Goal: Task Accomplishment & Management: Manage account settings

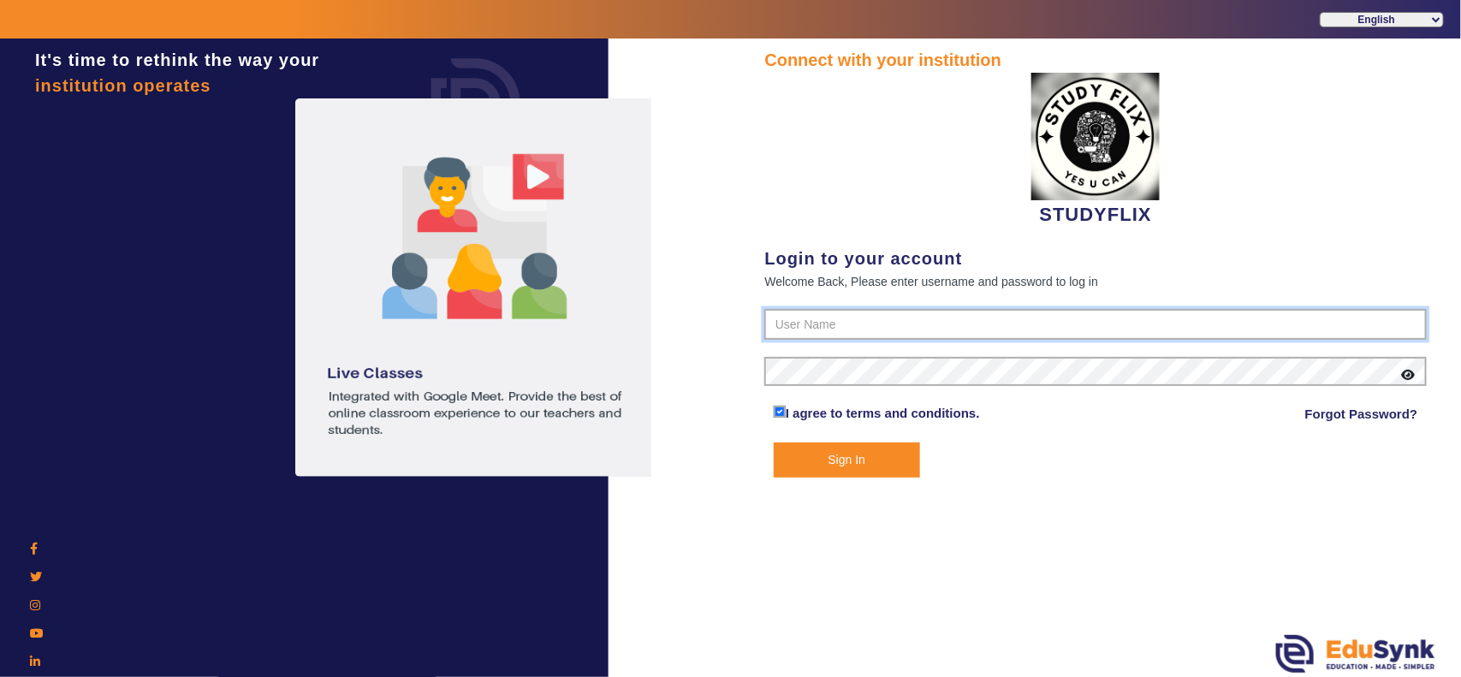
type input "6354922771"
click at [853, 443] on button "Sign In" at bounding box center [847, 460] width 146 height 35
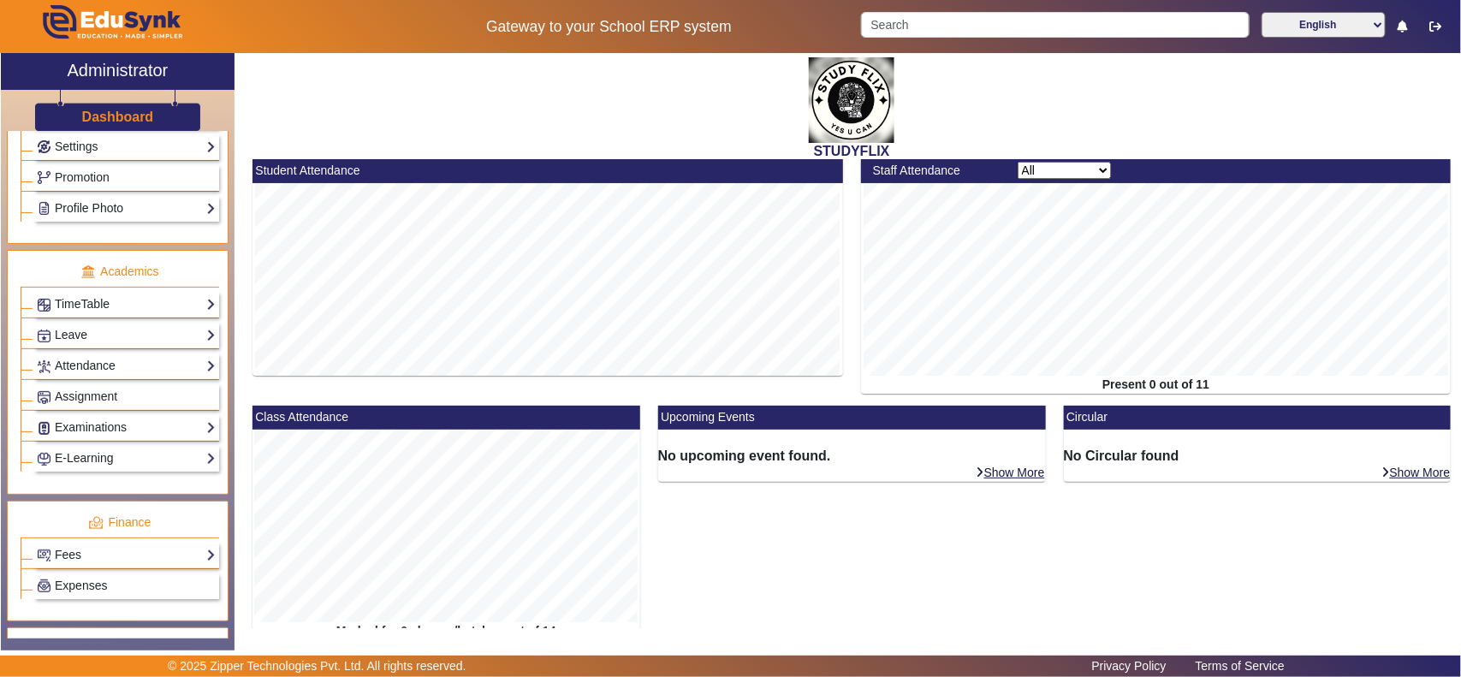
scroll to position [401, 0]
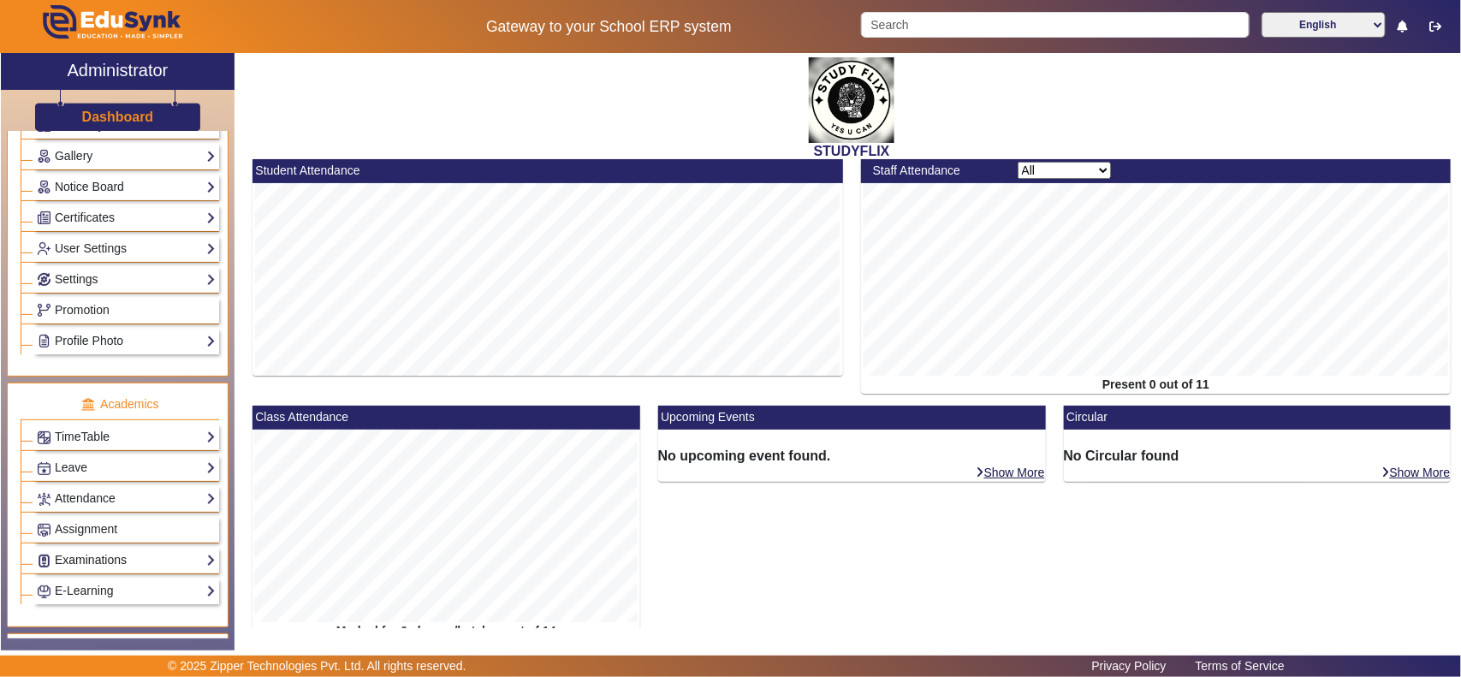
click at [111, 566] on link "Examinations" at bounding box center [126, 560] width 179 height 20
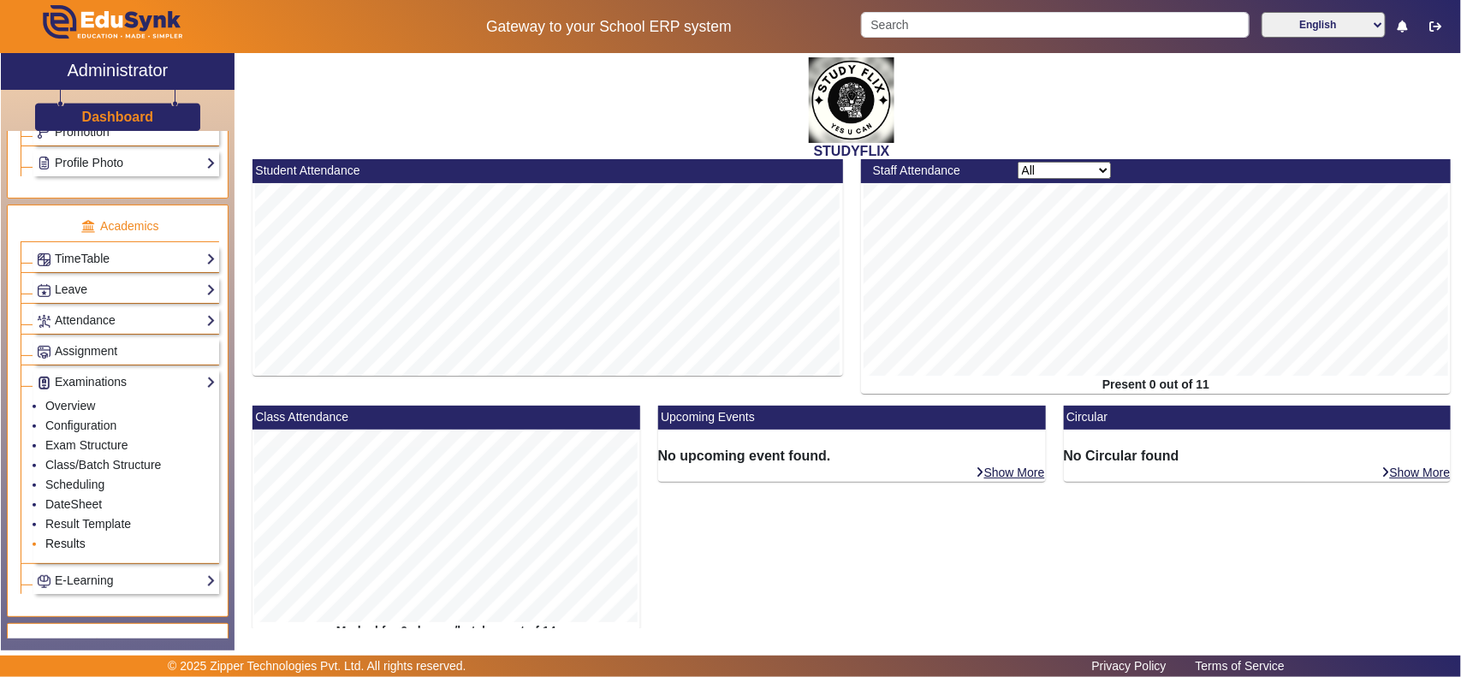
click at [69, 550] on link "Results" at bounding box center [65, 544] width 40 height 14
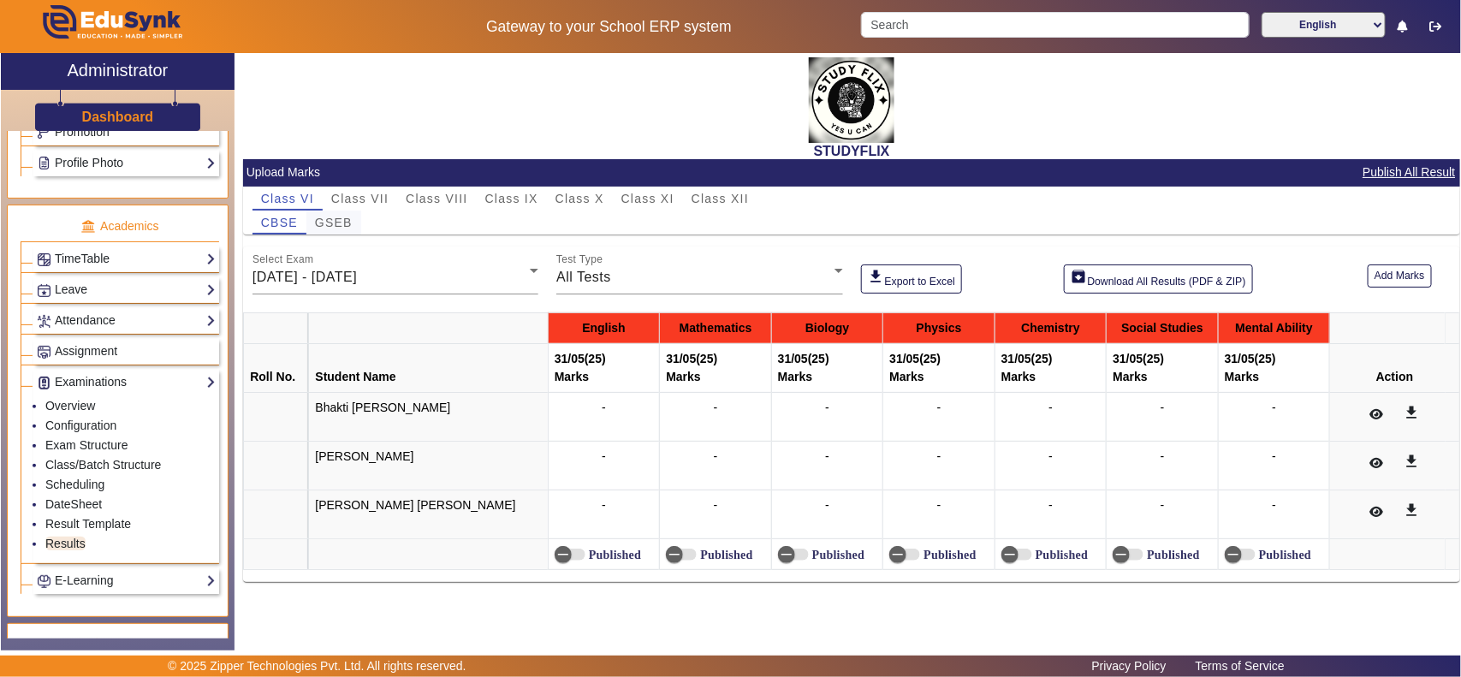
click at [336, 221] on span "GSEB" at bounding box center [334, 223] width 38 height 12
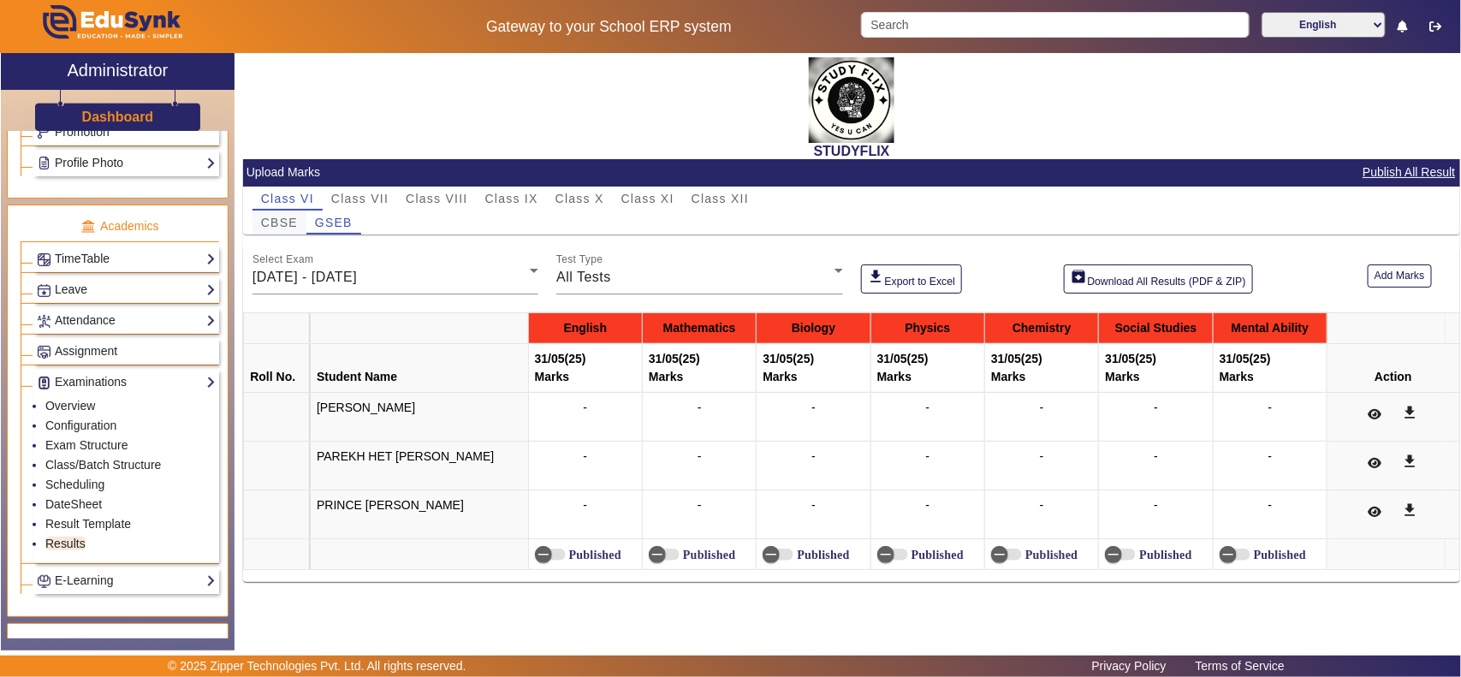
click at [288, 225] on span "CBSE" at bounding box center [279, 223] width 37 height 12
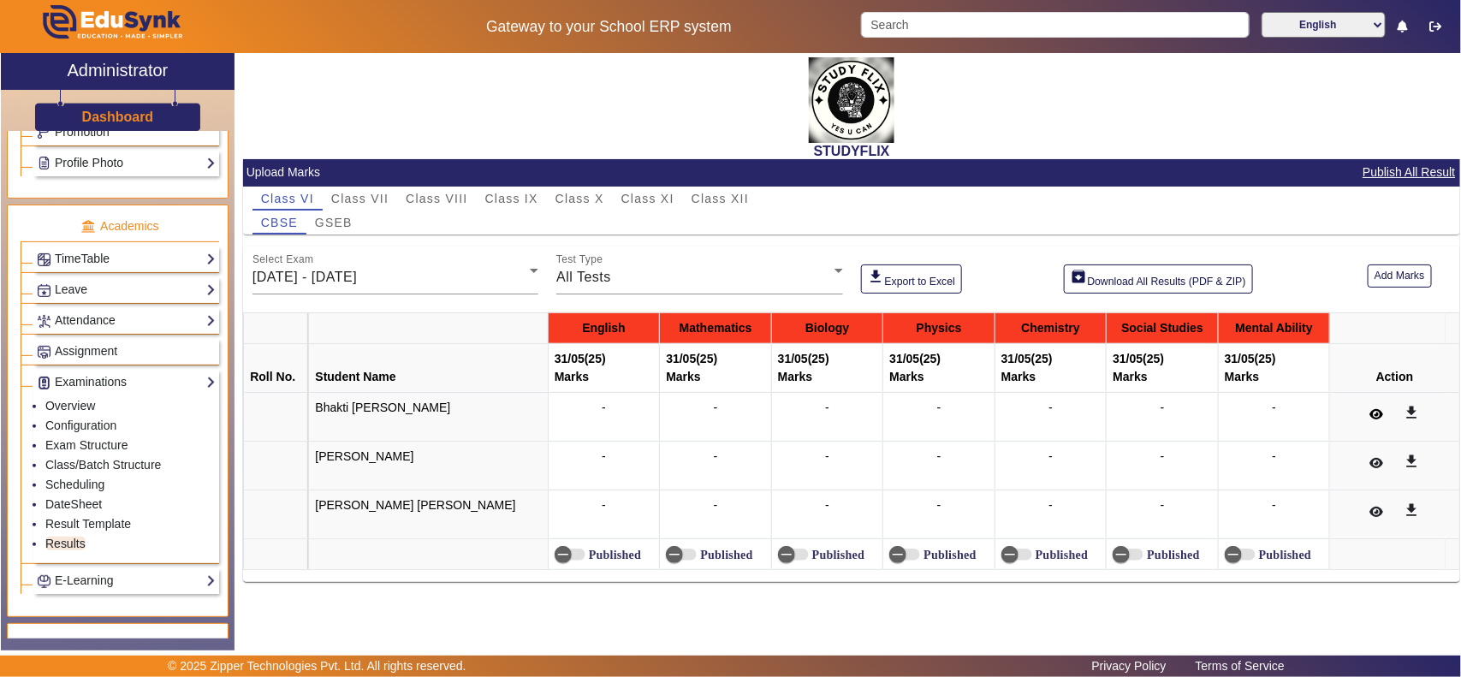
click at [1371, 422] on button at bounding box center [1376, 415] width 33 height 29
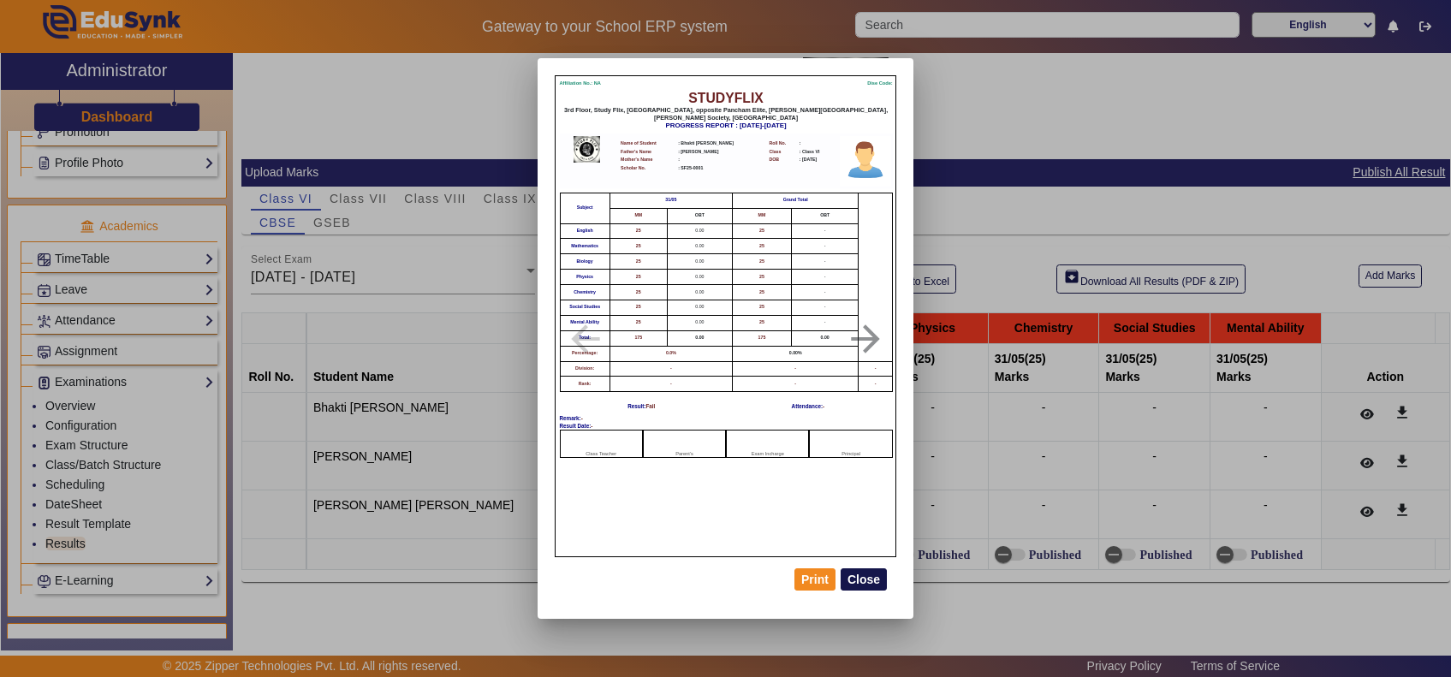
click at [857, 580] on button "Close" at bounding box center [864, 579] width 46 height 22
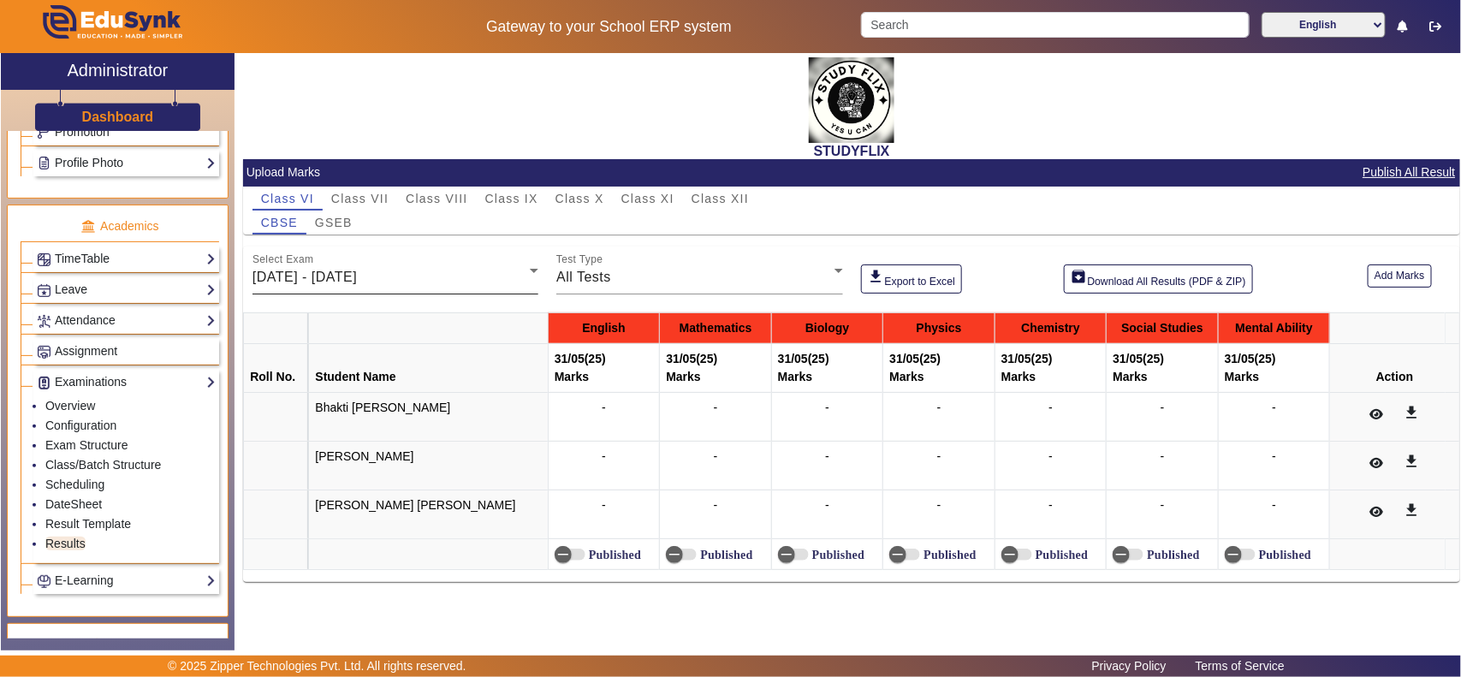
click at [498, 272] on div "[DATE] - [DATE]" at bounding box center [391, 277] width 277 height 21
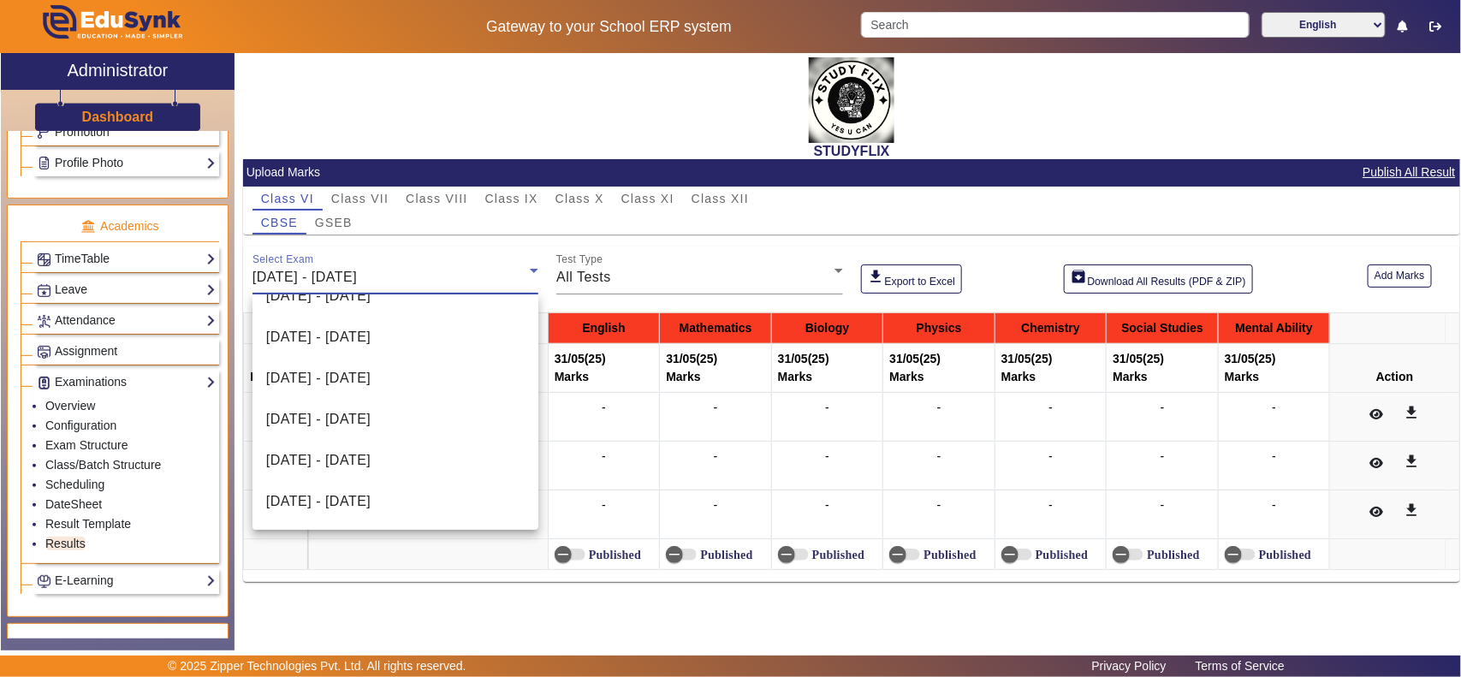
scroll to position [189, 0]
click at [371, 507] on span "[DATE] - [DATE]" at bounding box center [318, 502] width 104 height 21
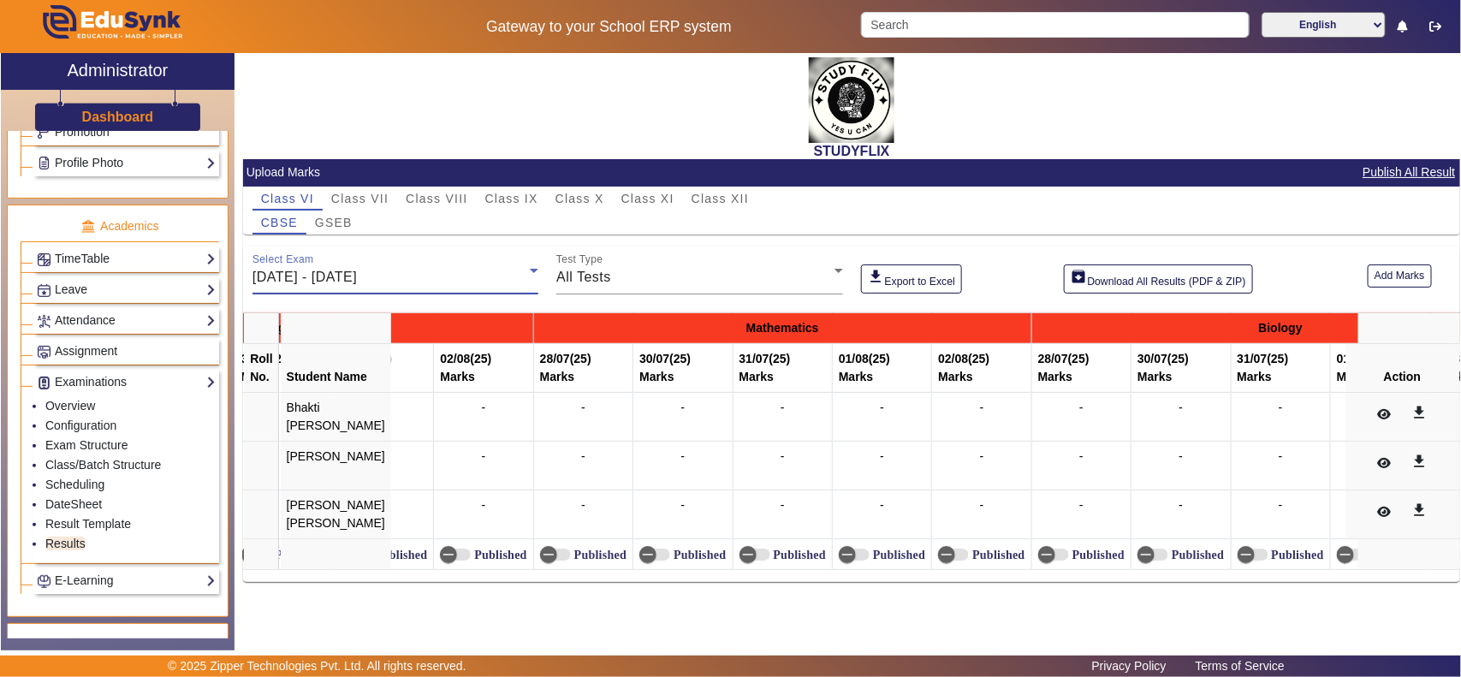
scroll to position [0, 0]
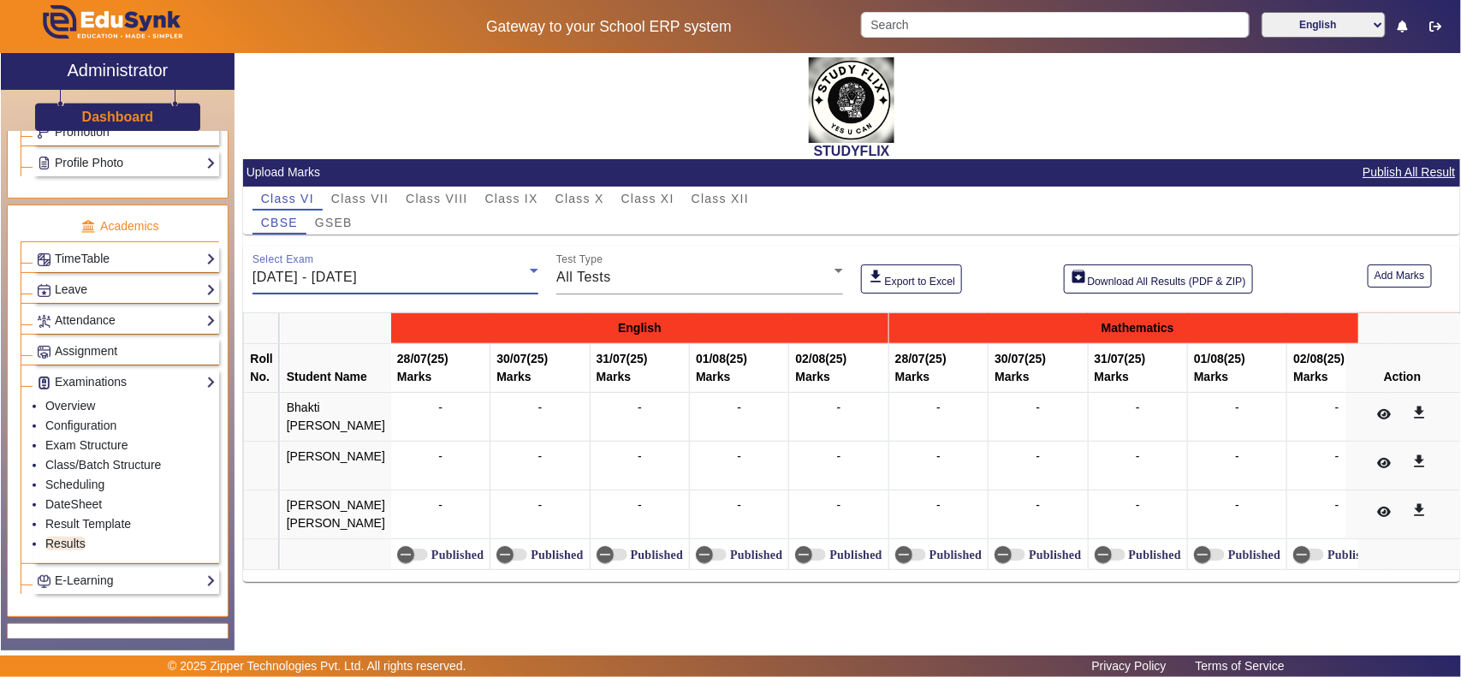
click at [434, 267] on div "[DATE] - [DATE]" at bounding box center [391, 277] width 277 height 21
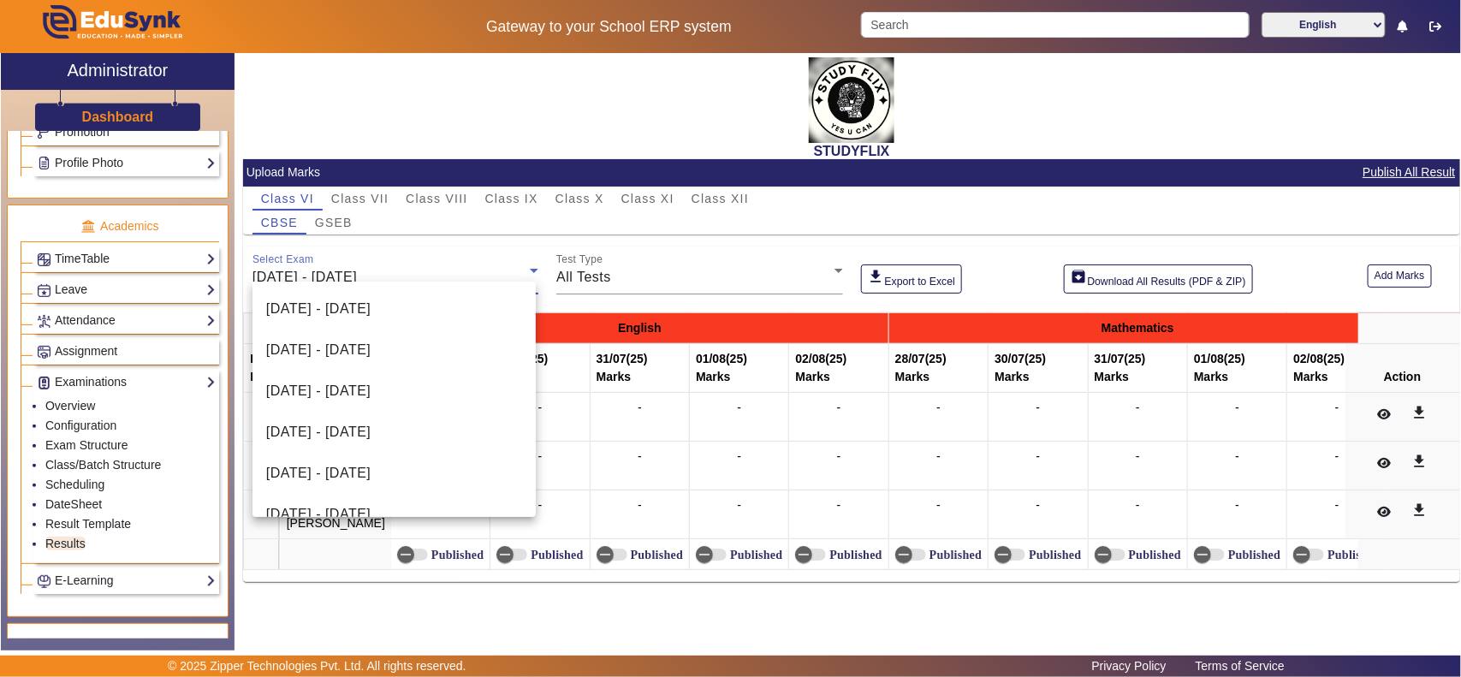
scroll to position [181, 0]
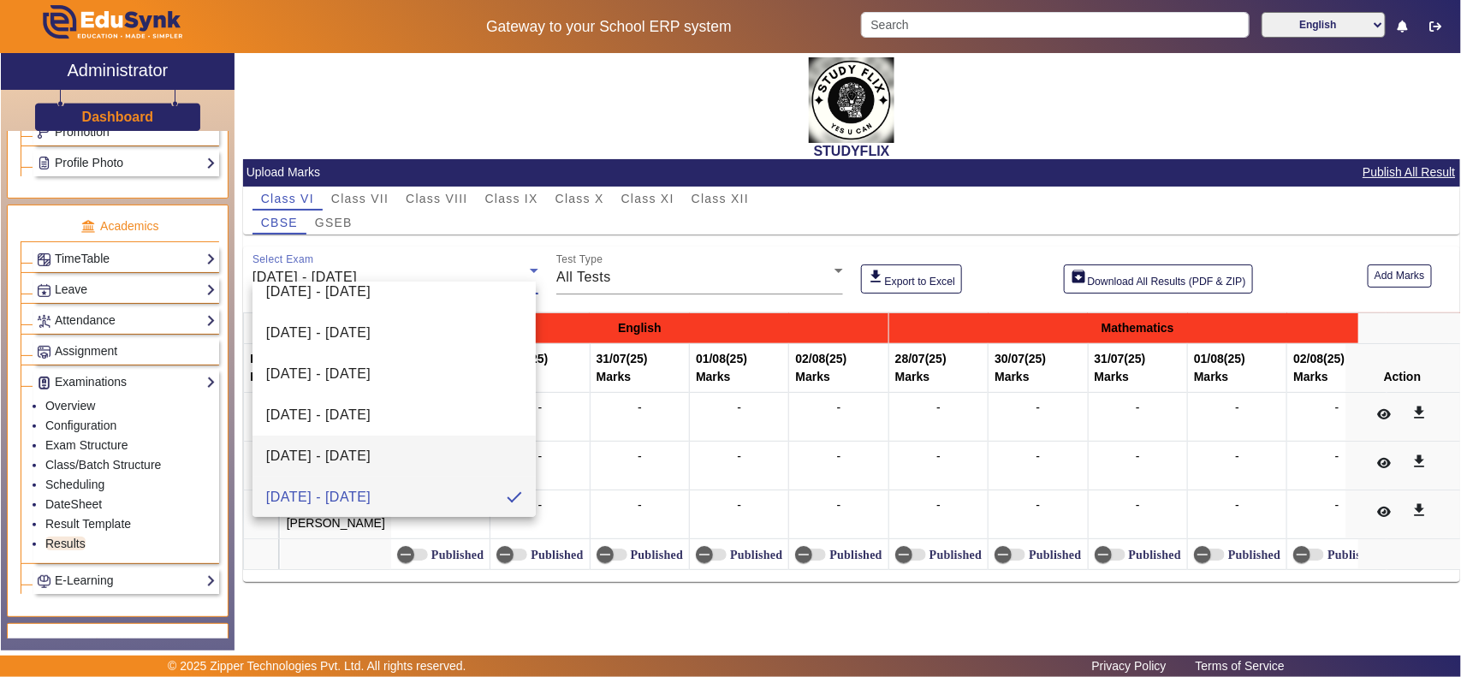
click at [348, 455] on span "[DATE] - [DATE]" at bounding box center [318, 456] width 104 height 21
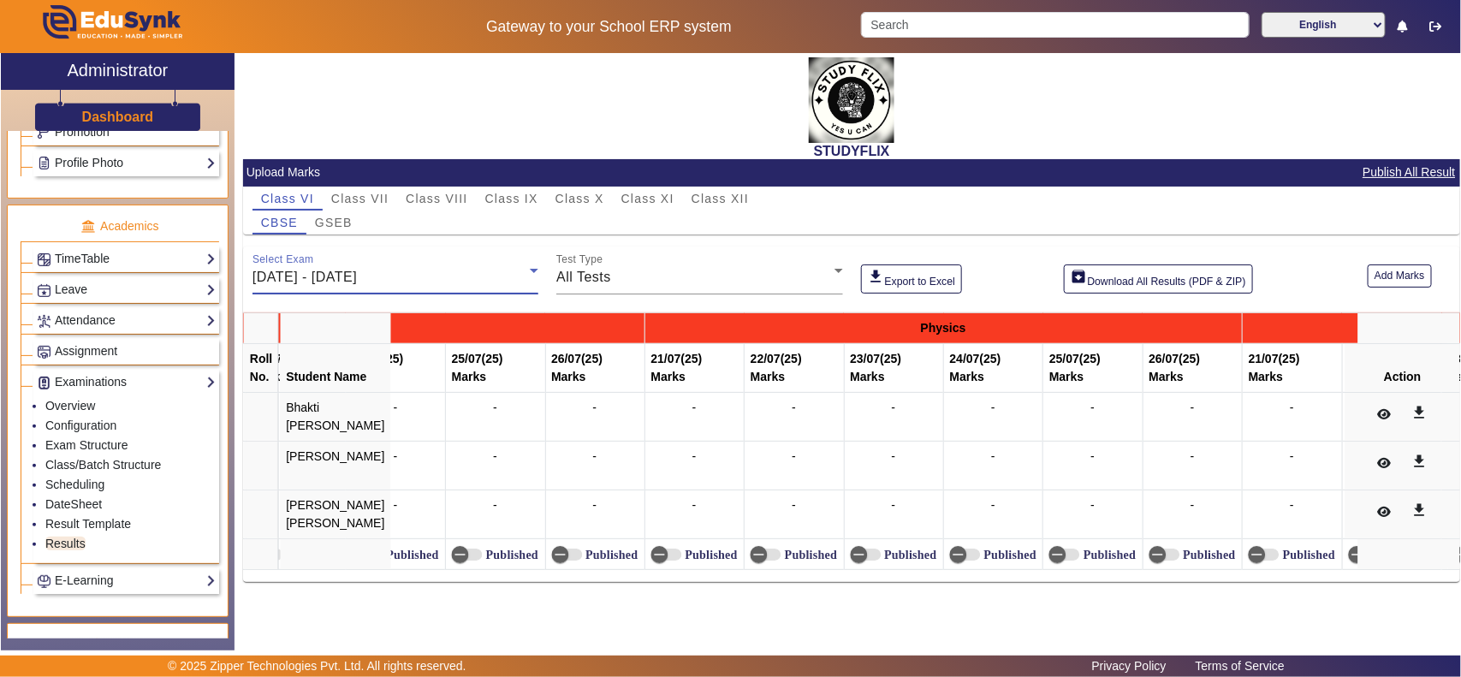
scroll to position [0, 0]
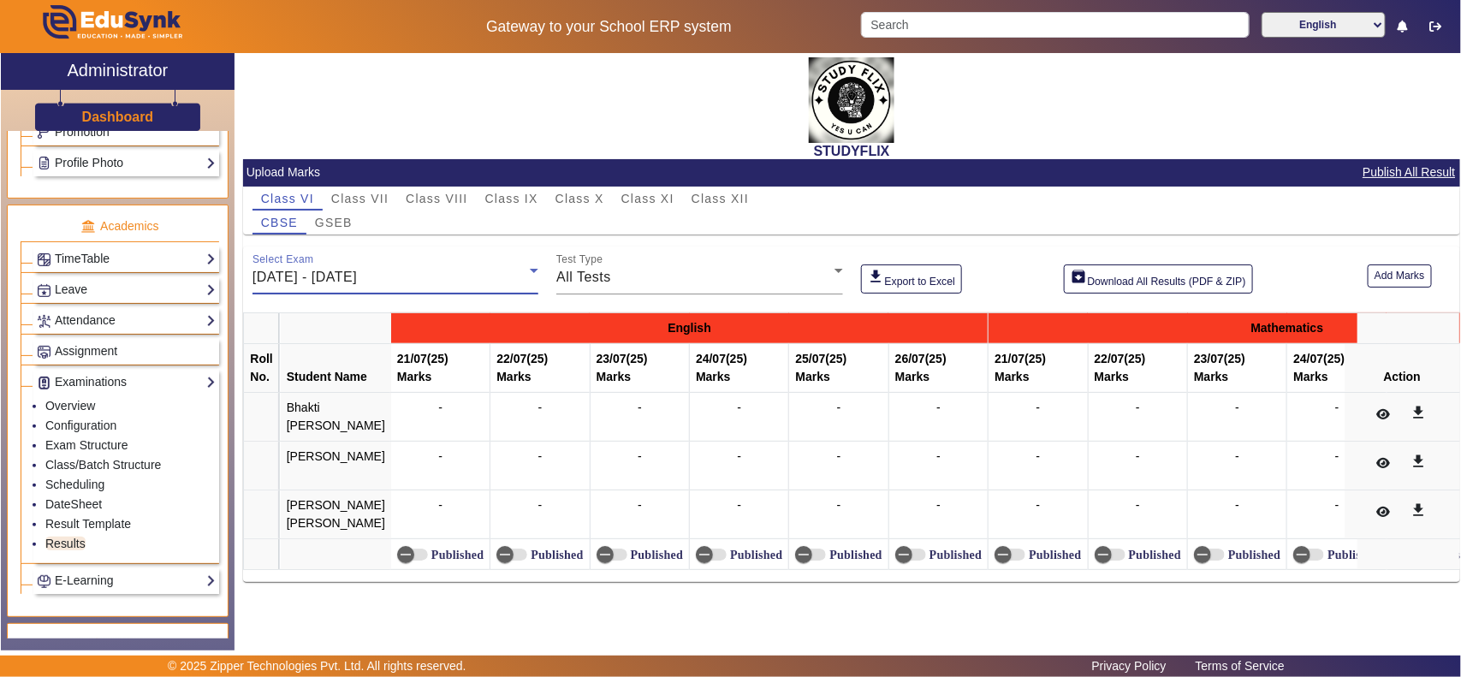
click at [449, 267] on div "[DATE] - [DATE]" at bounding box center [391, 277] width 277 height 21
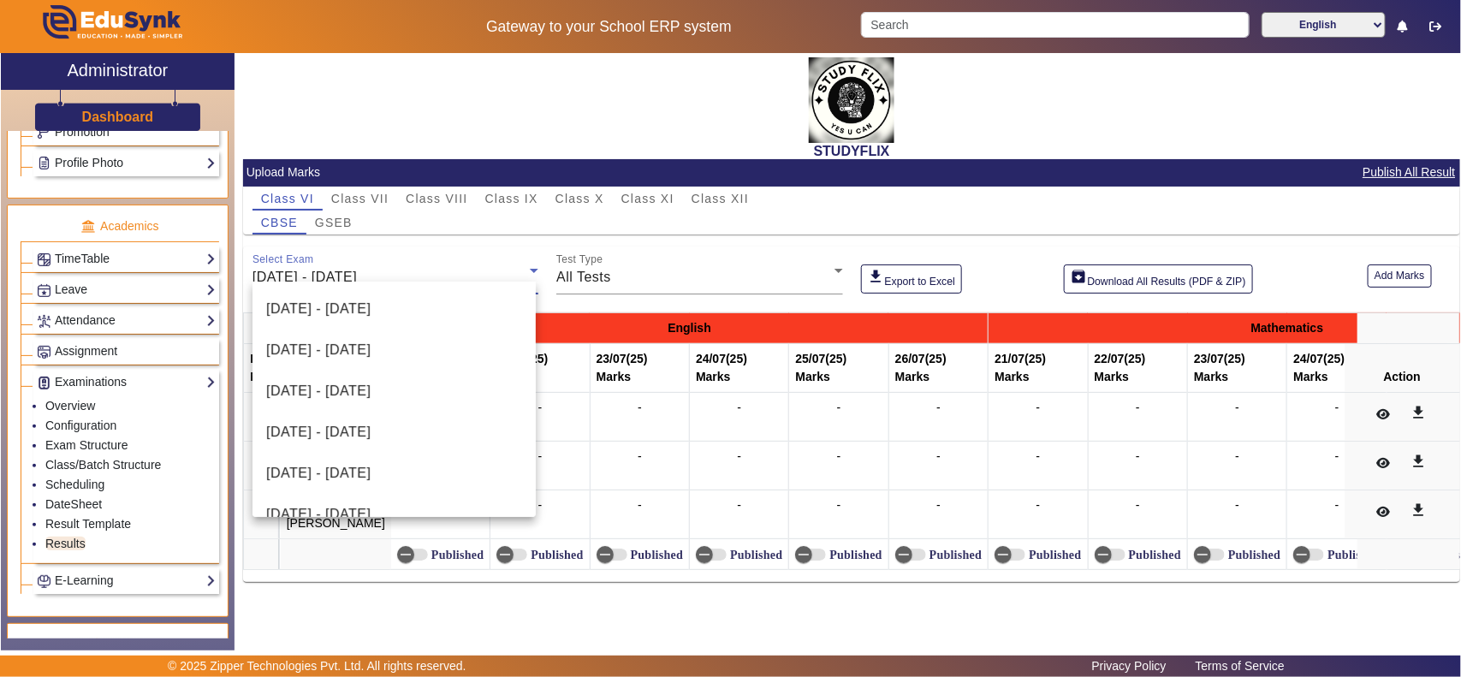
scroll to position [141, 0]
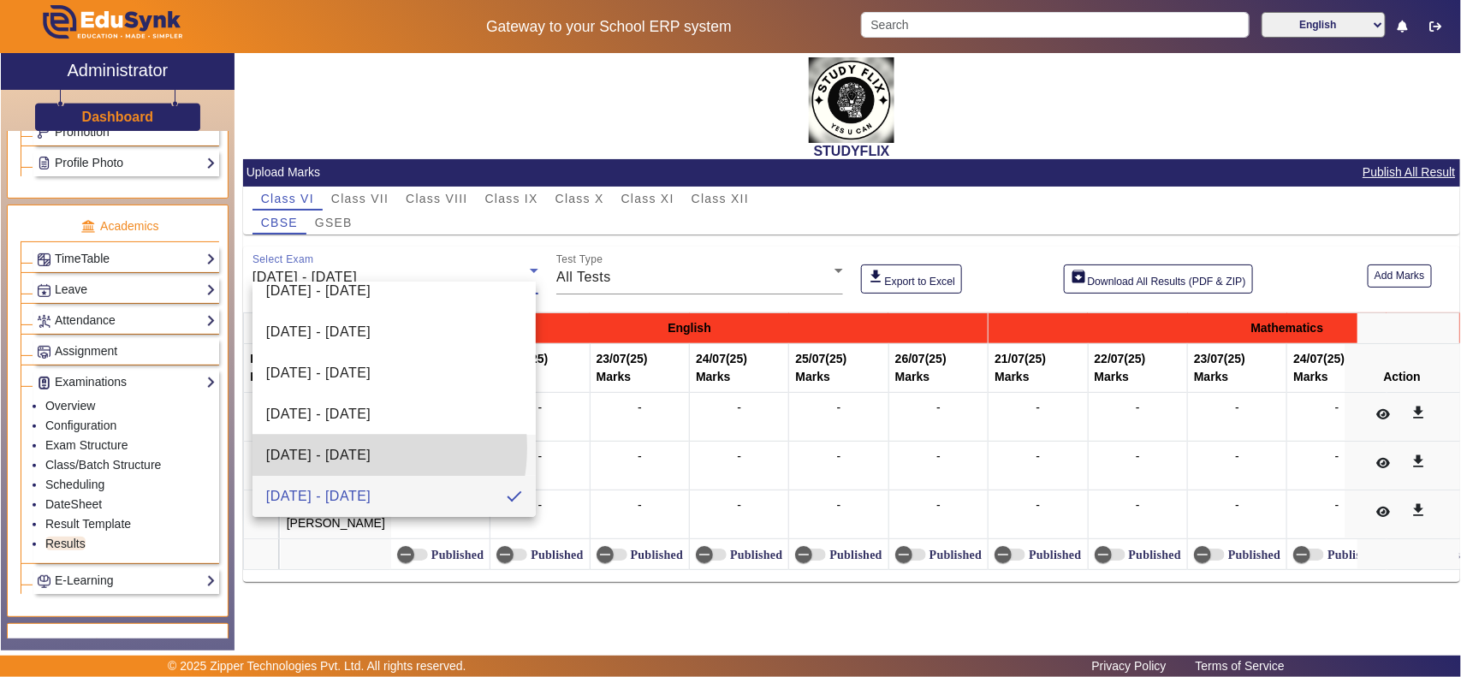
click at [340, 448] on span "[DATE] - [DATE]" at bounding box center [318, 455] width 104 height 21
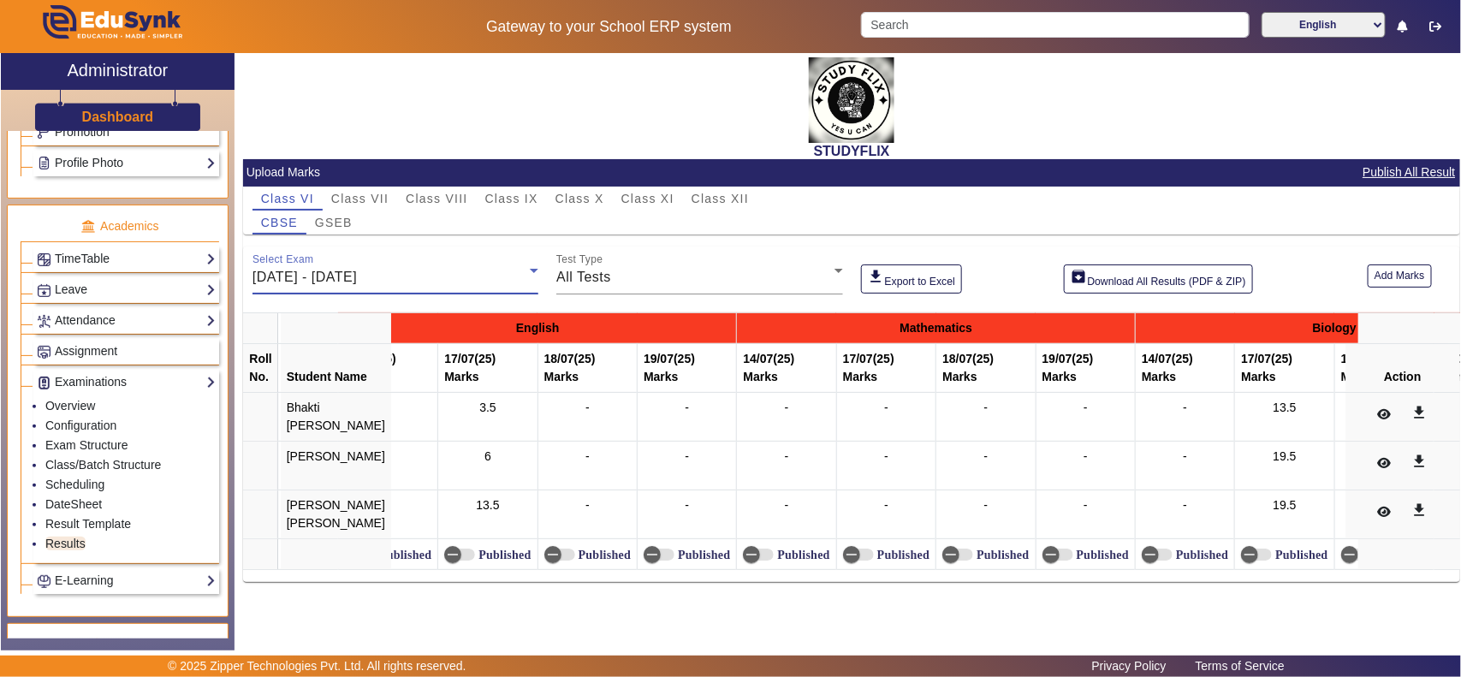
scroll to position [0, 0]
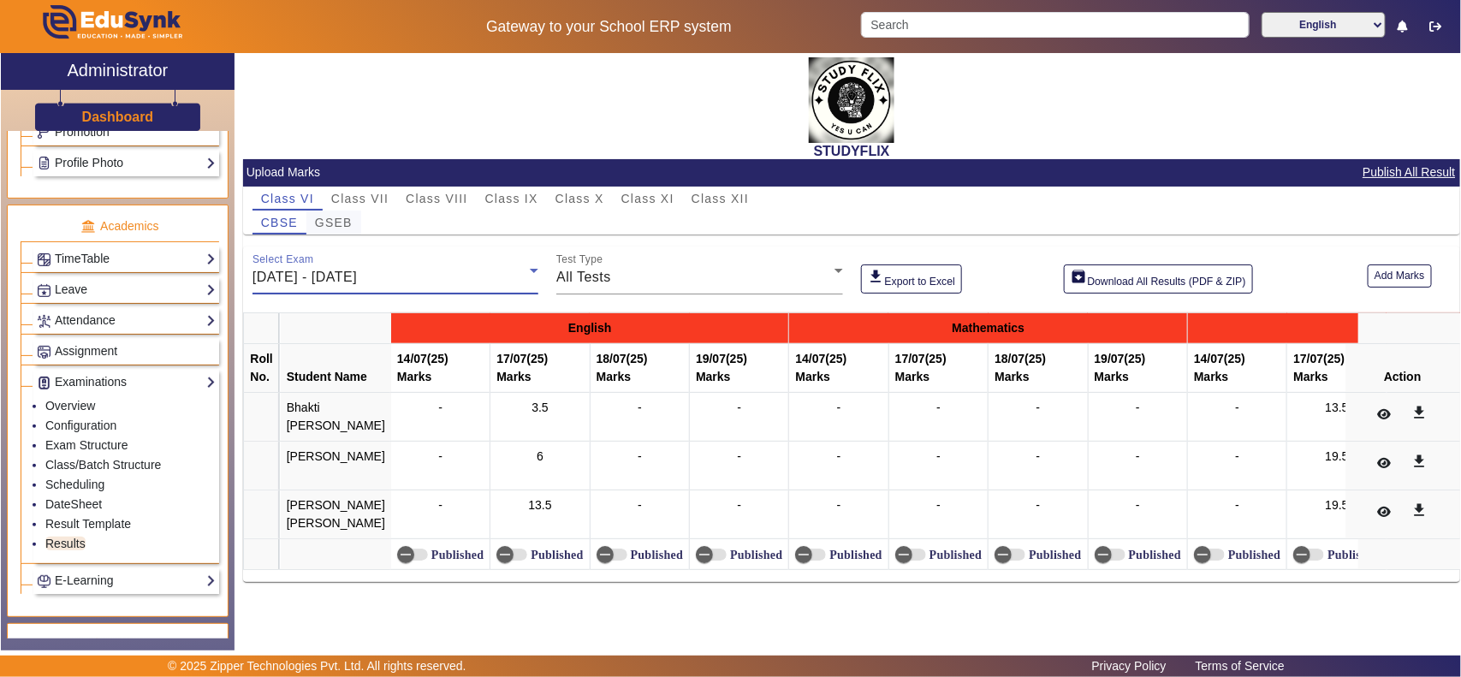
click at [334, 217] on span "GSEB" at bounding box center [334, 223] width 38 height 12
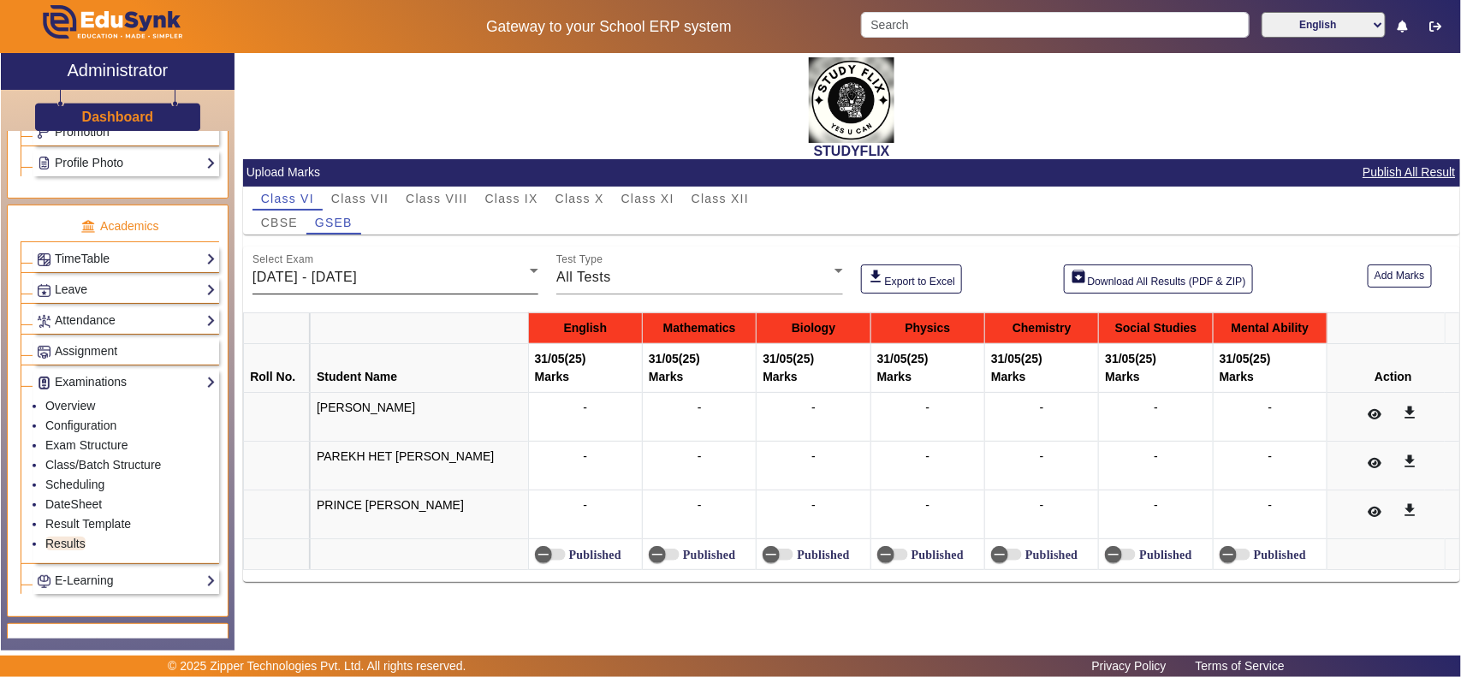
click at [354, 274] on span "[DATE] - [DATE]" at bounding box center [305, 277] width 104 height 15
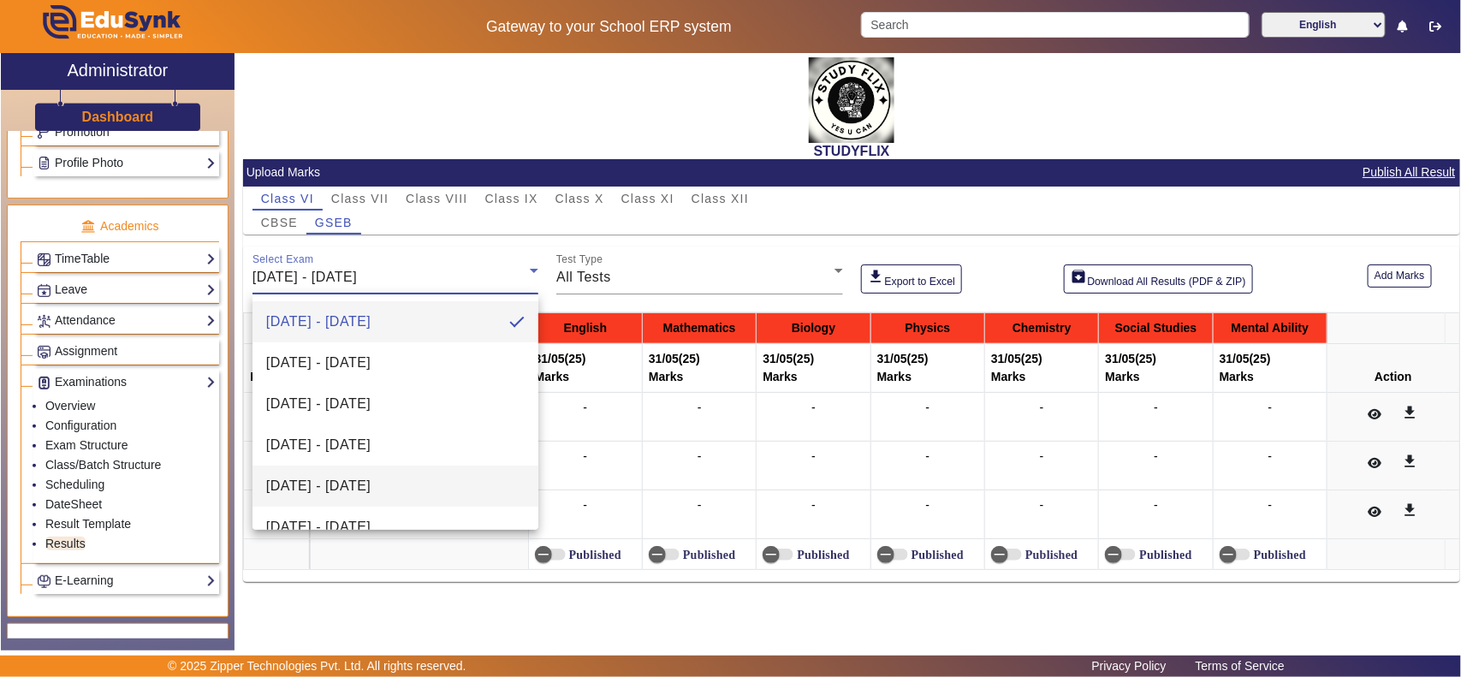
scroll to position [178, 0]
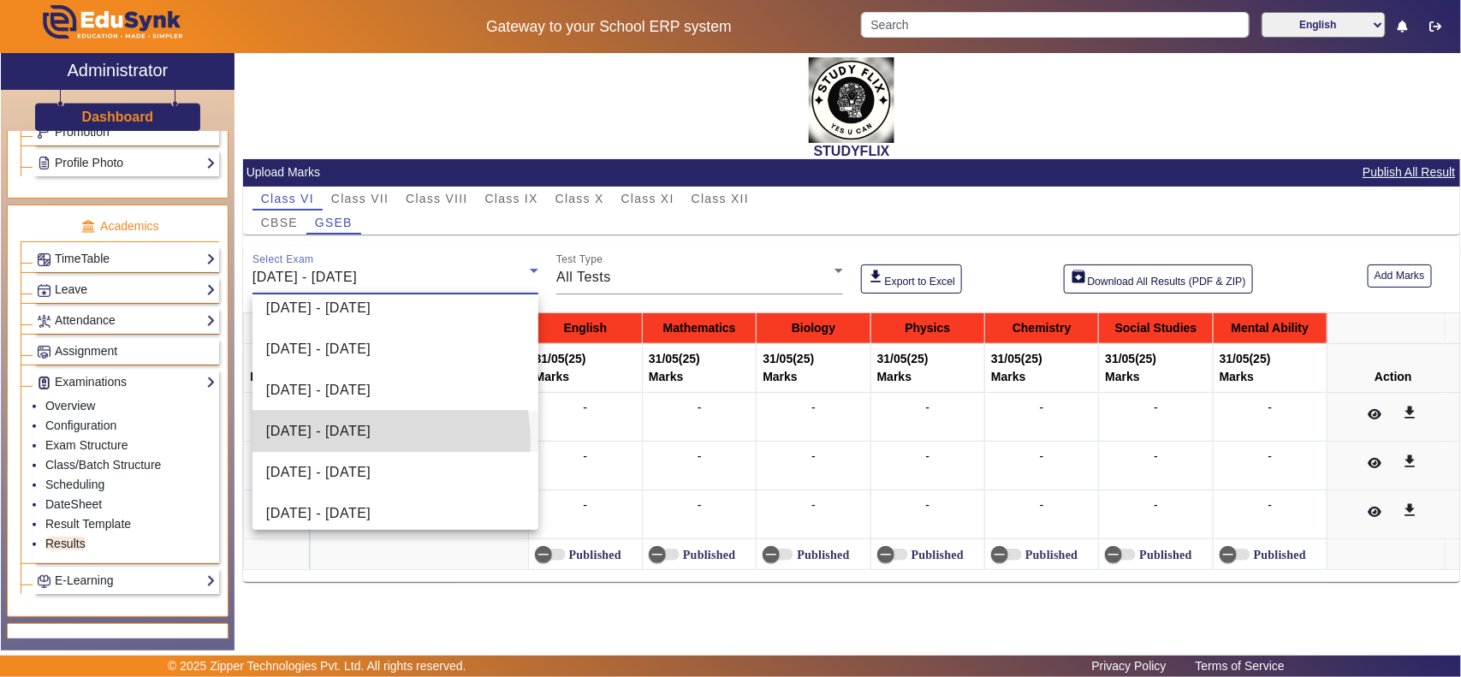
click at [340, 442] on mat-option "[DATE] - [DATE]" at bounding box center [396, 431] width 287 height 41
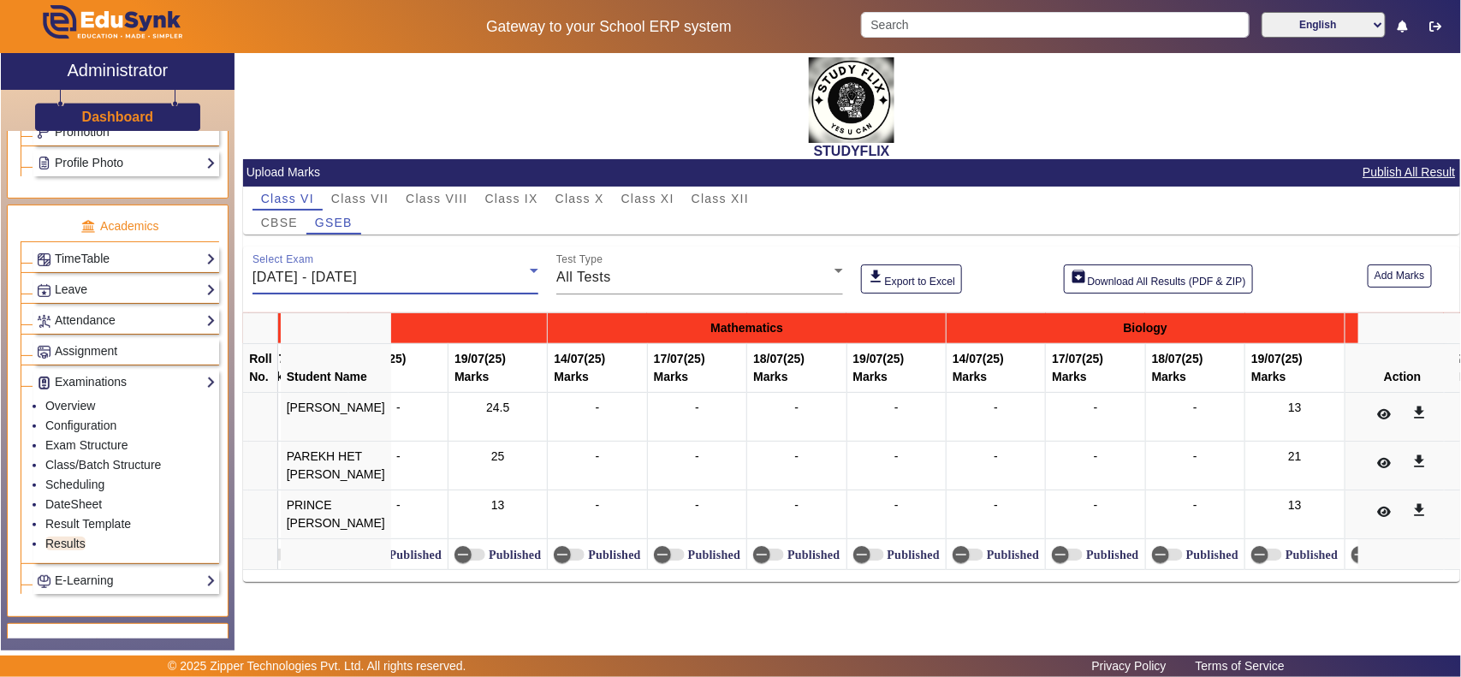
scroll to position [0, 0]
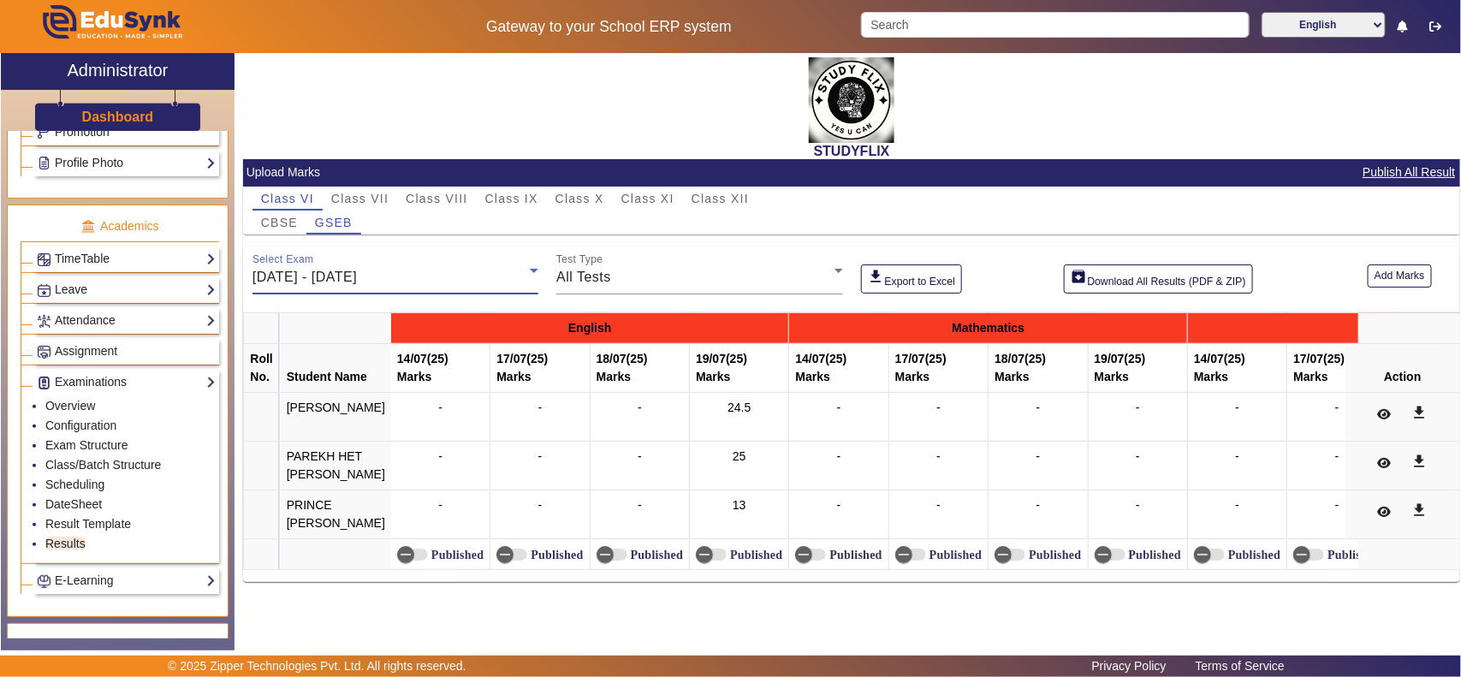
click at [301, 281] on span "[DATE] - [DATE]" at bounding box center [305, 277] width 104 height 15
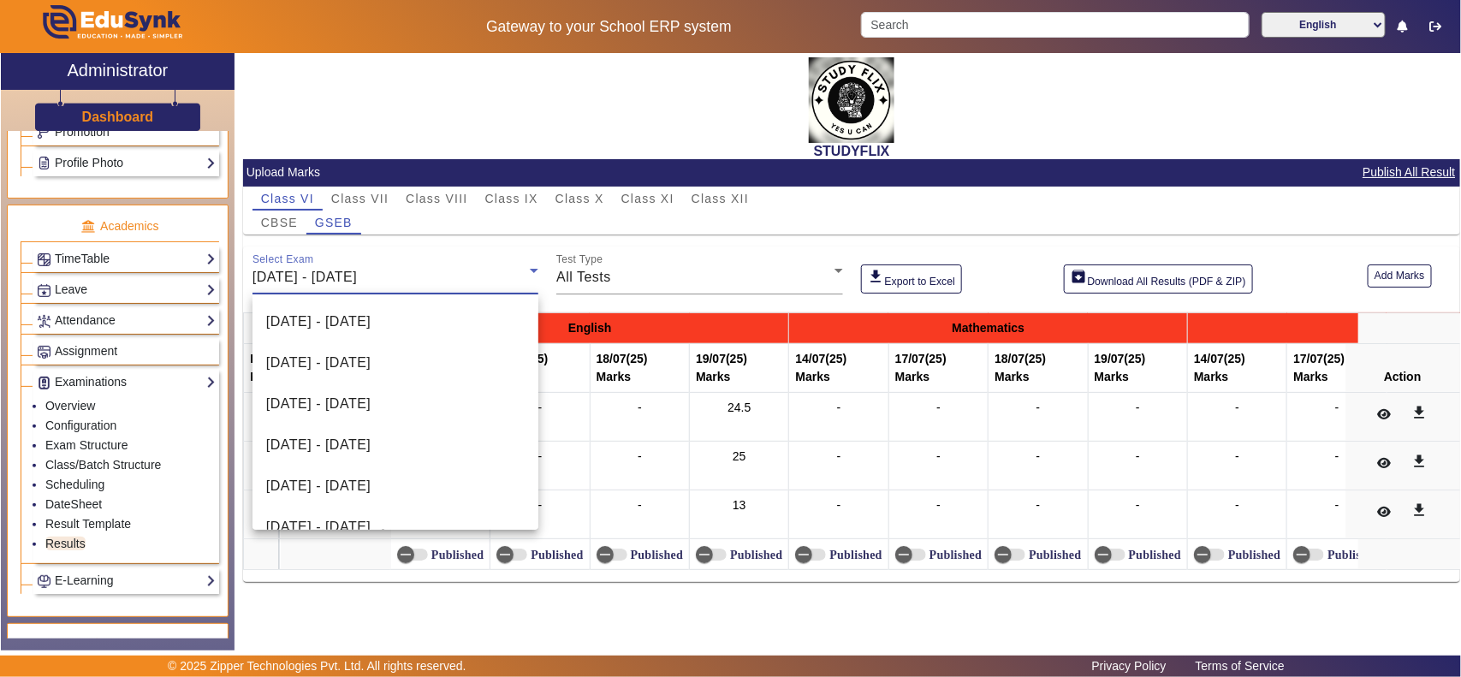
scroll to position [100, 0]
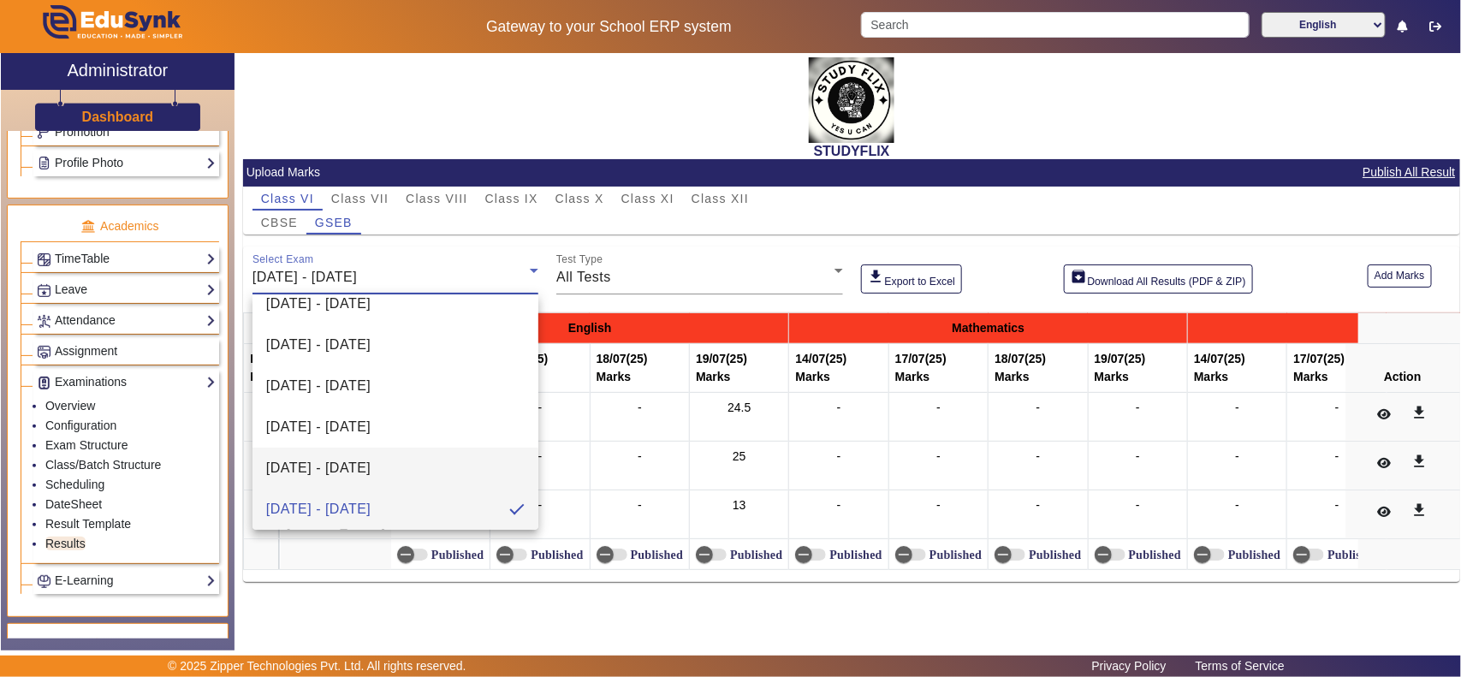
click at [362, 468] on span "[DATE] - [DATE]" at bounding box center [318, 468] width 104 height 21
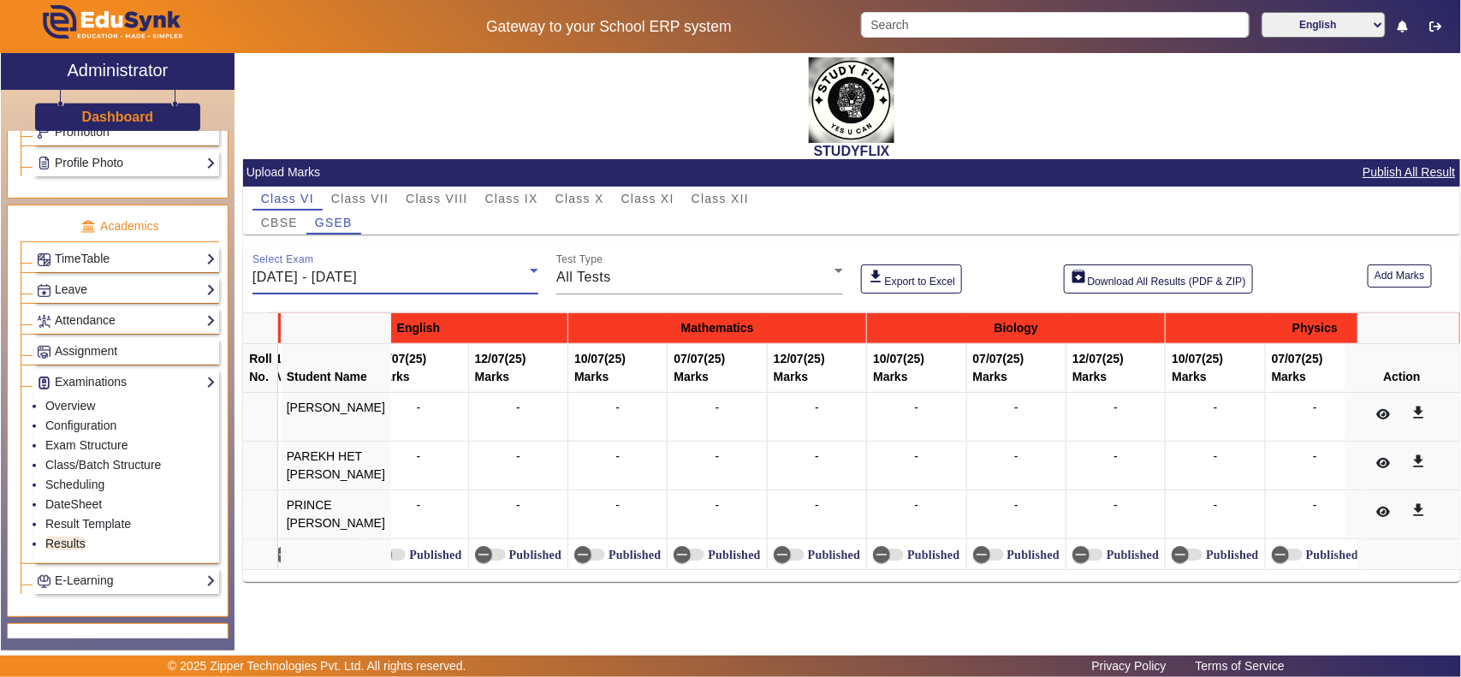
scroll to position [0, 0]
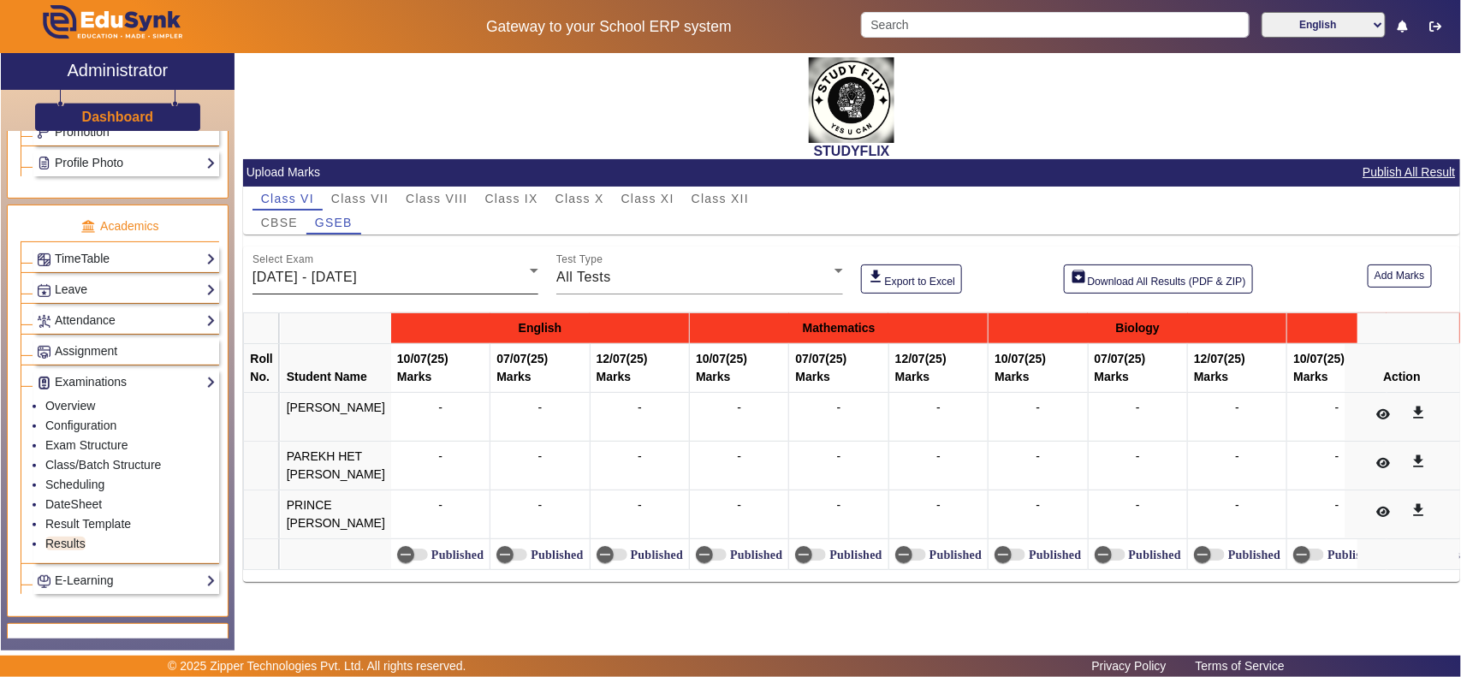
click at [356, 261] on div "Select Exam [DATE] - [DATE]" at bounding box center [396, 271] width 286 height 48
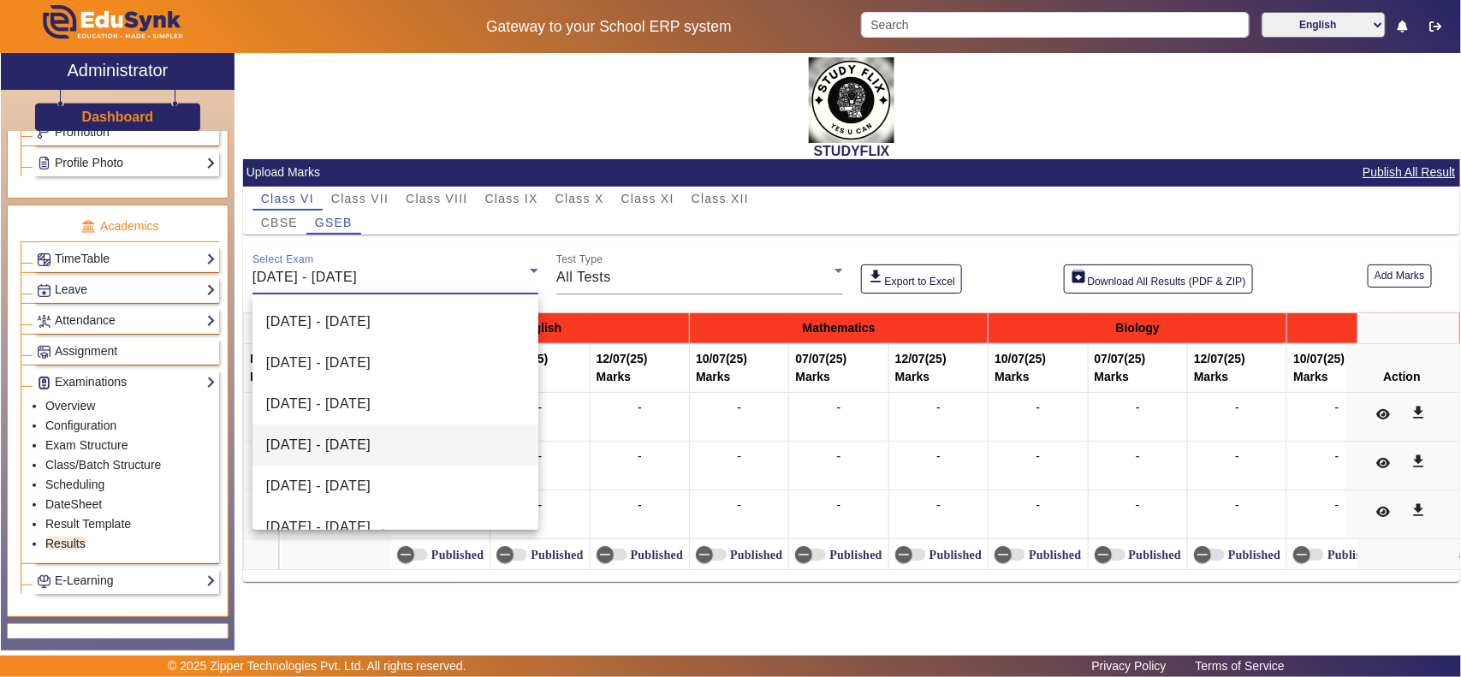
scroll to position [58, 0]
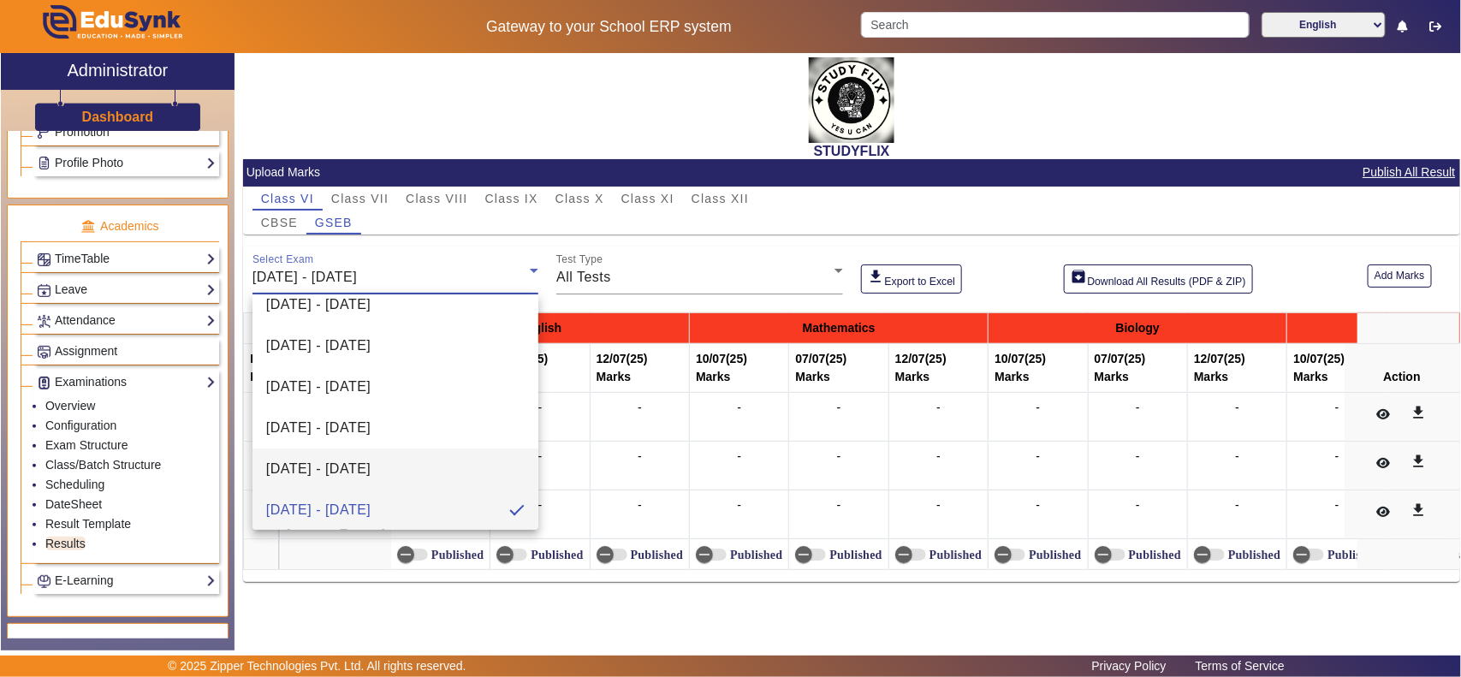
click at [370, 463] on span "[DATE] - [DATE]" at bounding box center [318, 469] width 104 height 21
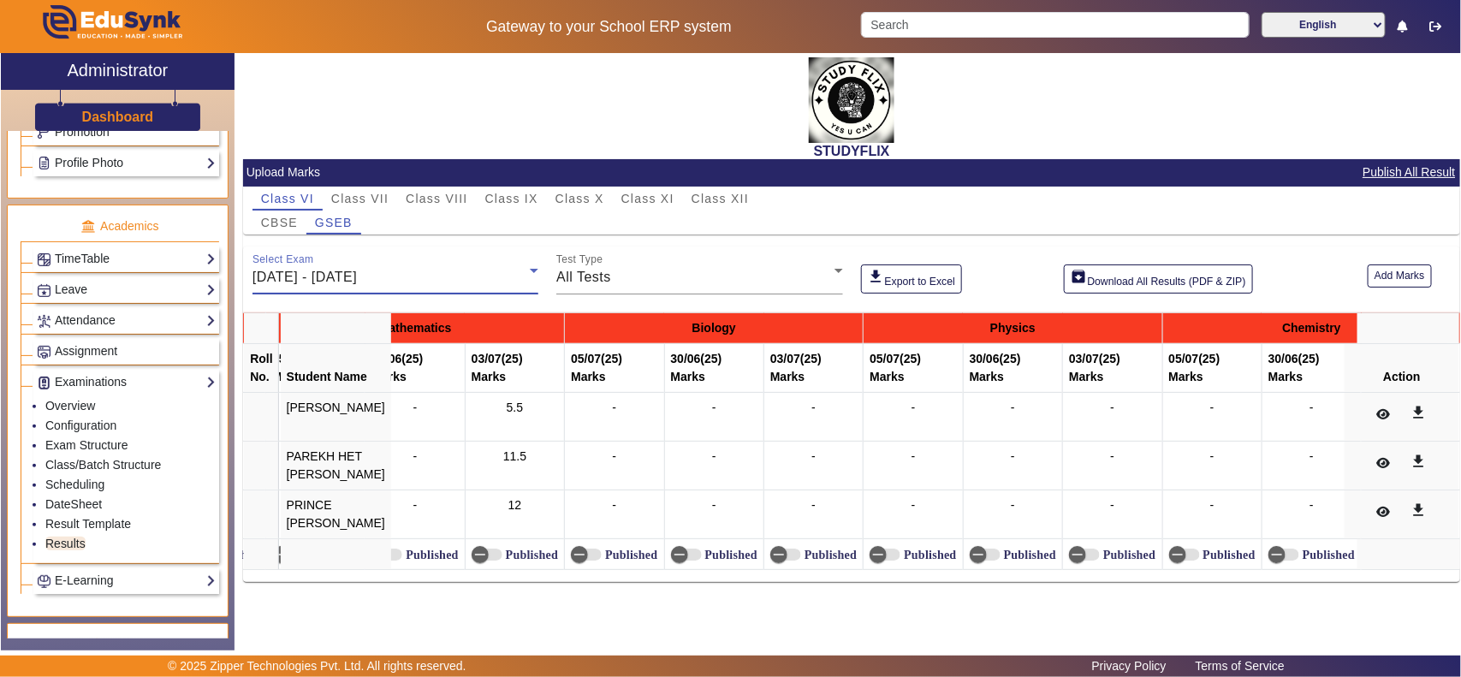
scroll to position [0, 0]
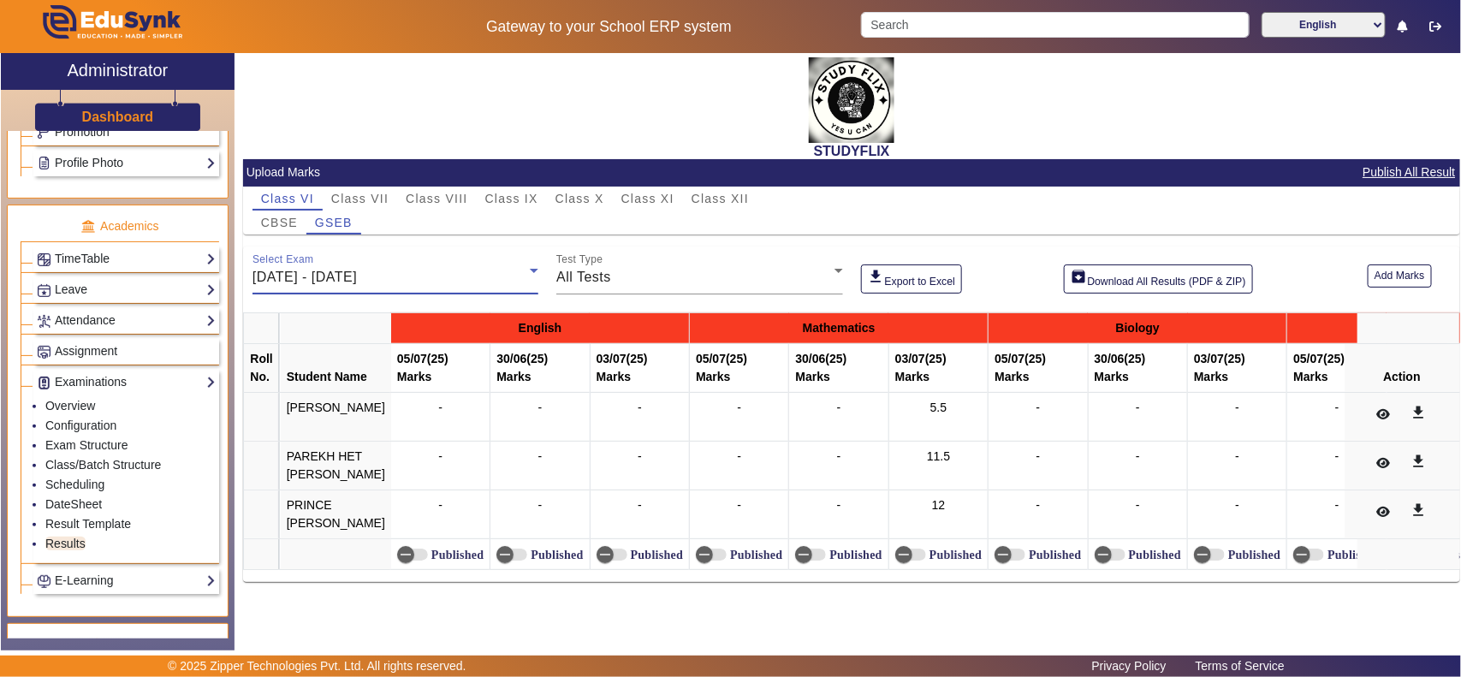
click at [357, 274] on span "[DATE] - [DATE]" at bounding box center [305, 277] width 104 height 15
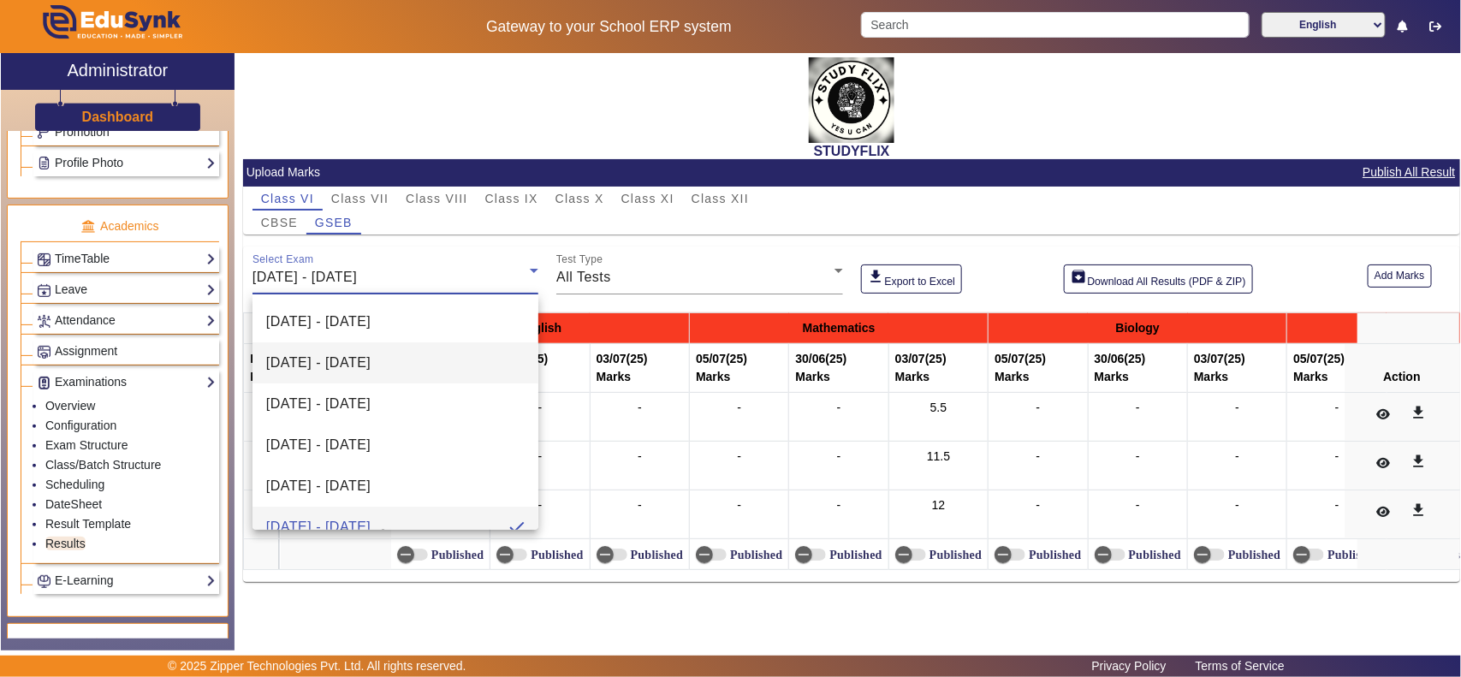
scroll to position [18, 0]
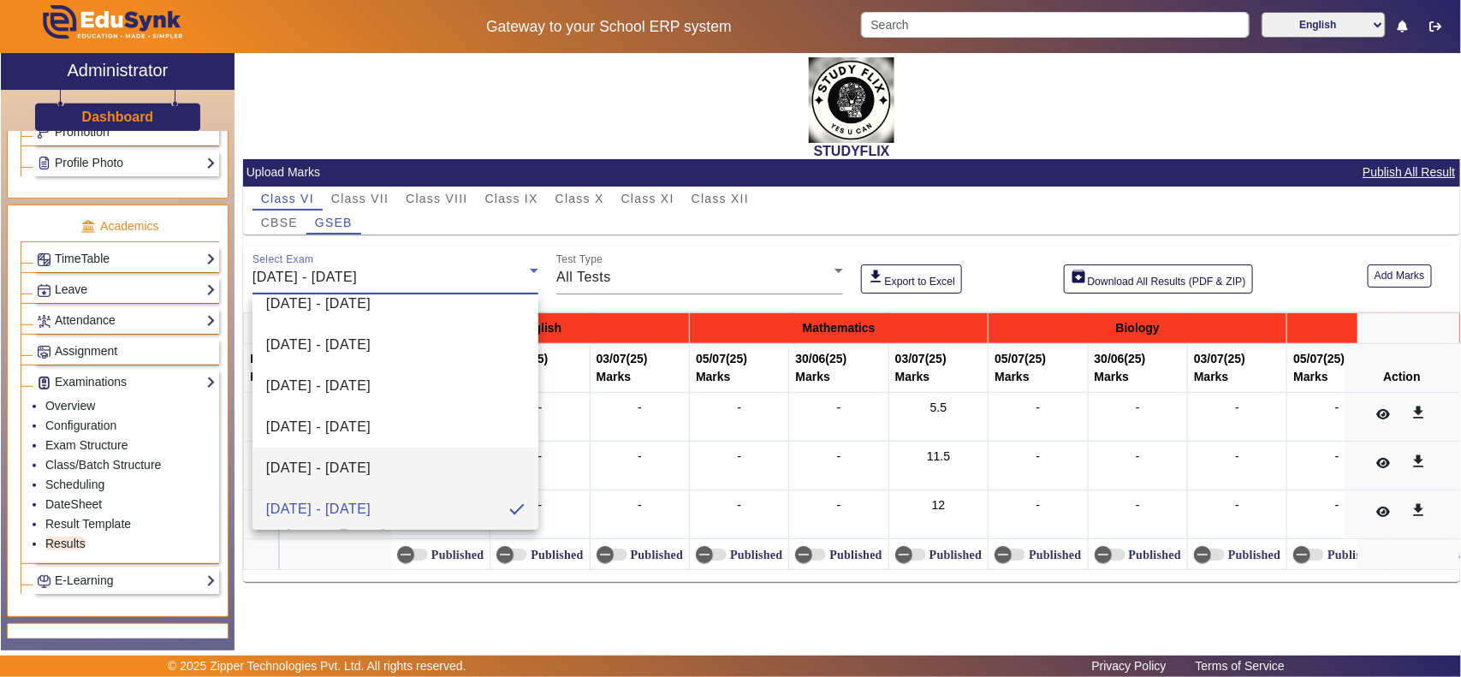
click at [347, 455] on mat-option "[DATE] - [DATE]" at bounding box center [396, 468] width 287 height 41
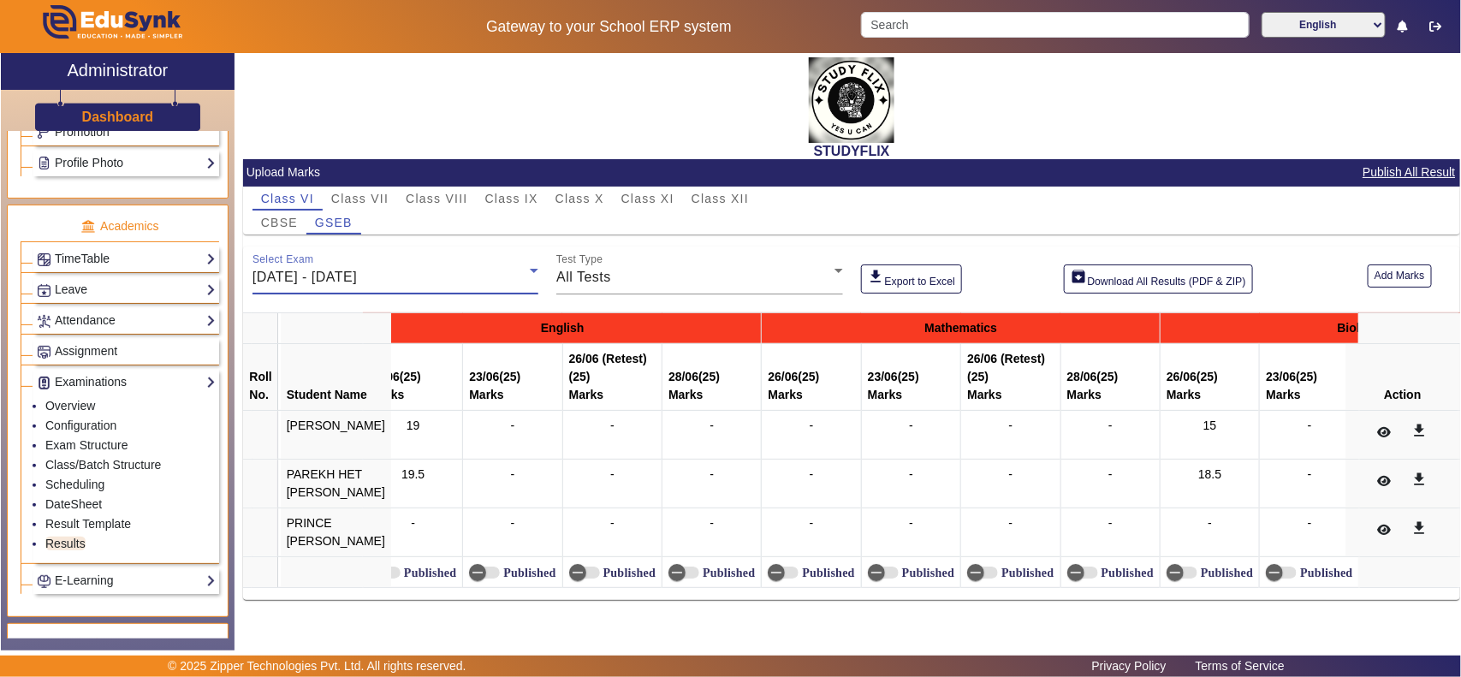
scroll to position [0, 0]
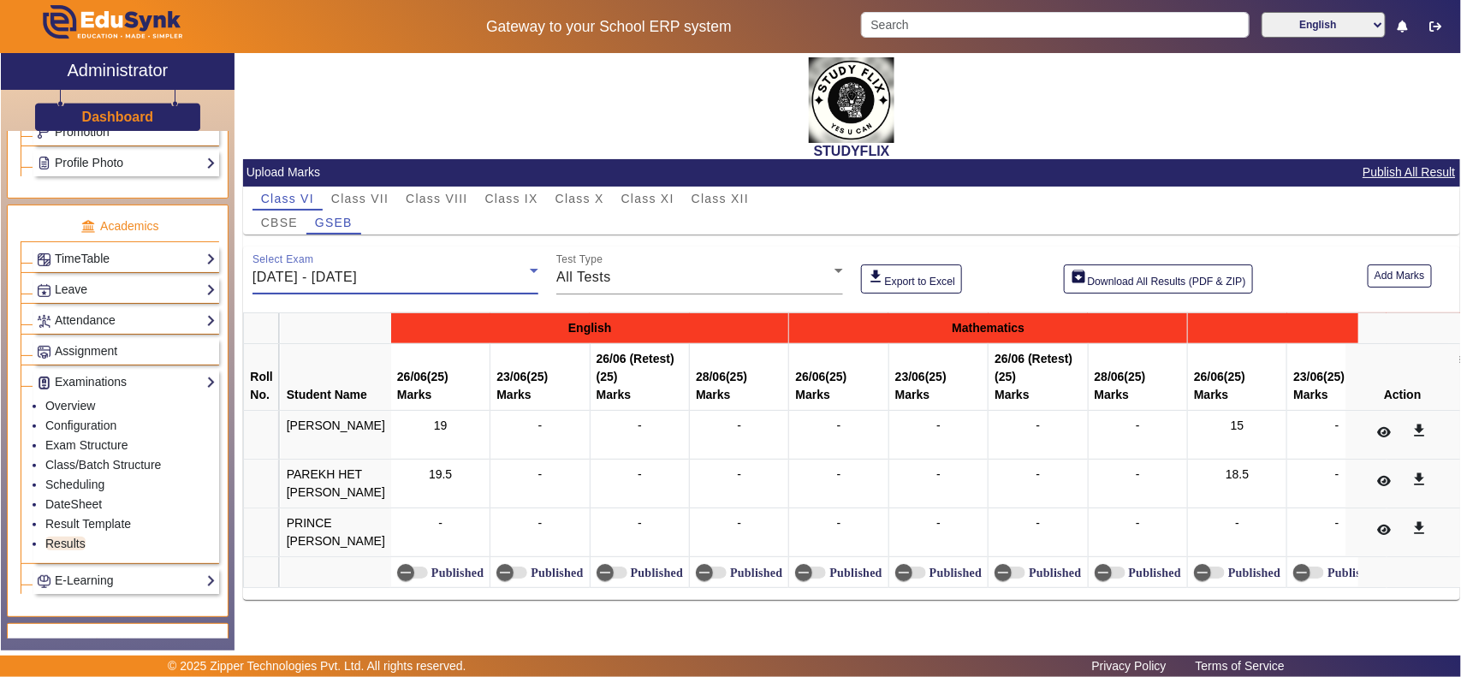
click at [370, 288] on div "Select Exam [DATE] - [DATE]" at bounding box center [396, 271] width 286 height 48
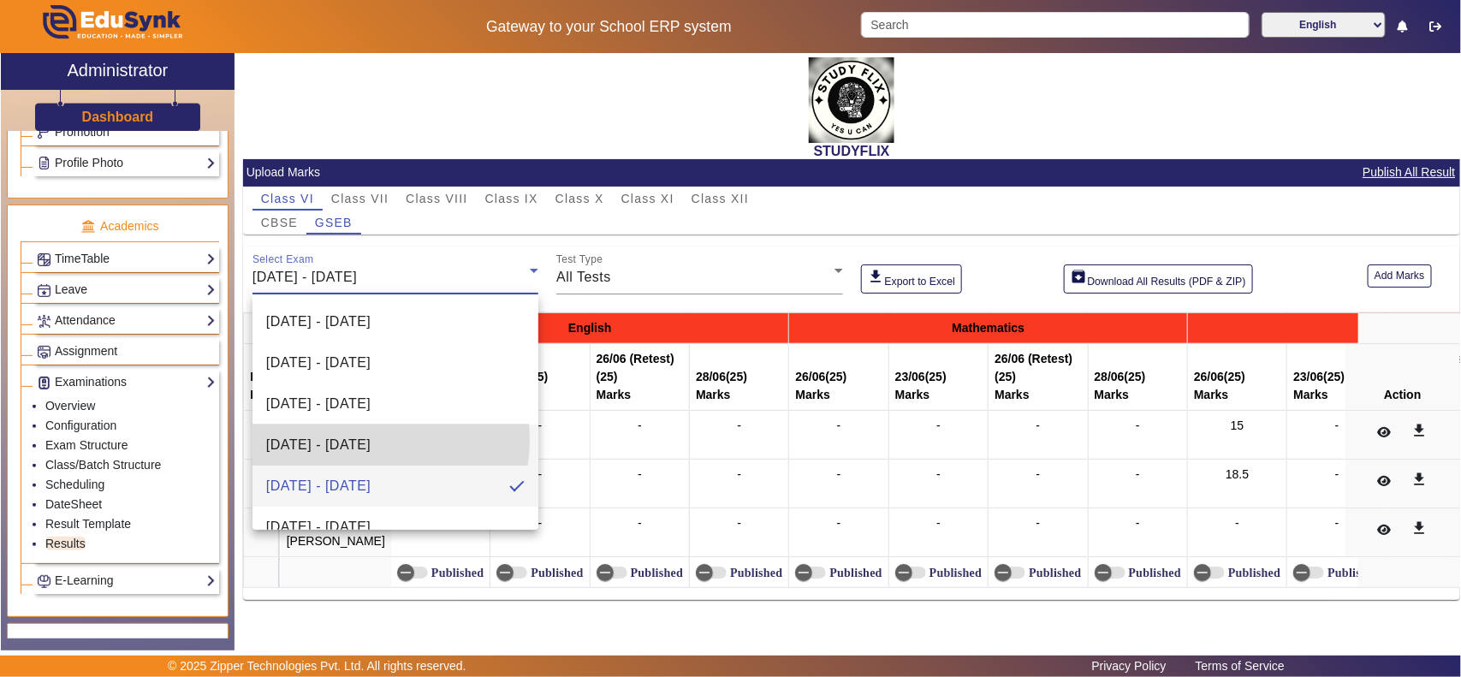
click at [347, 439] on span "[DATE] - [DATE]" at bounding box center [318, 445] width 104 height 21
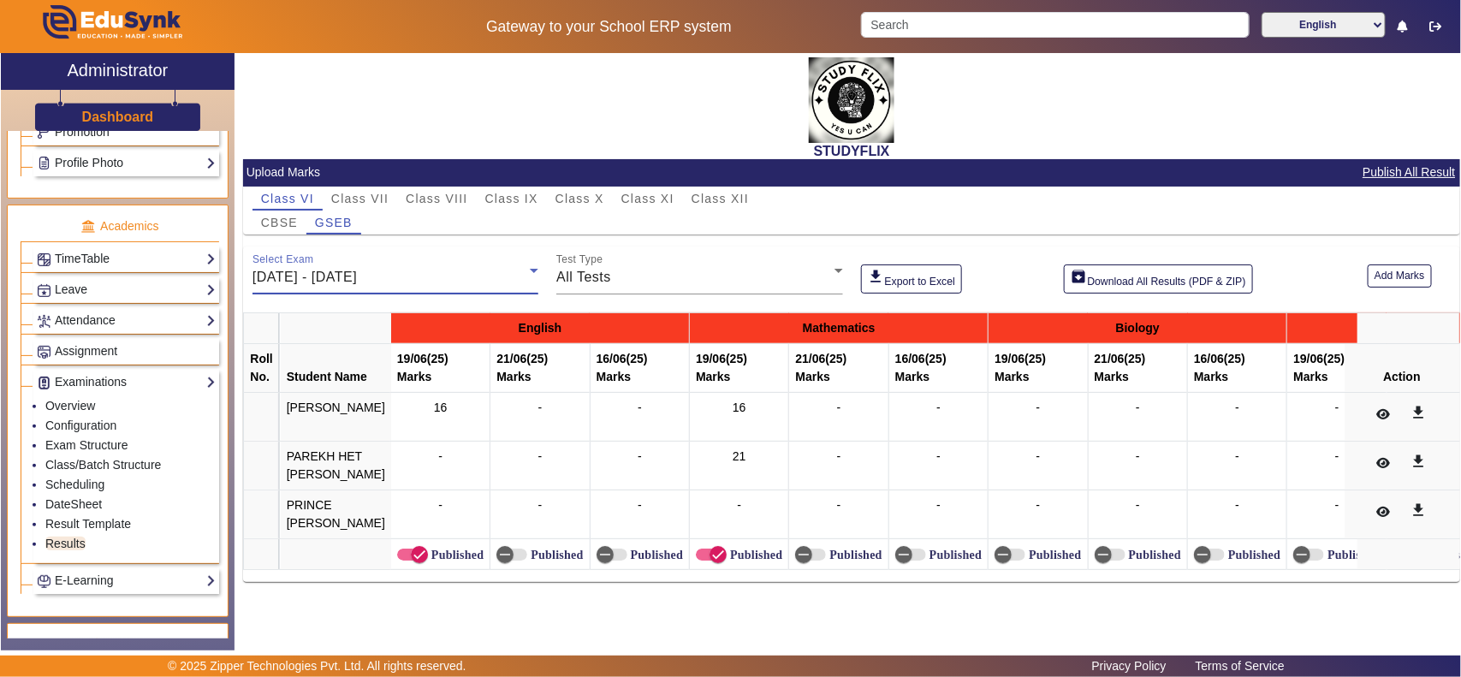
click at [348, 280] on span "[DATE] - [DATE]" at bounding box center [305, 277] width 104 height 15
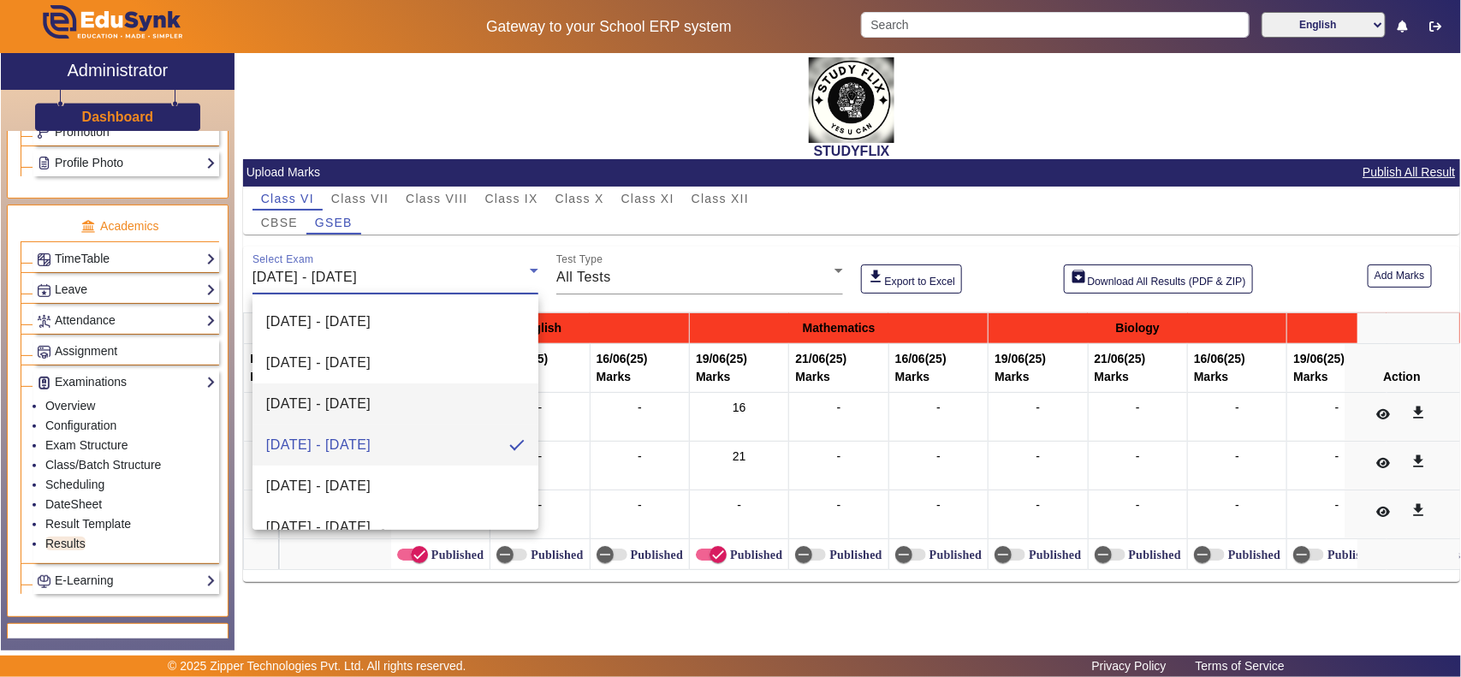
click at [332, 390] on mat-option "[DATE] - [DATE]" at bounding box center [396, 404] width 287 height 41
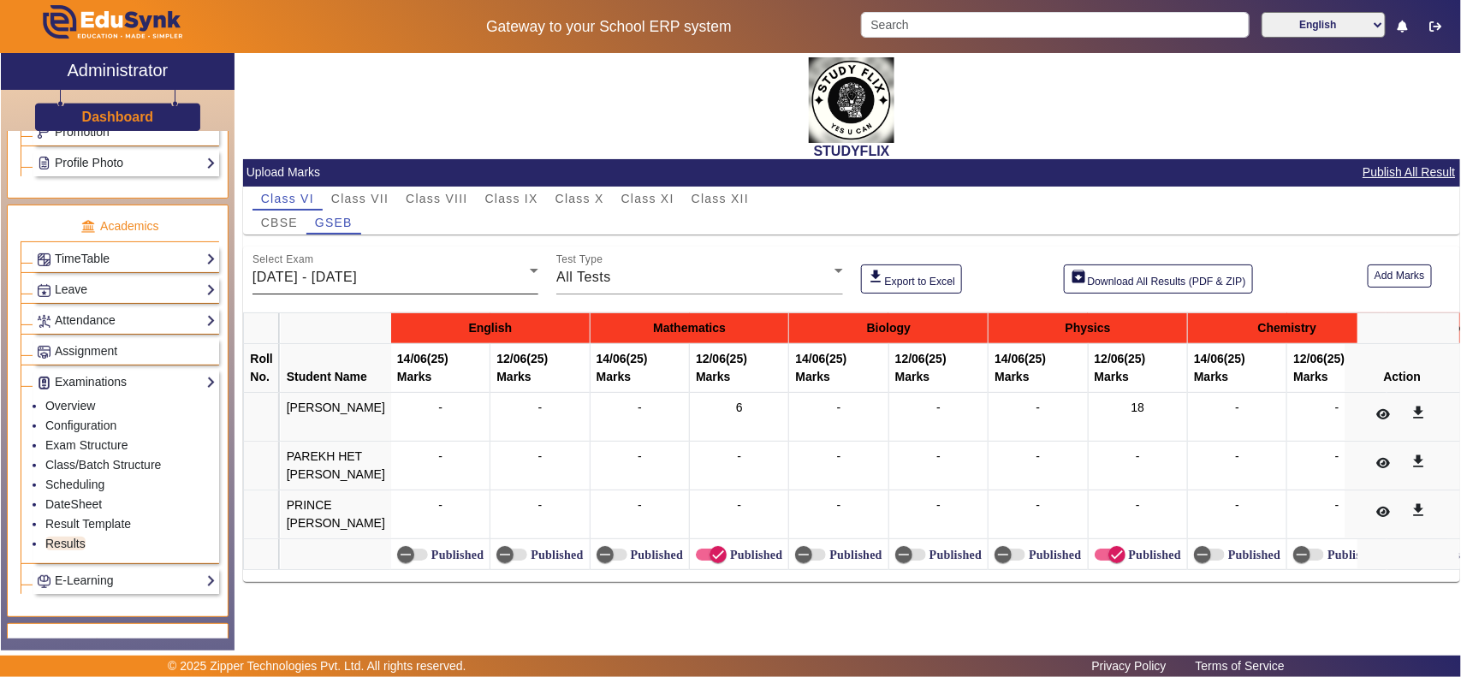
click at [326, 265] on div "Select Exam [DATE] - [DATE]" at bounding box center [396, 271] width 286 height 48
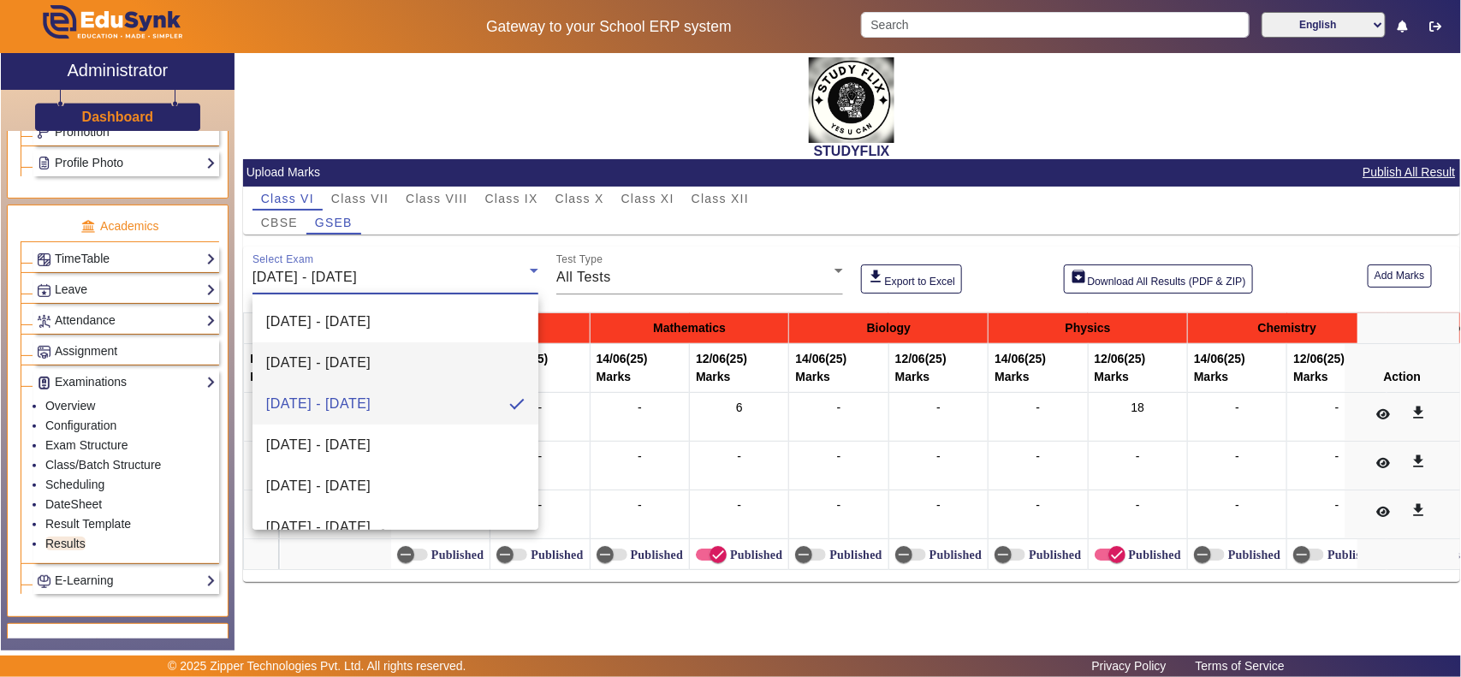
click at [371, 362] on span "[DATE] - [DATE]" at bounding box center [318, 363] width 104 height 21
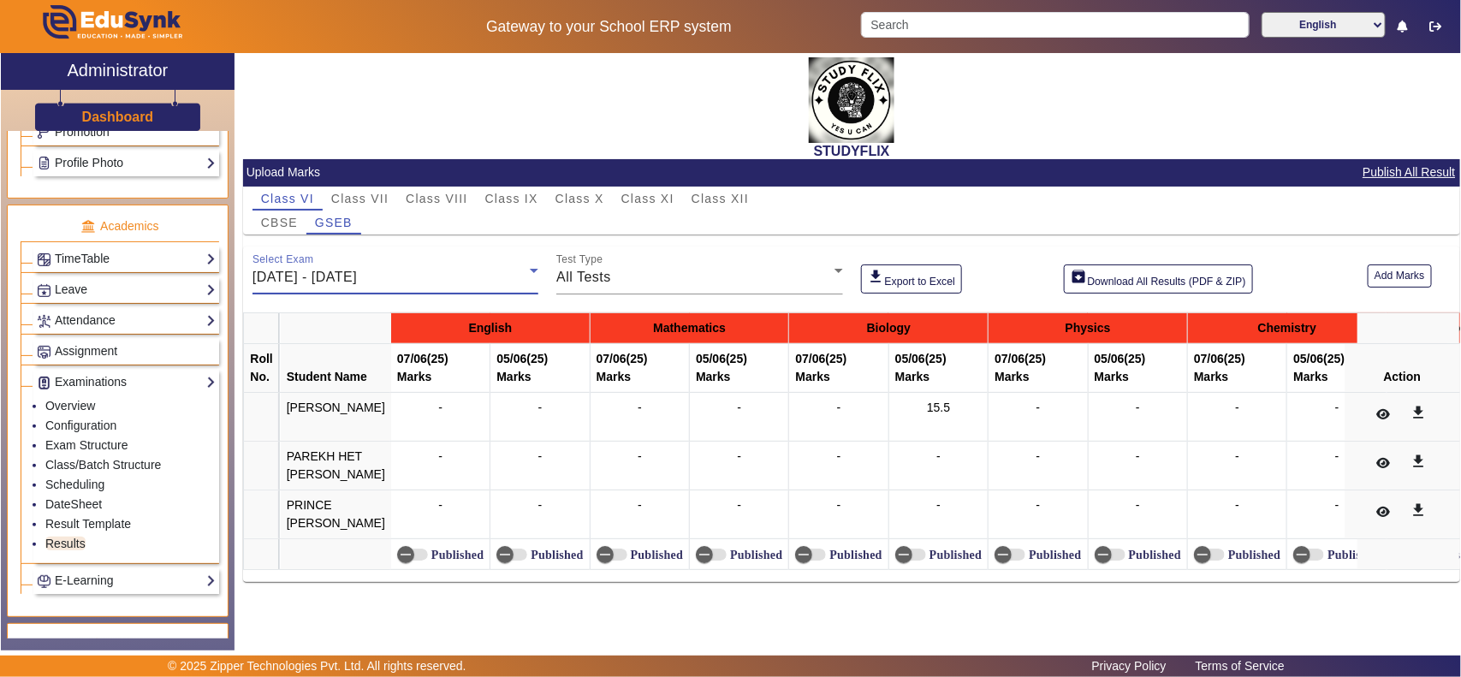
click at [357, 270] on span "[DATE] - [DATE]" at bounding box center [305, 277] width 104 height 15
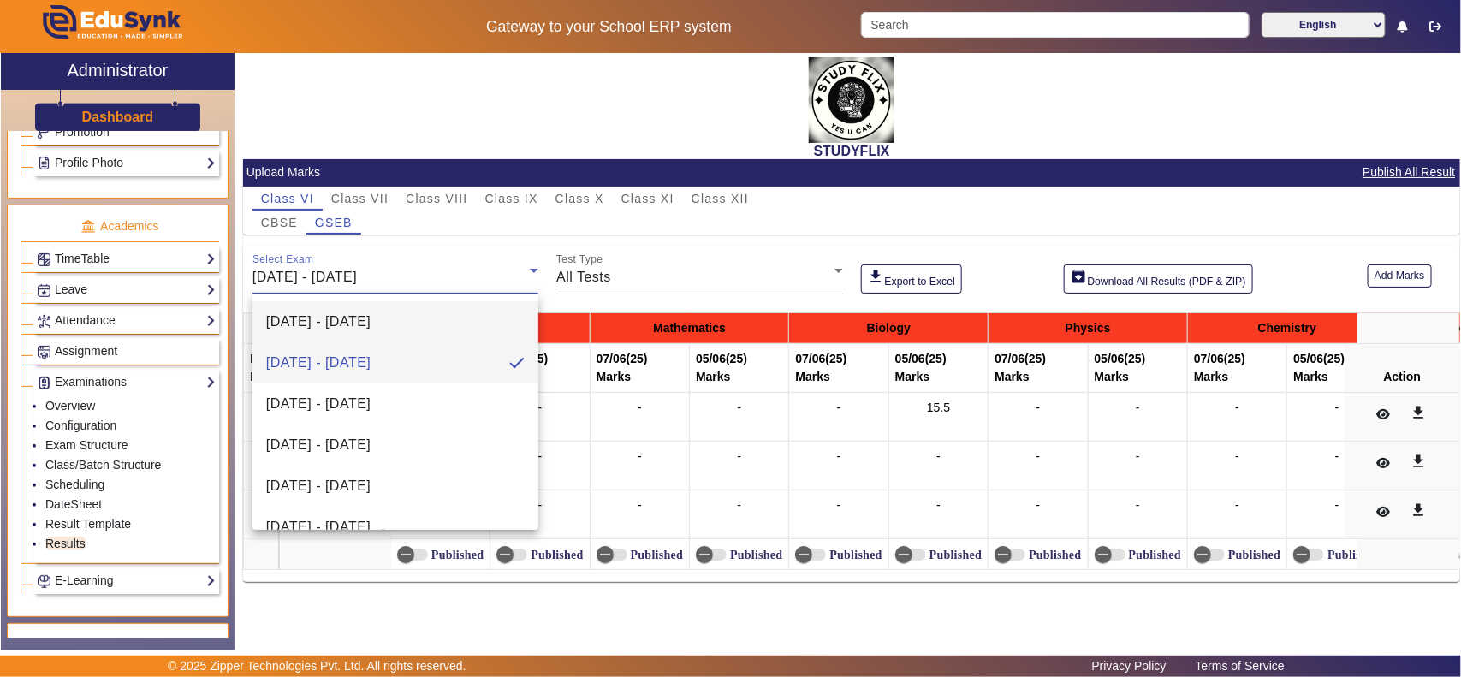
click at [371, 318] on span "[DATE] - [DATE]" at bounding box center [318, 322] width 104 height 21
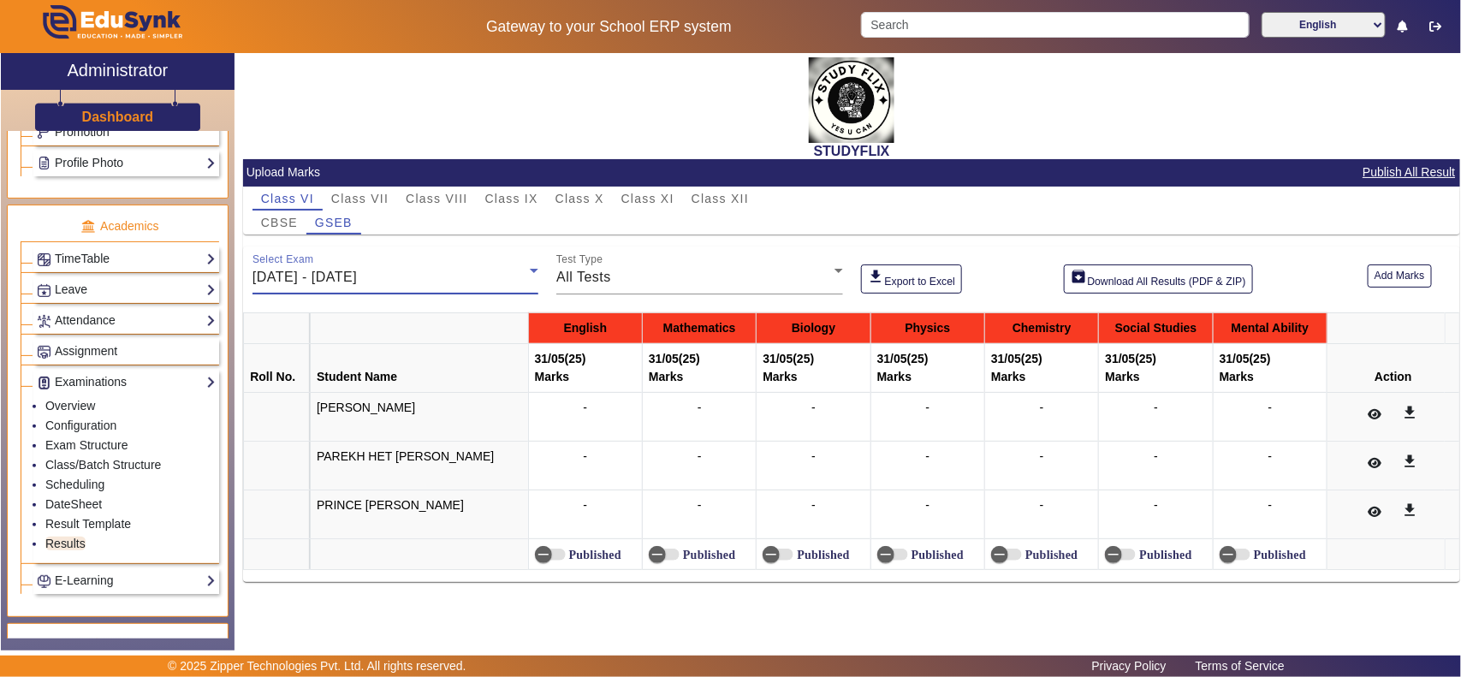
click at [357, 276] on span "[DATE] - [DATE]" at bounding box center [305, 277] width 104 height 15
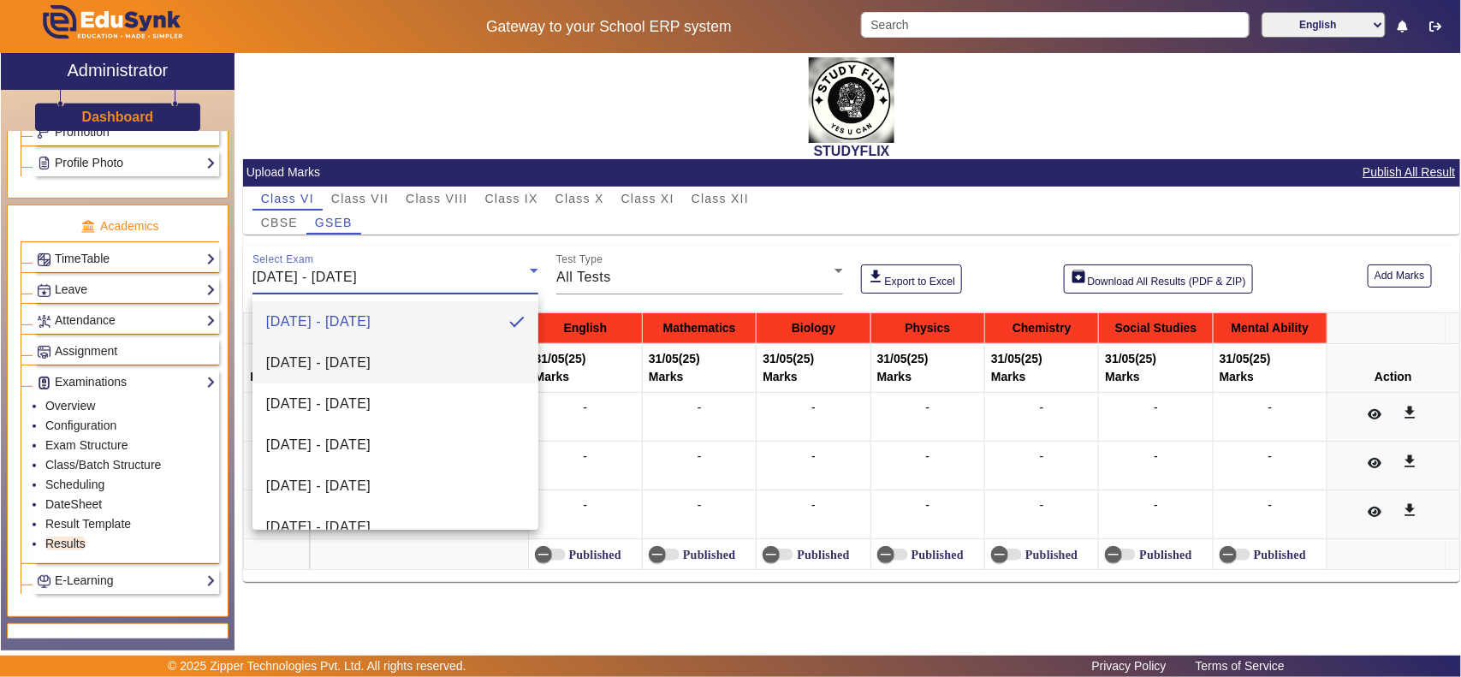
drag, startPoint x: 386, startPoint y: 358, endPoint x: 451, endPoint y: 352, distance: 65.3
click at [371, 358] on span "[DATE] - [DATE]" at bounding box center [318, 363] width 104 height 21
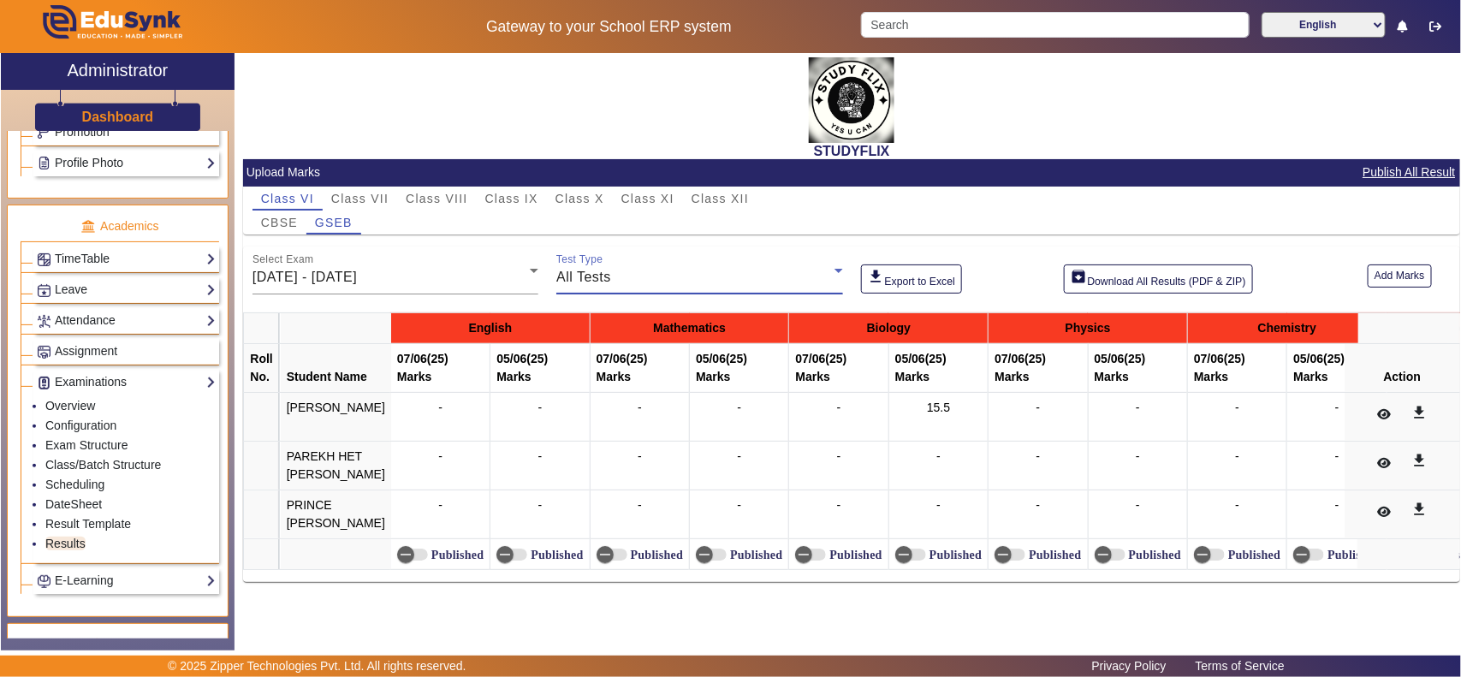
click at [700, 272] on div "All Tests" at bounding box center [694, 277] width 277 height 21
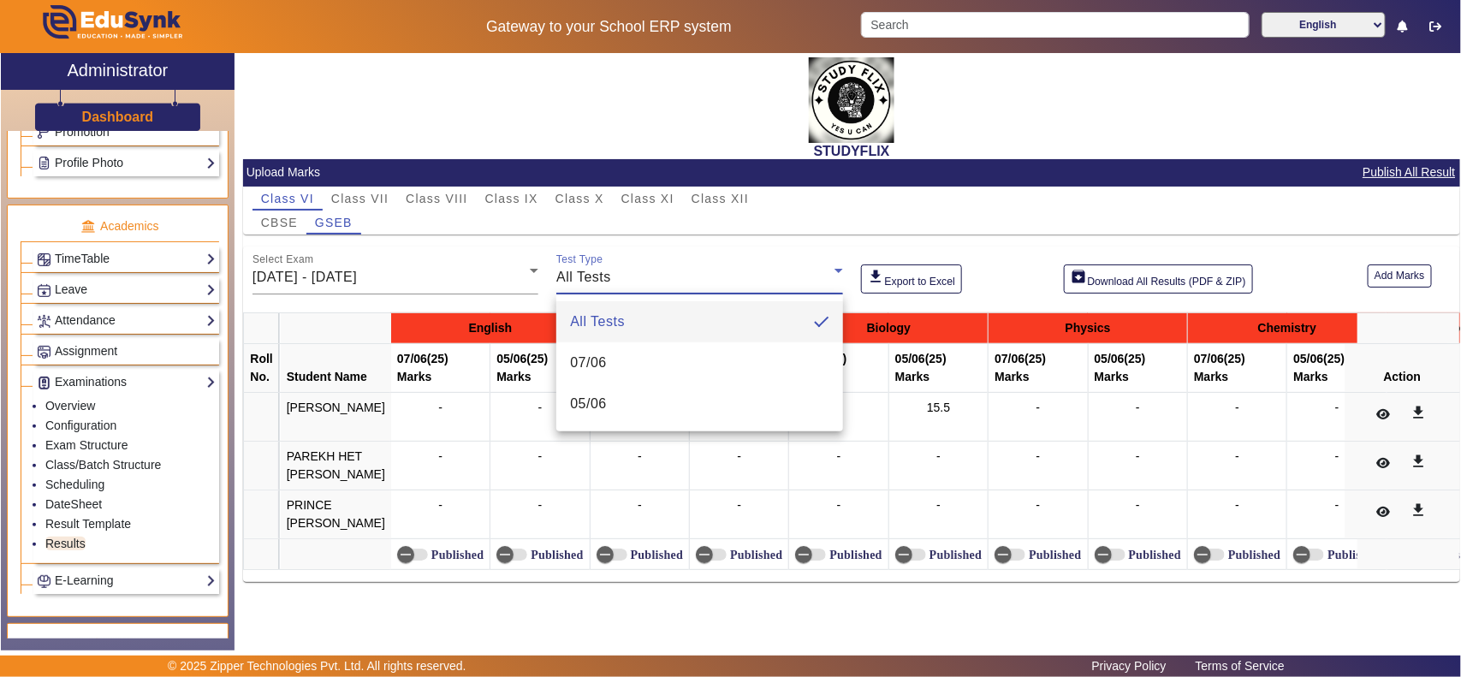
click at [681, 271] on div at bounding box center [730, 338] width 1461 height 677
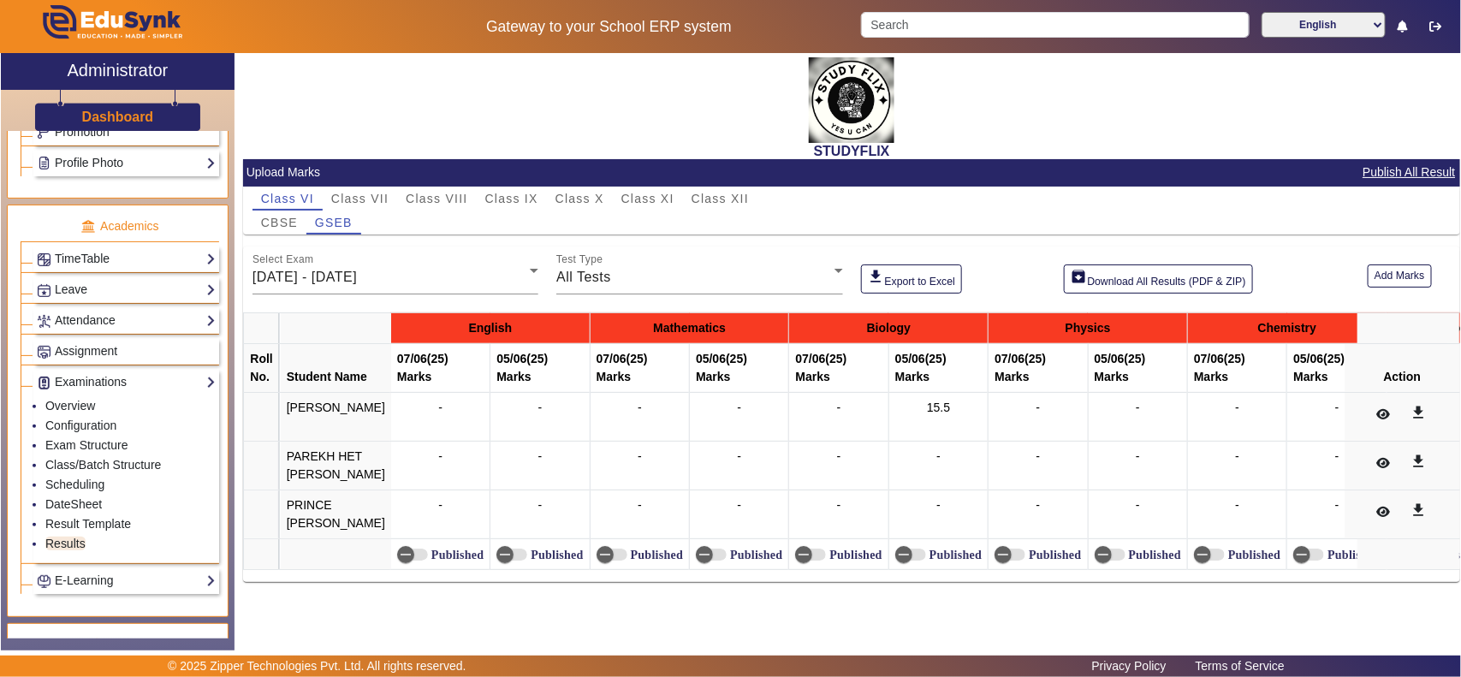
click at [536, 630] on div "STUDYFLIX Upload Marks Publish All Result Class VI Class VII Class VIII Class I…" at bounding box center [848, 343] width 1226 height 580
click at [275, 221] on span "CBSE" at bounding box center [279, 223] width 37 height 12
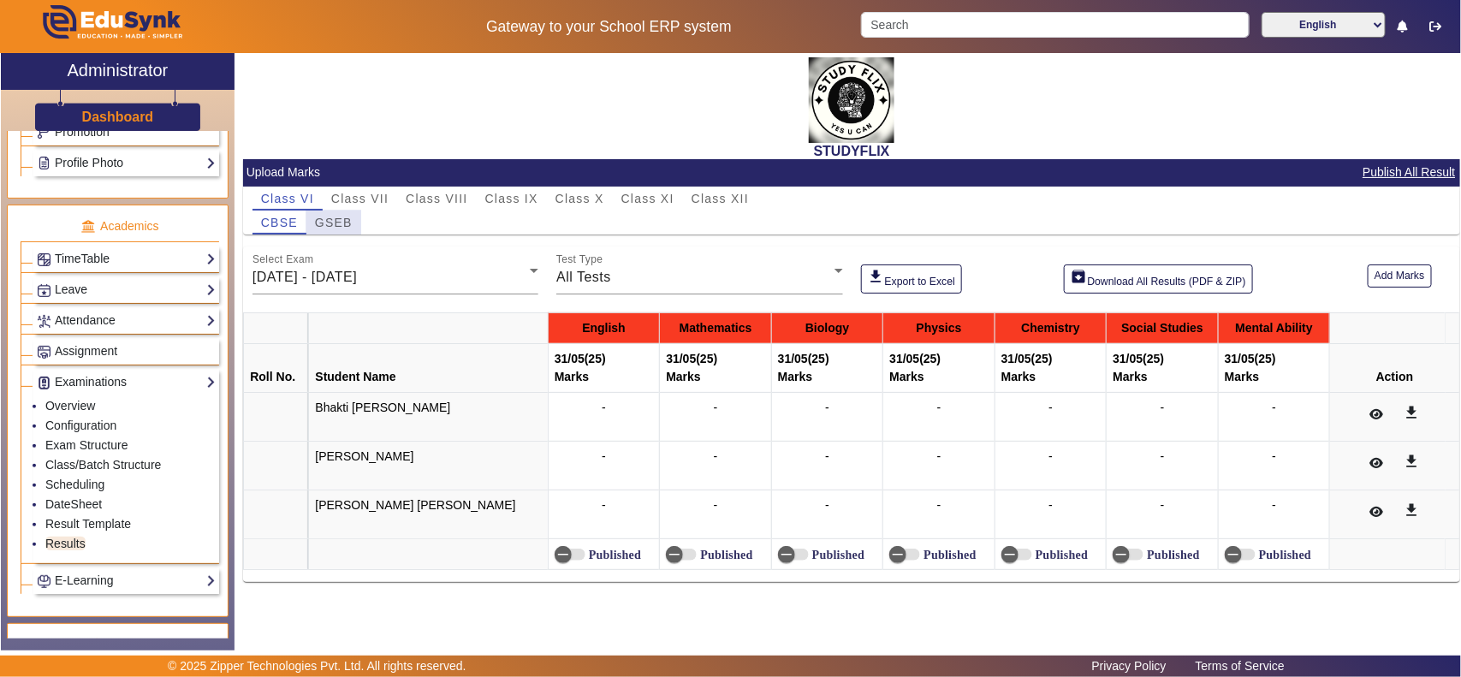
click at [344, 220] on span "GSEB" at bounding box center [334, 223] width 38 height 12
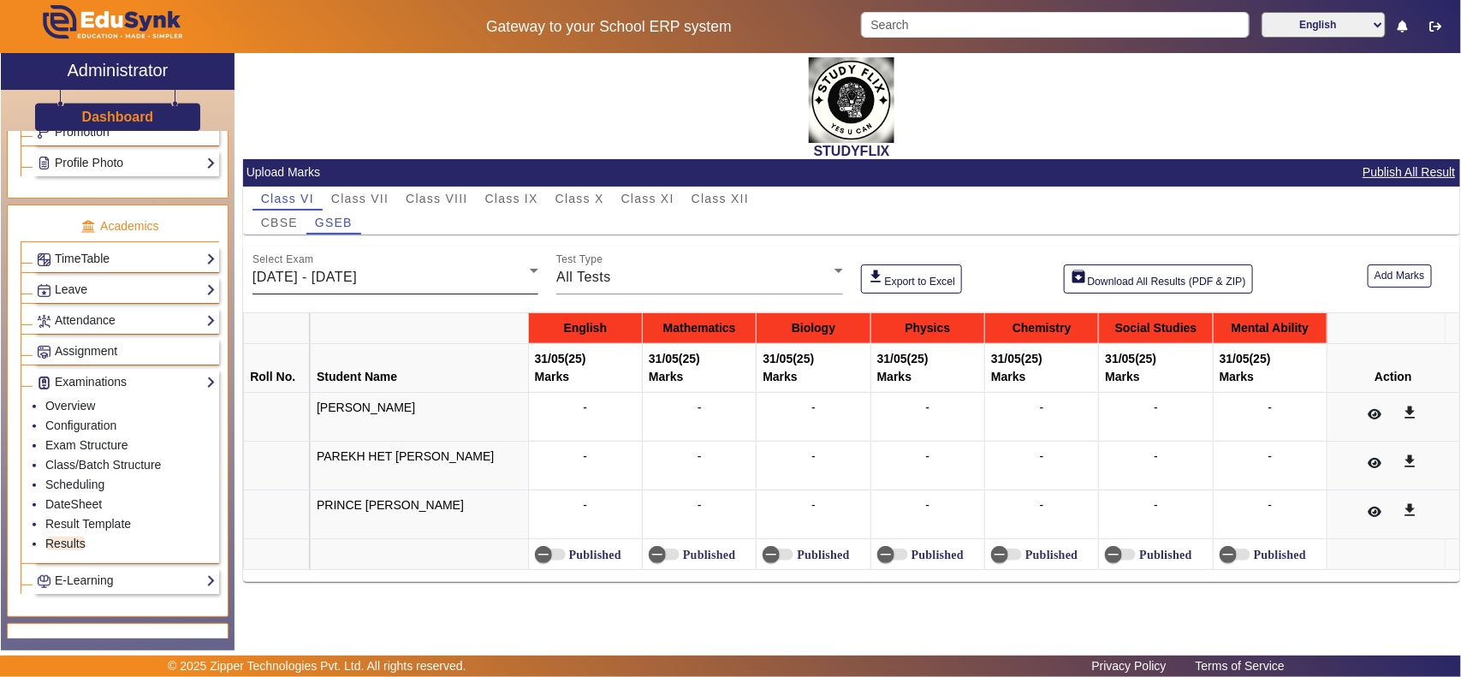
click at [344, 281] on span "[DATE] - [DATE]" at bounding box center [305, 277] width 104 height 15
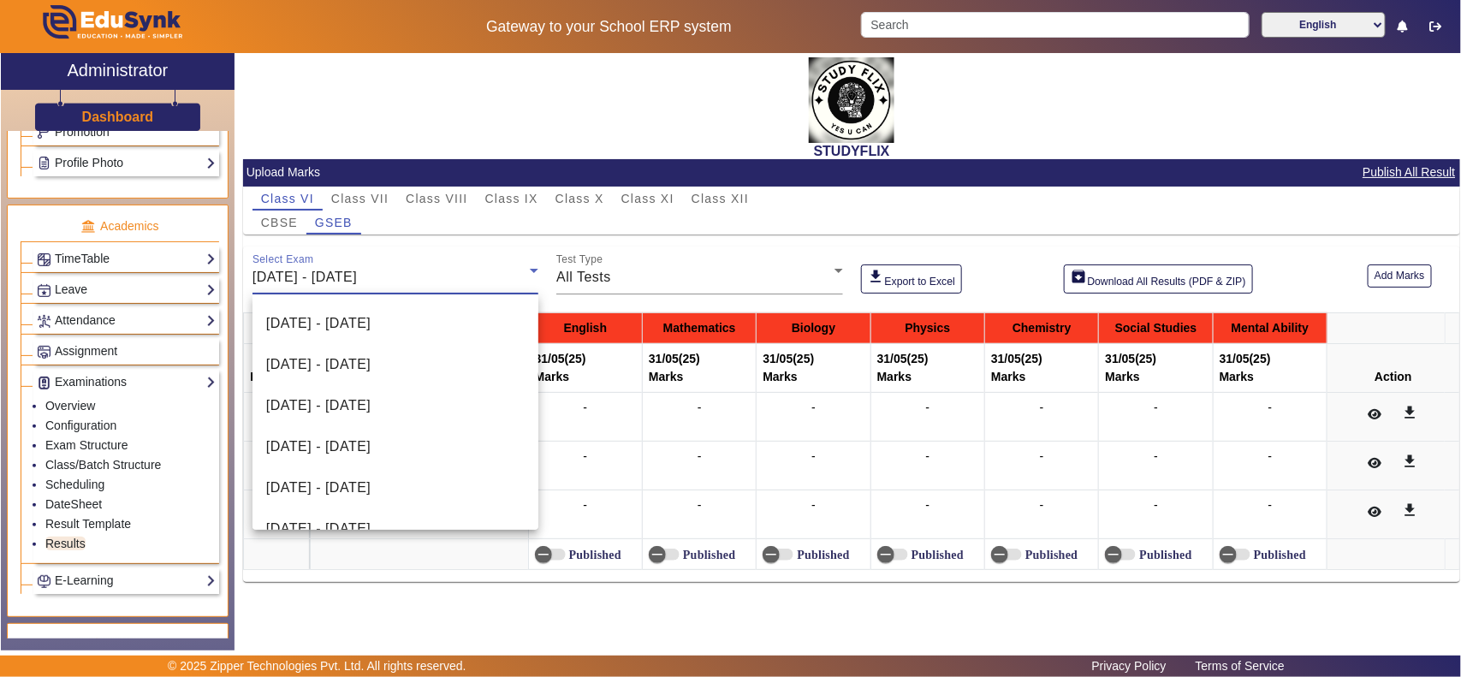
scroll to position [189, 0]
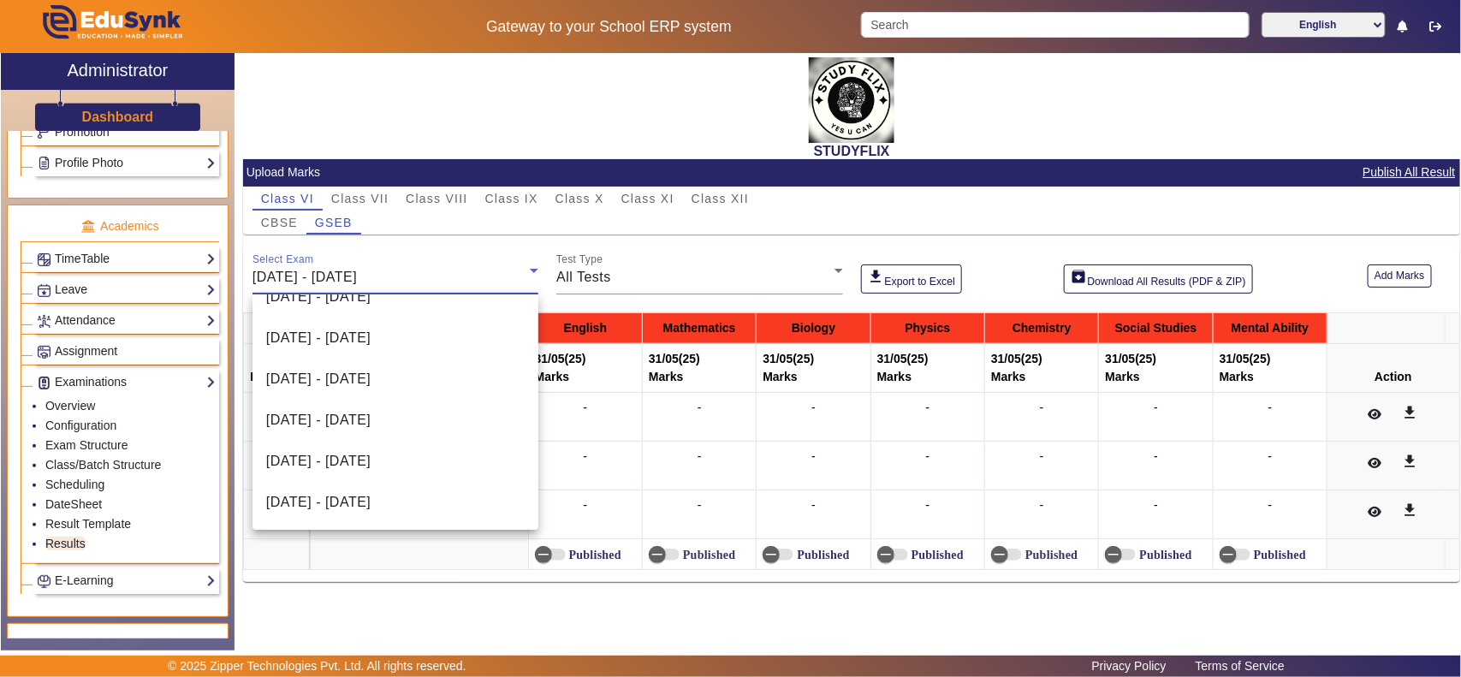
click at [459, 621] on div at bounding box center [730, 338] width 1461 height 677
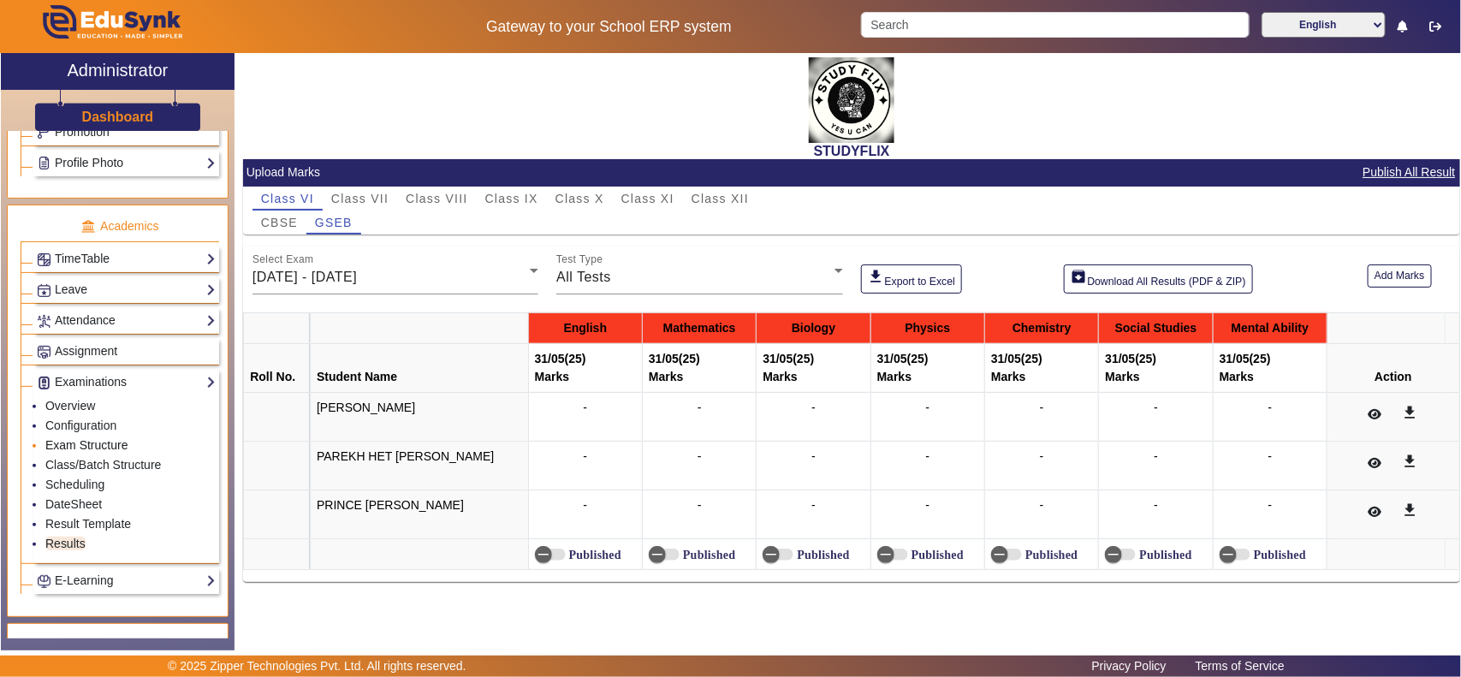
click at [94, 452] on link "Exam Structure" at bounding box center [86, 445] width 82 height 14
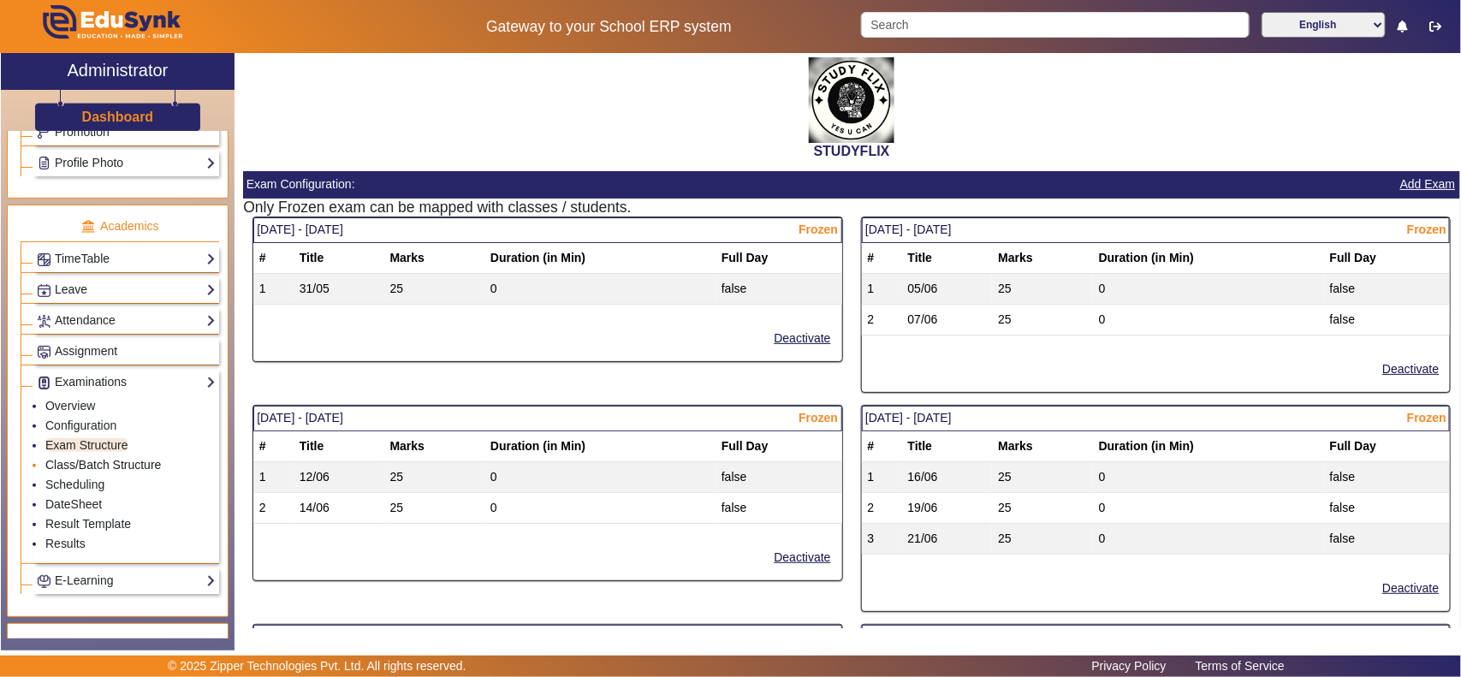
click at [105, 472] on link "Class/Batch Structure" at bounding box center [103, 465] width 116 height 14
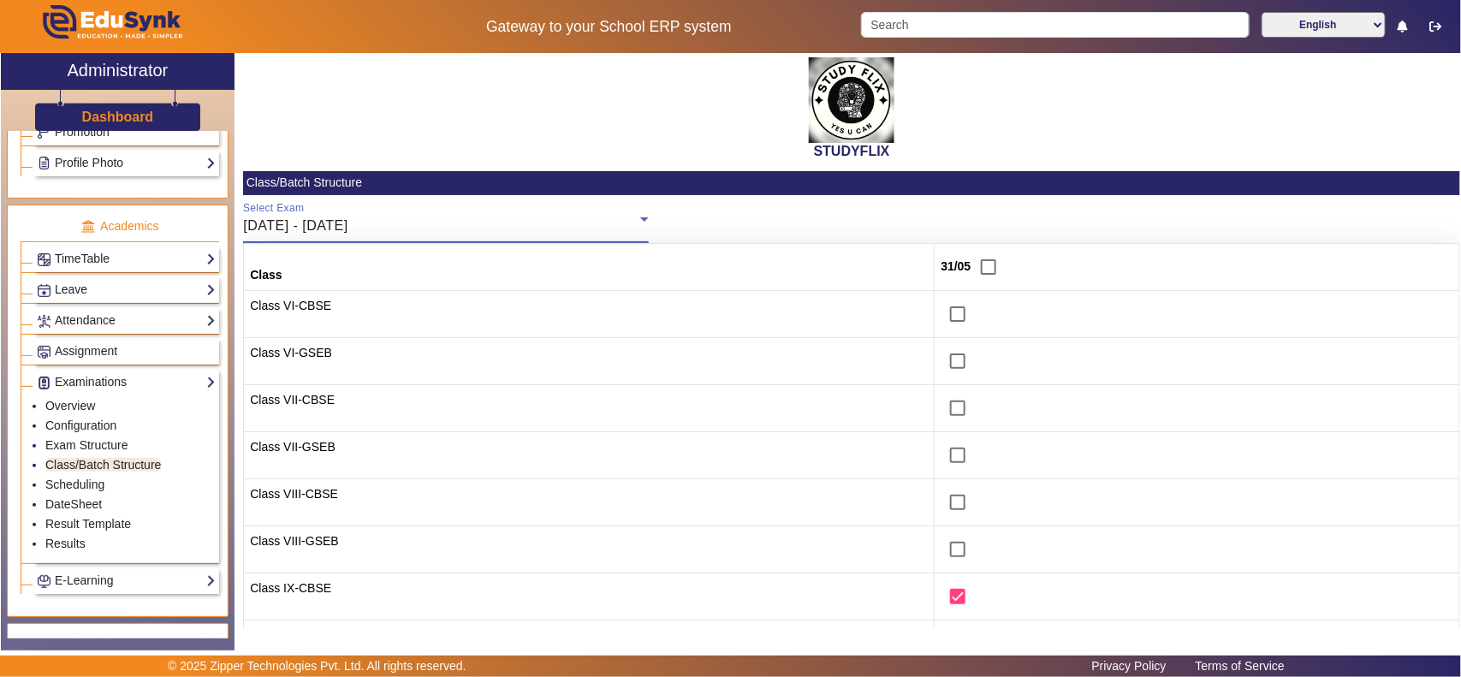
click at [434, 227] on div "[DATE] - [DATE]" at bounding box center [441, 226] width 397 height 21
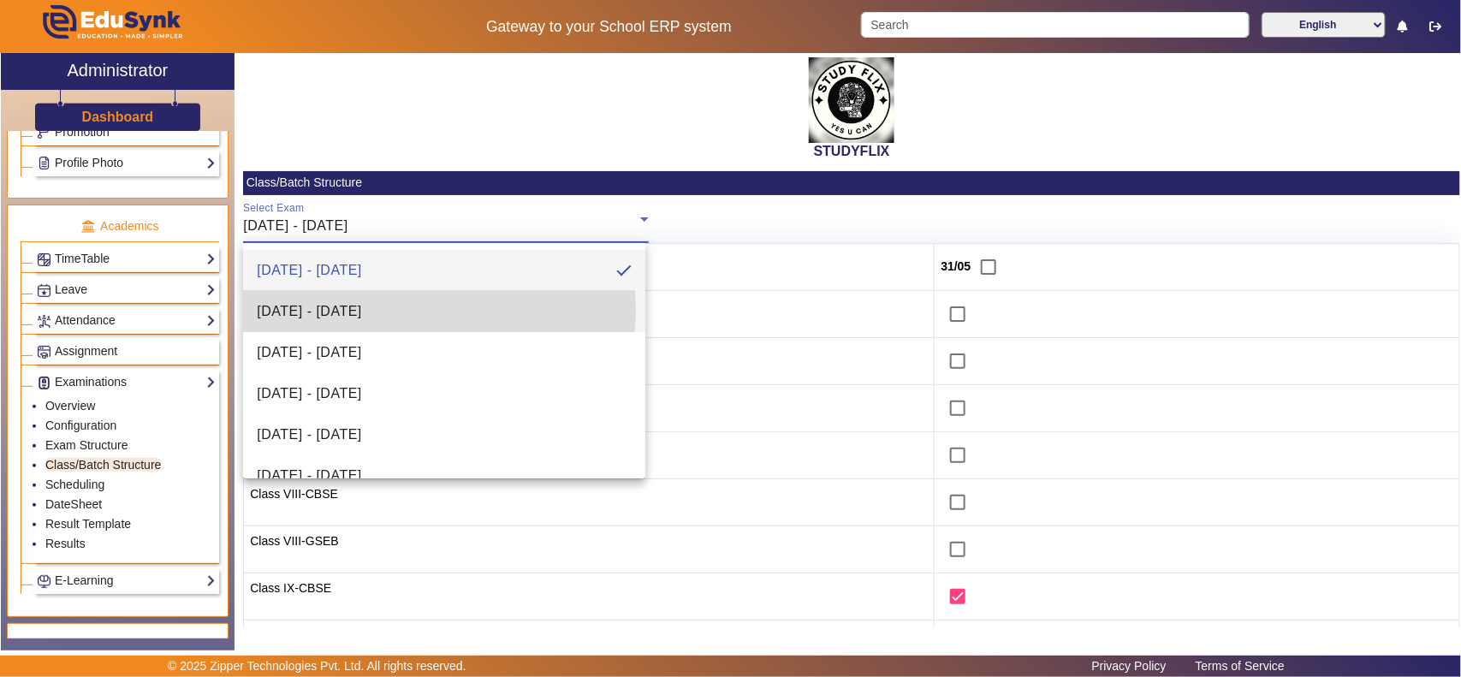
click at [361, 310] on span "[DATE] - [DATE]" at bounding box center [309, 311] width 104 height 21
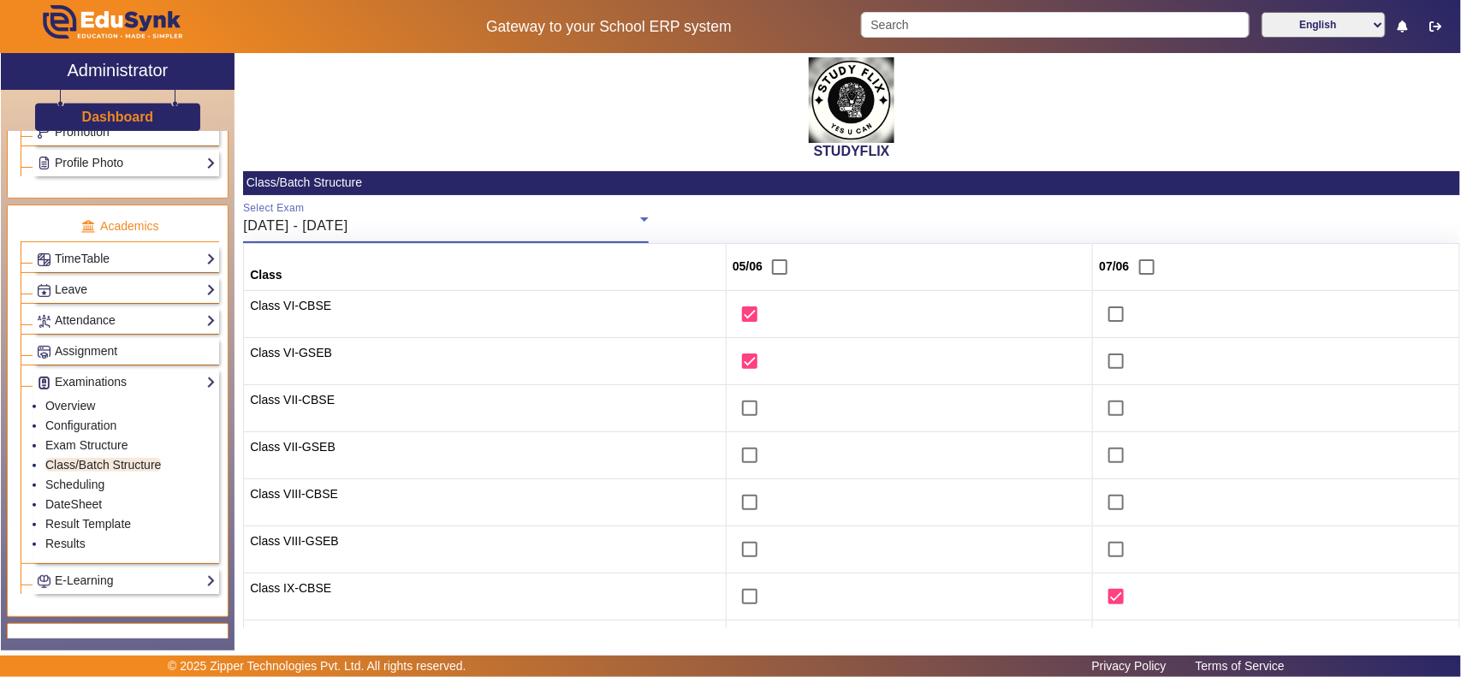
click at [348, 229] on span "[DATE] - [DATE]" at bounding box center [295, 225] width 104 height 15
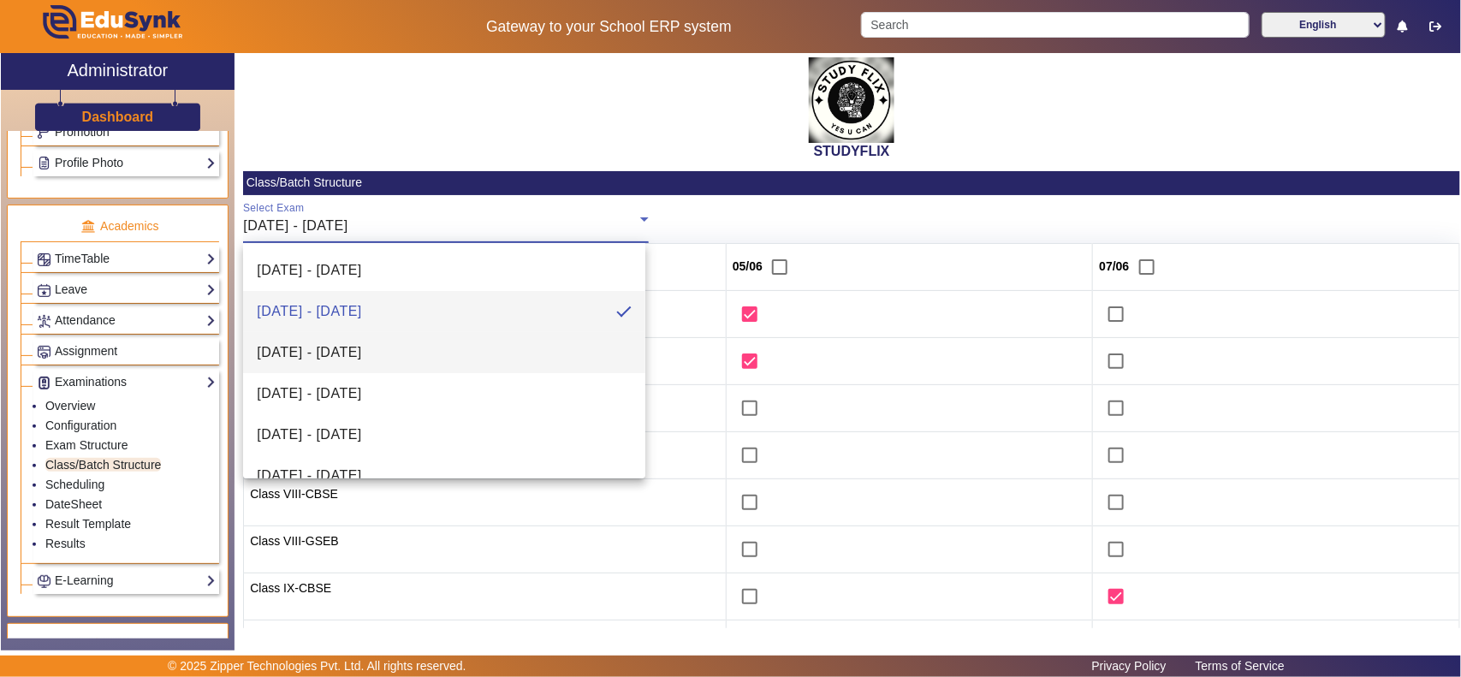
click at [425, 353] on mat-option "[DATE] - [DATE]" at bounding box center [444, 352] width 402 height 41
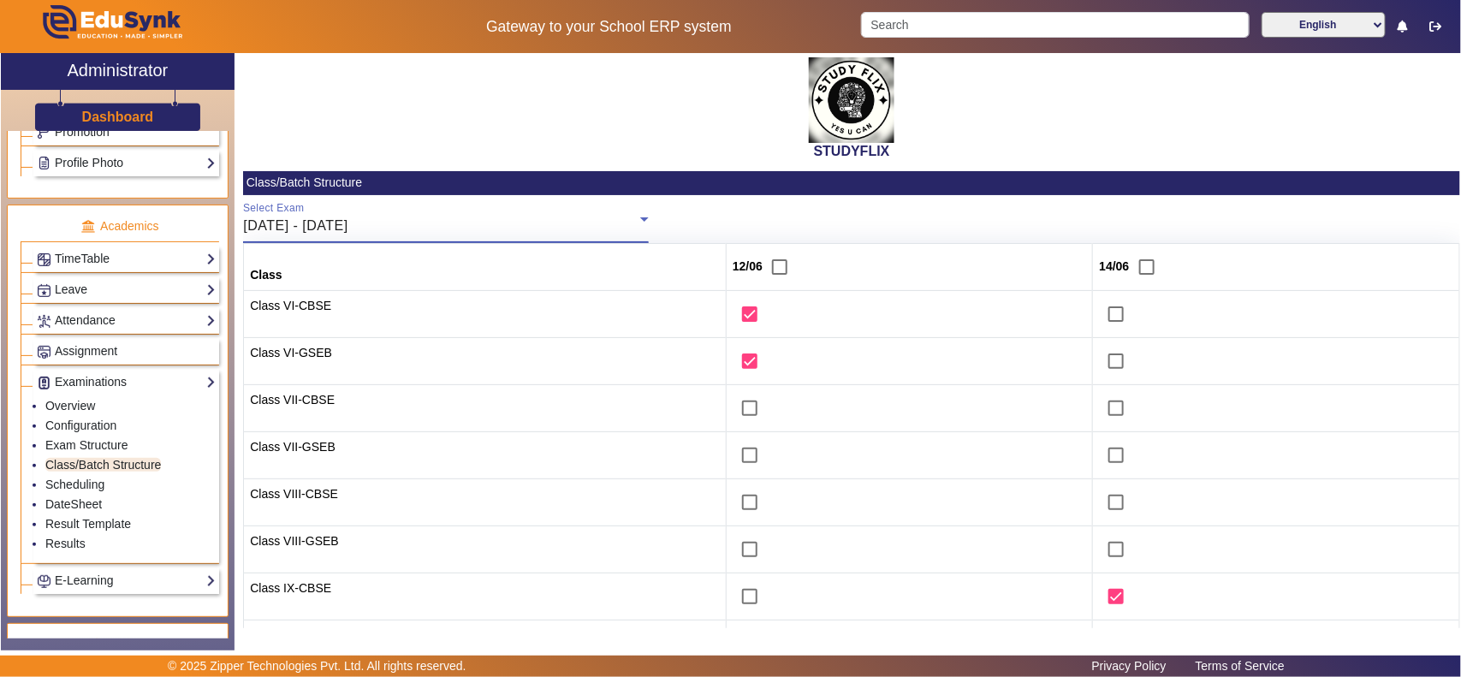
click at [412, 223] on div "[DATE] - [DATE]" at bounding box center [441, 226] width 397 height 21
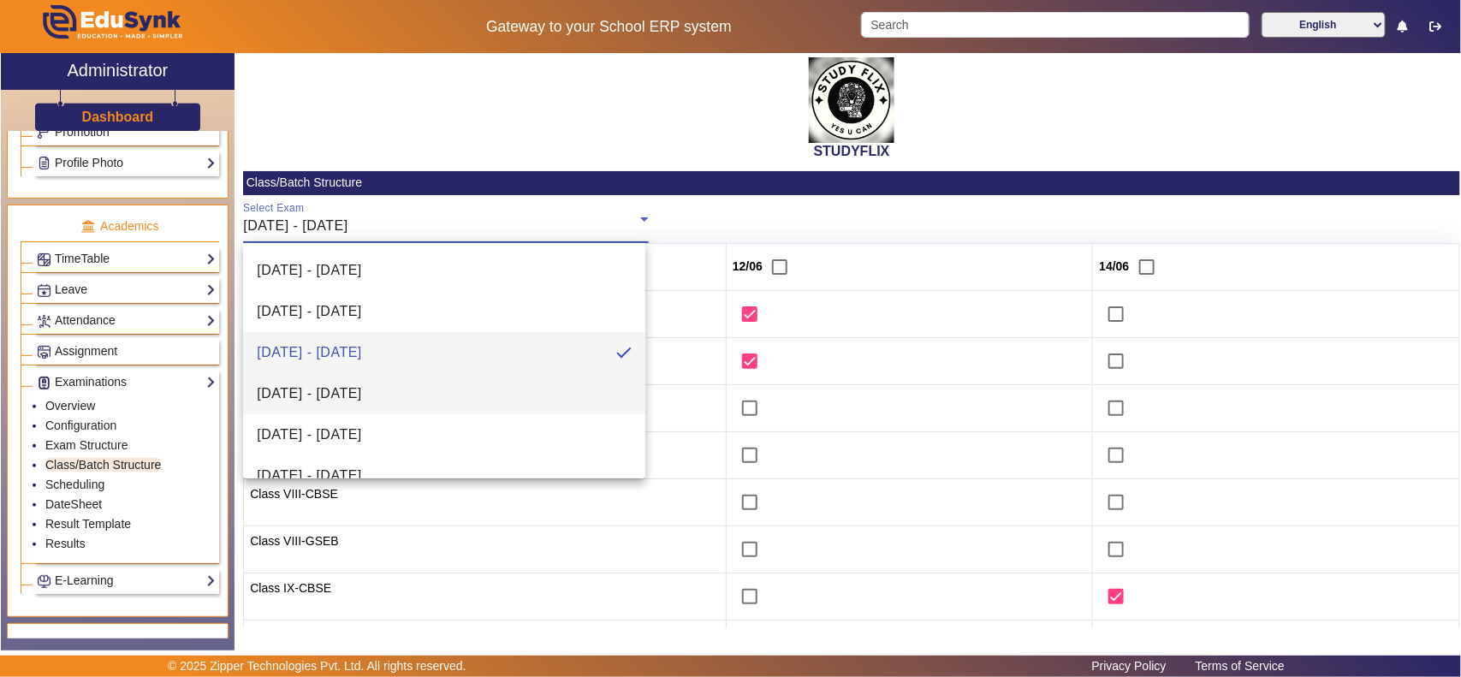
click at [422, 392] on mat-option "[DATE] - [DATE]" at bounding box center [444, 393] width 402 height 41
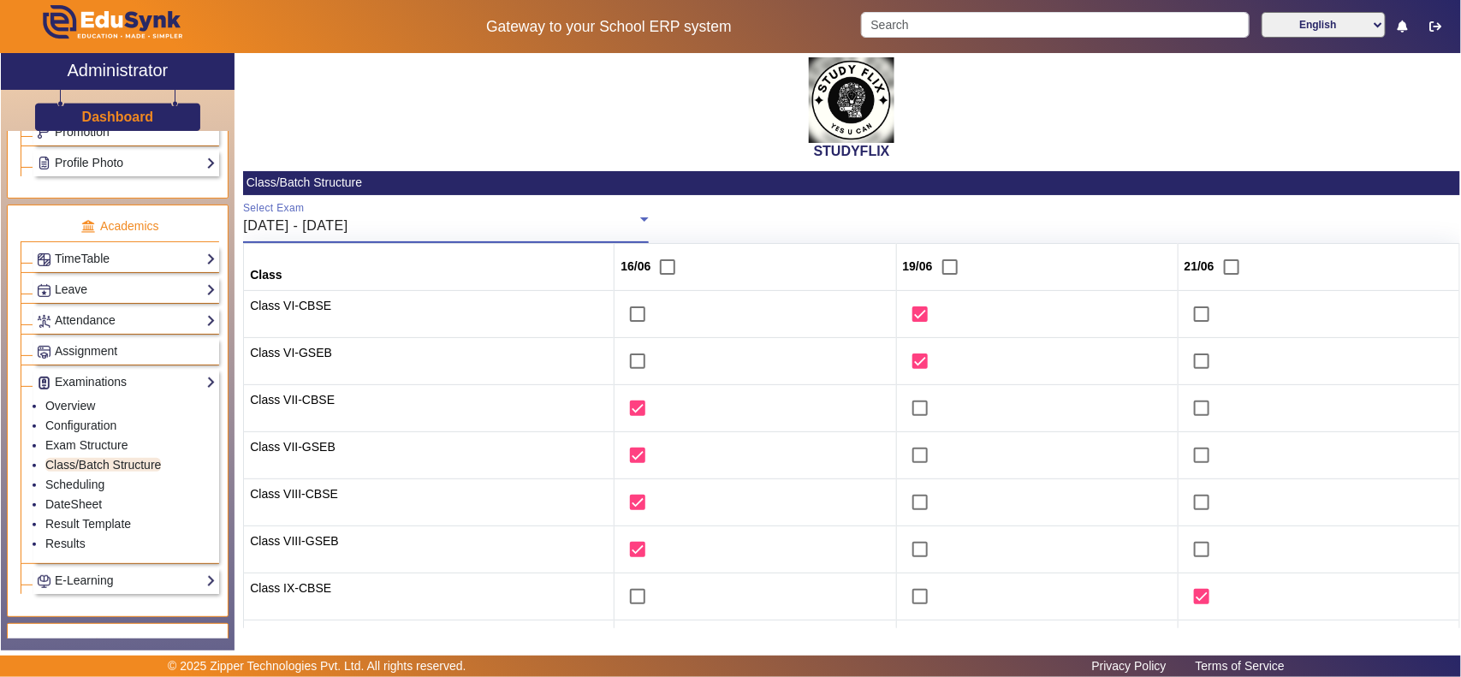
scroll to position [351, 0]
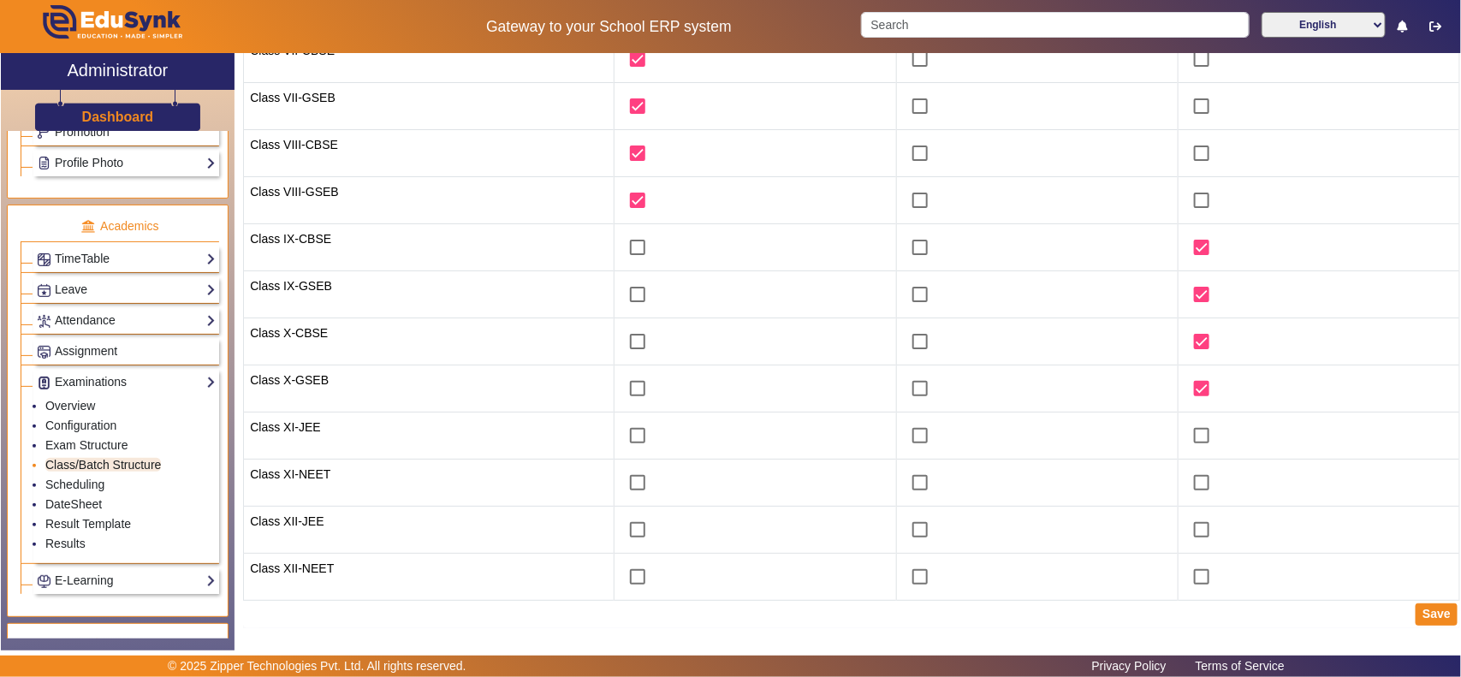
click at [110, 472] on link "Class/Batch Structure" at bounding box center [103, 465] width 116 height 14
click at [86, 472] on link "Class/Batch Structure" at bounding box center [103, 465] width 116 height 14
click at [77, 491] on link "Scheduling" at bounding box center [74, 485] width 59 height 14
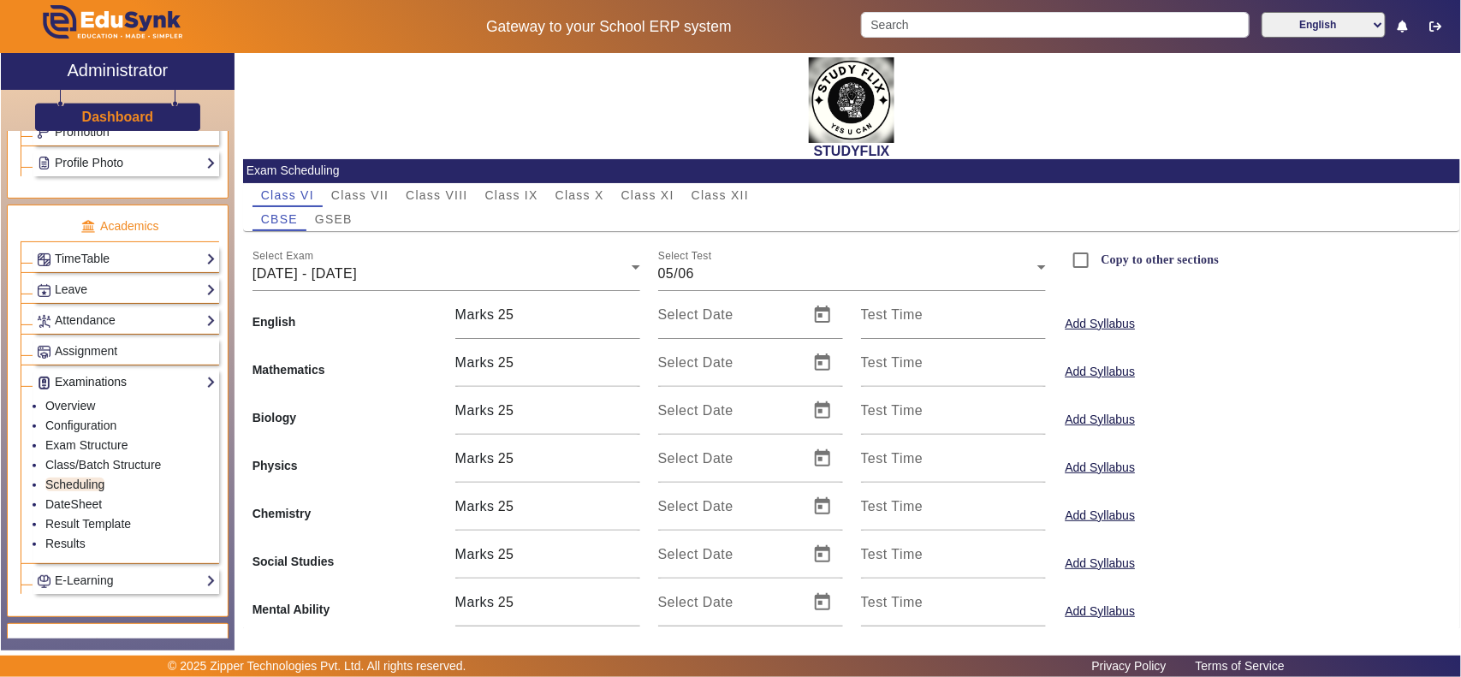
click at [104, 392] on link "Examinations" at bounding box center [126, 382] width 179 height 20
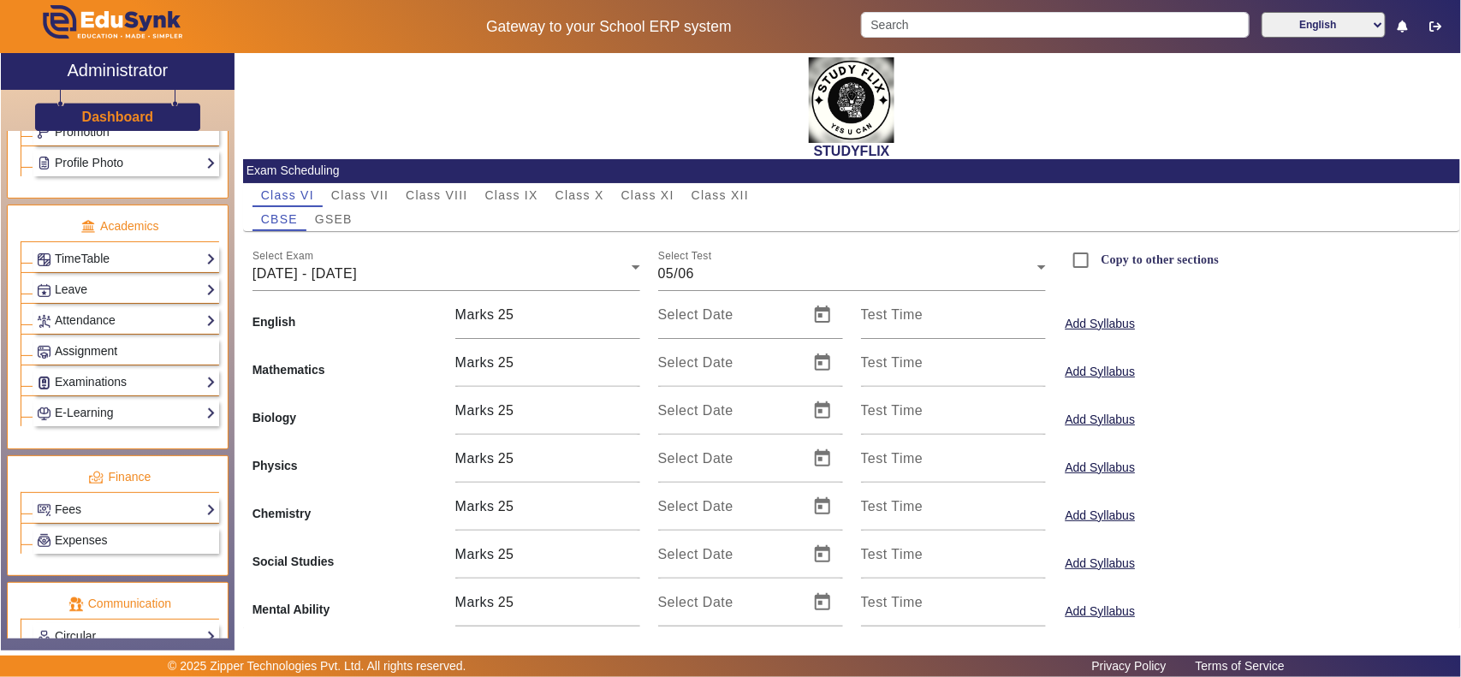
click at [116, 358] on span "Assignment" at bounding box center [86, 351] width 62 height 14
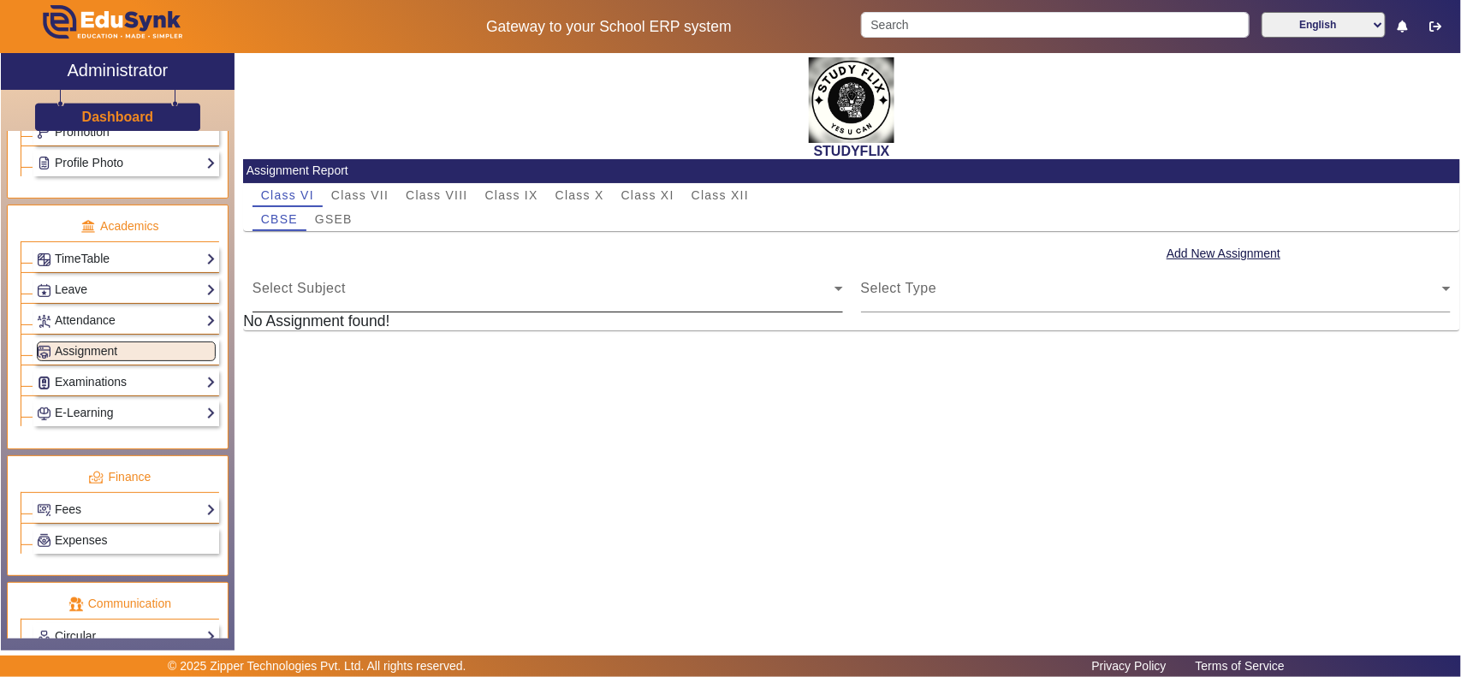
click at [364, 292] on div "Select Subject" at bounding box center [544, 295] width 582 height 21
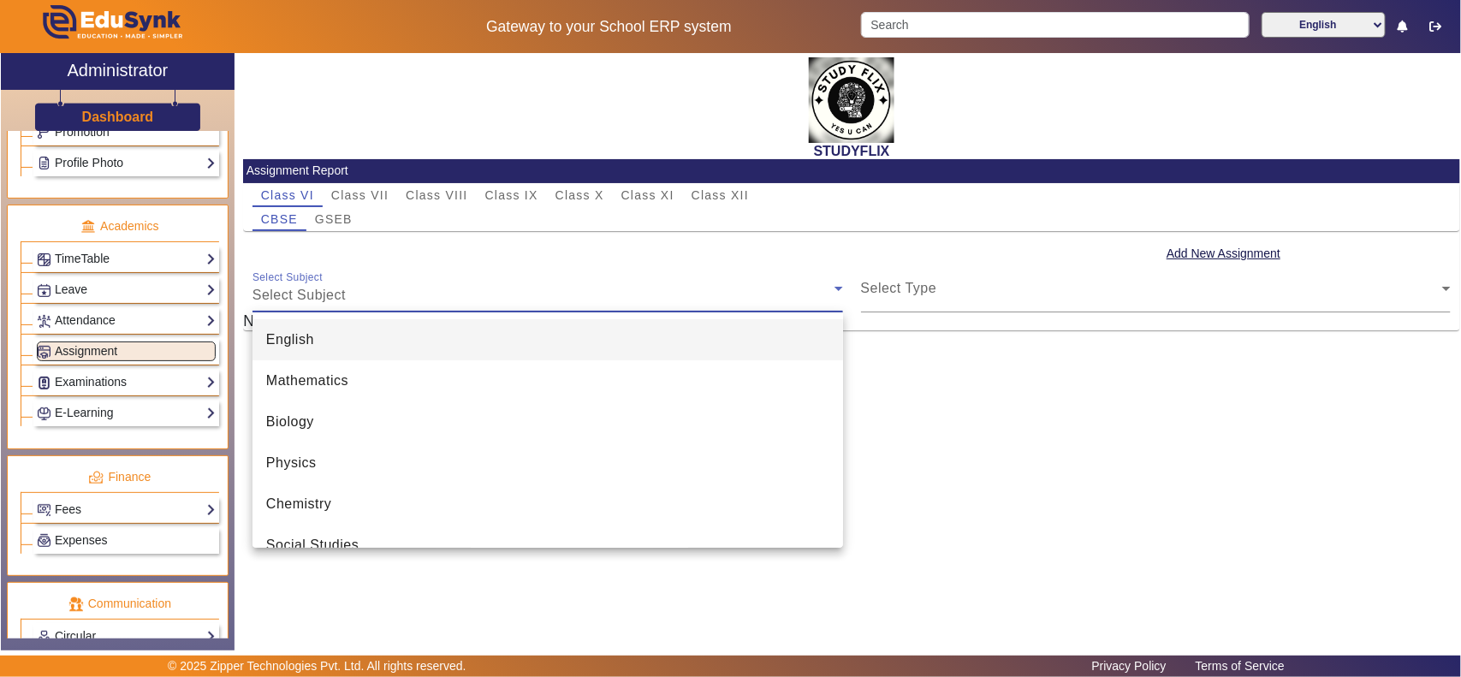
click at [364, 292] on div at bounding box center [730, 338] width 1461 height 677
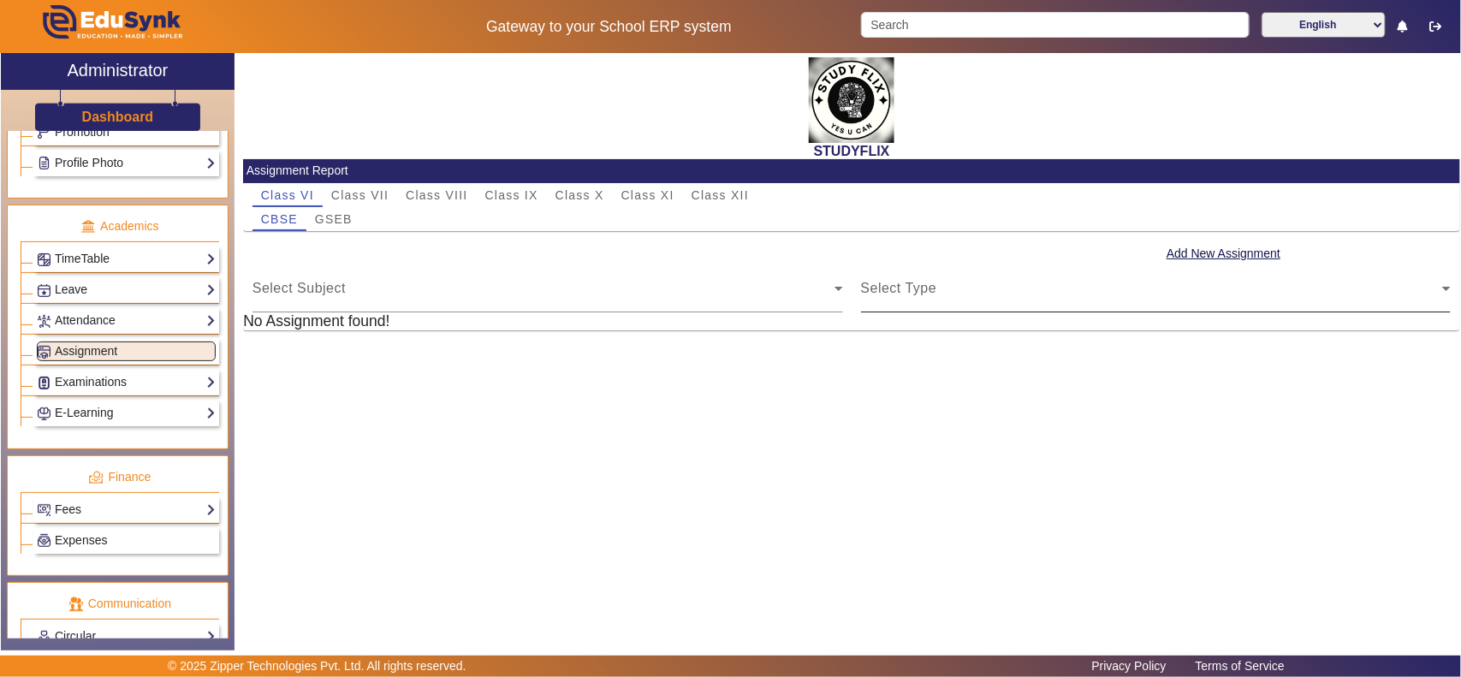
click at [1083, 282] on div "Select Type Select Type" at bounding box center [1156, 289] width 591 height 48
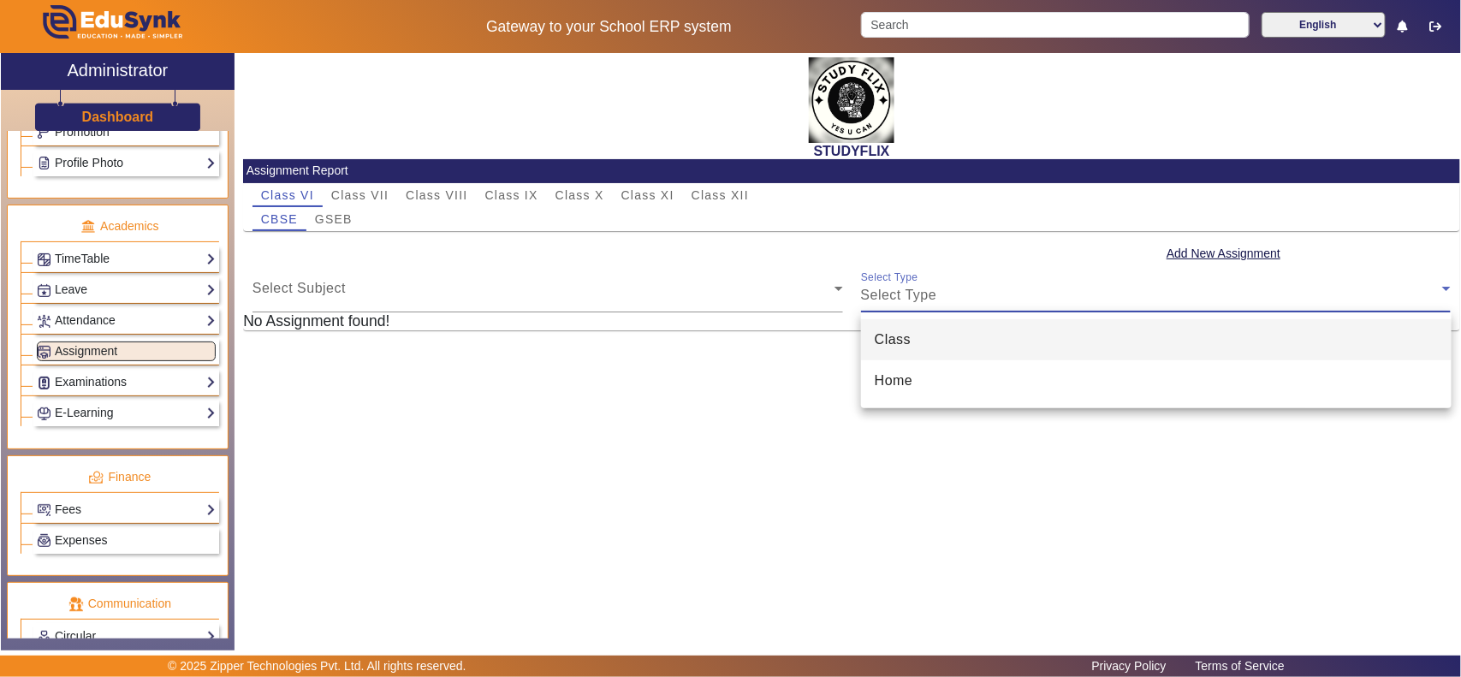
click at [1084, 288] on div at bounding box center [730, 338] width 1461 height 677
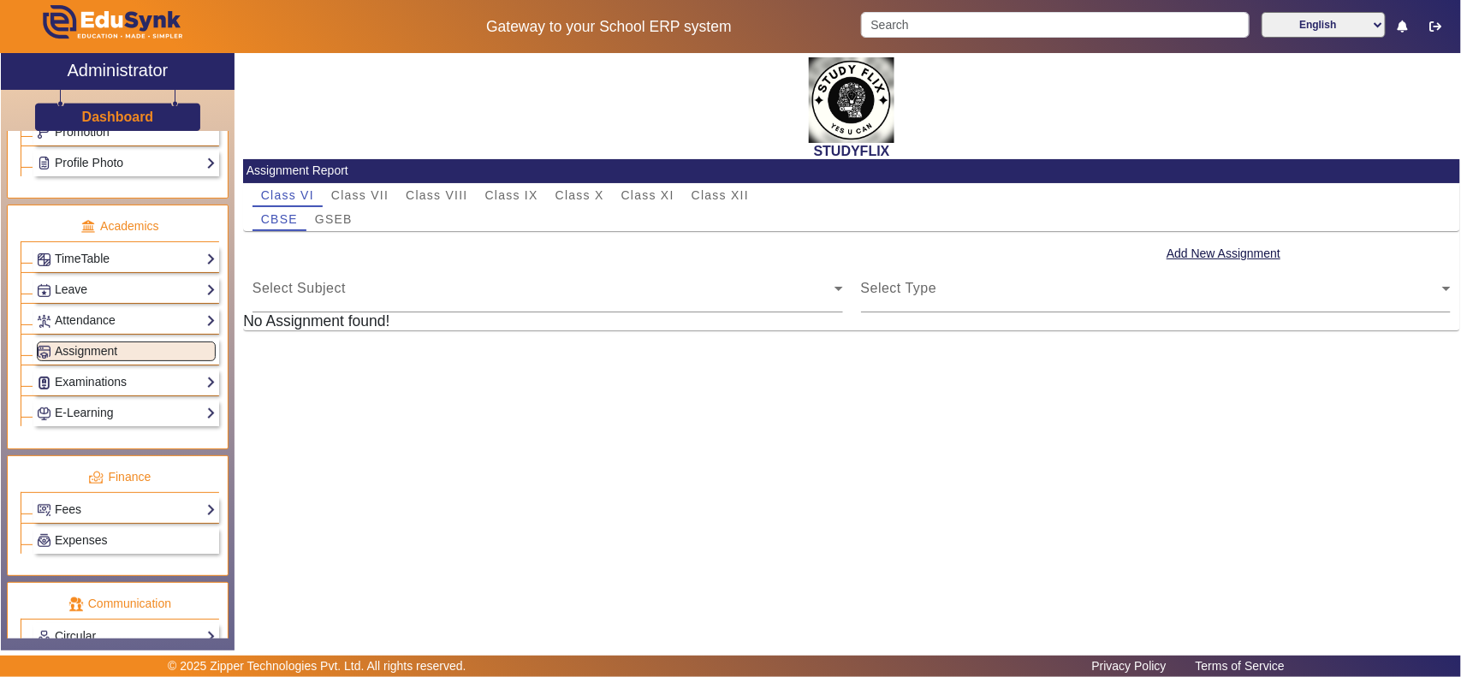
drag, startPoint x: 630, startPoint y: 454, endPoint x: 482, endPoint y: 332, distance: 191.6
click at [627, 451] on div "STUDYFLIX Assignment Report Class VI Class VII Class VIII Class IX Class X Clas…" at bounding box center [848, 343] width 1226 height 580
click at [471, 300] on div "Select Subject" at bounding box center [544, 295] width 582 height 21
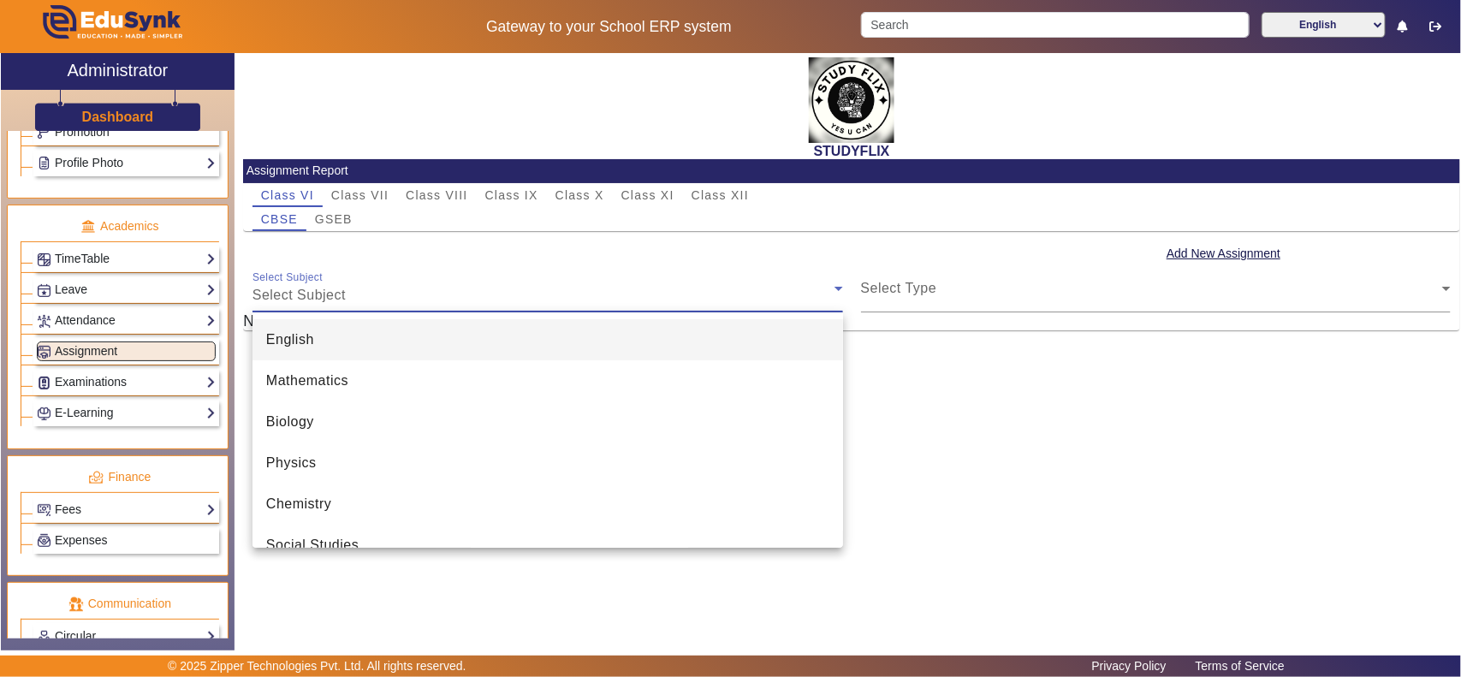
click at [1230, 439] on div at bounding box center [730, 338] width 1461 height 677
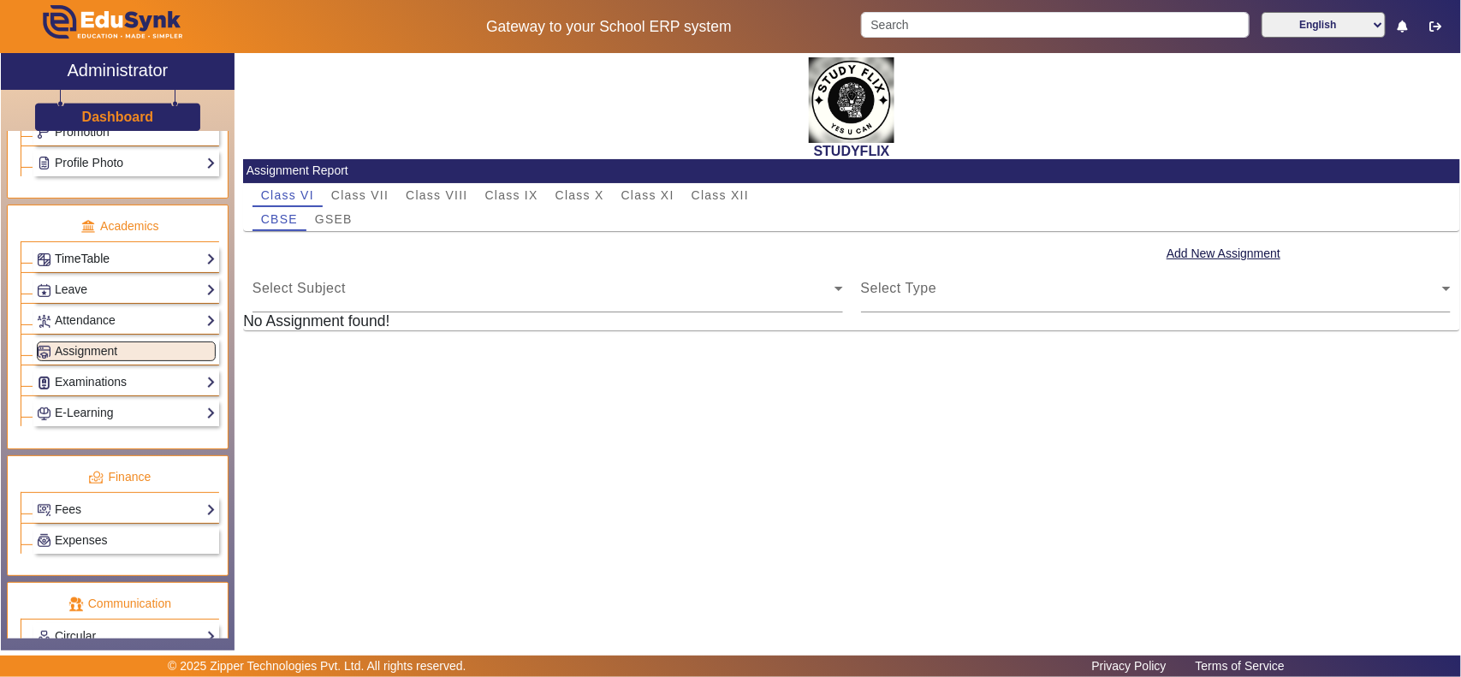
click at [64, 269] on link "TimeTable" at bounding box center [126, 259] width 179 height 20
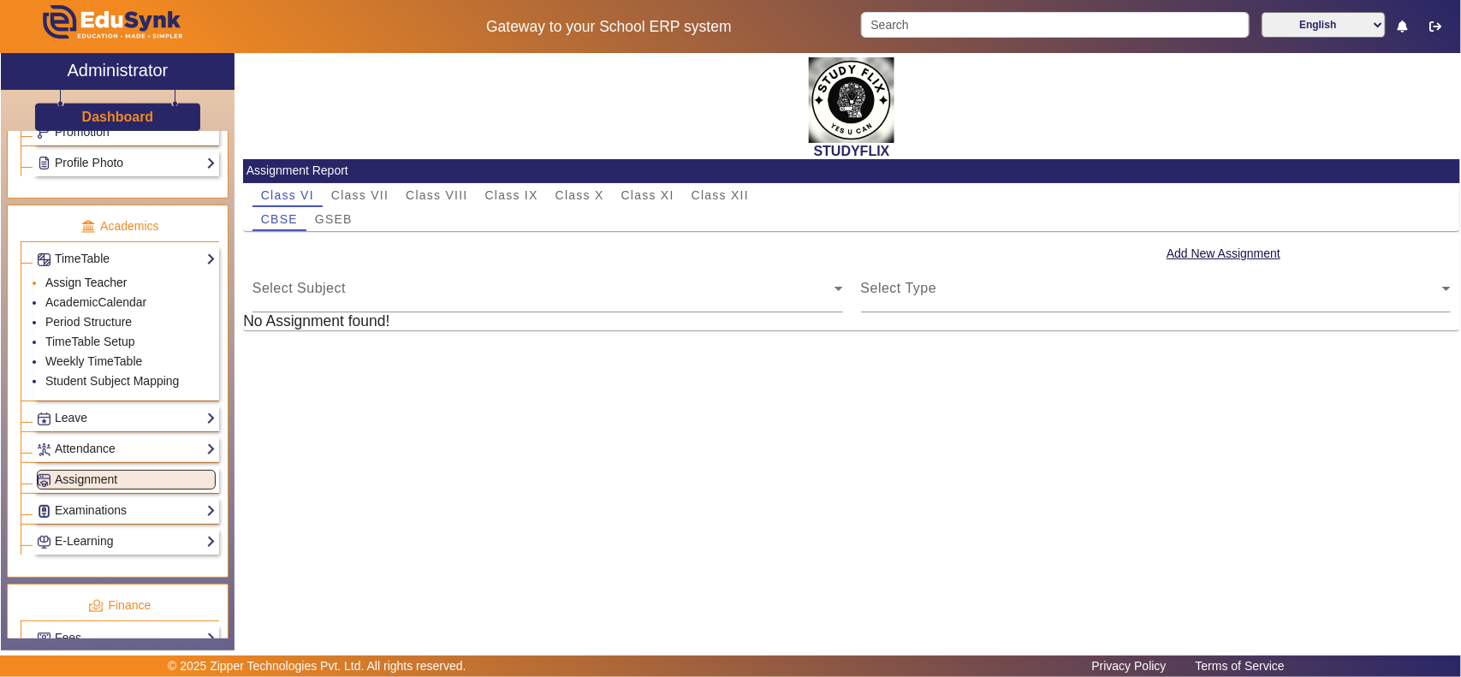
click at [96, 287] on link "Assign Teacher" at bounding box center [85, 283] width 81 height 14
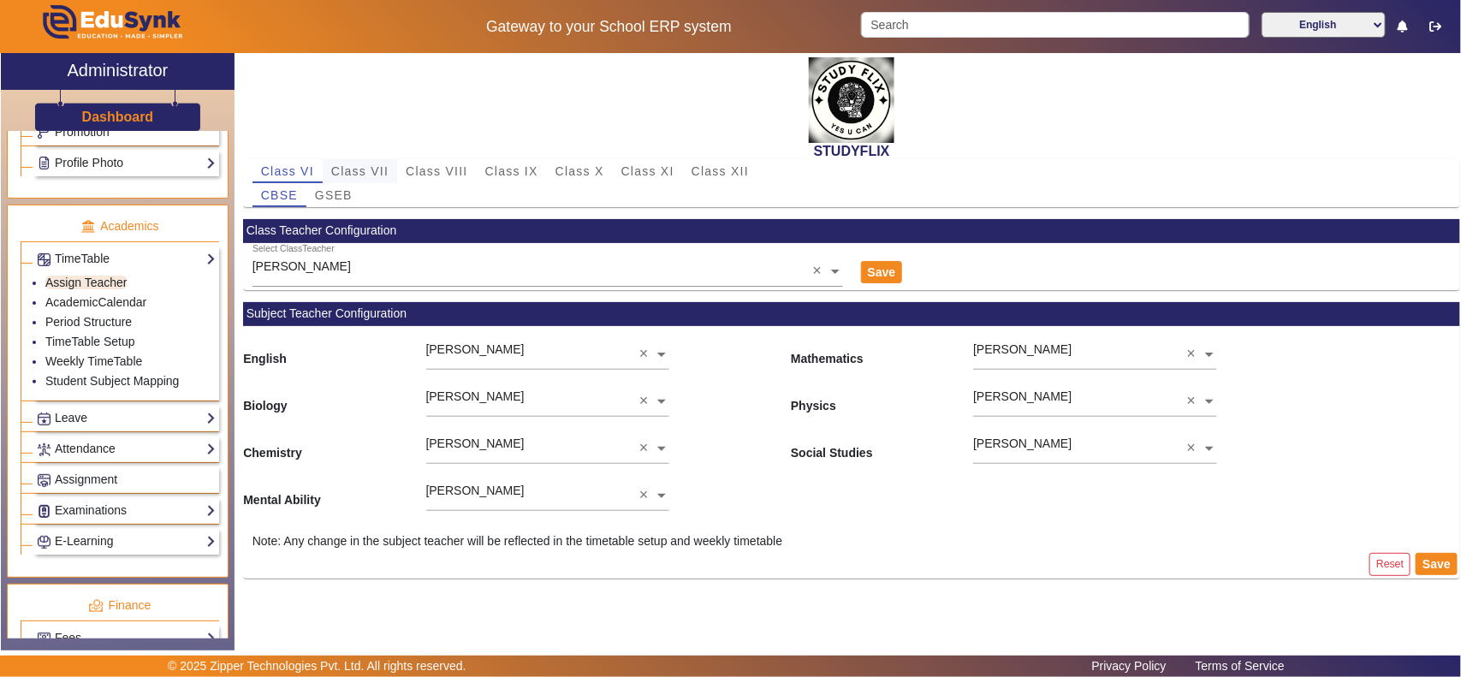
click at [372, 165] on span "Class VII" at bounding box center [359, 171] width 57 height 12
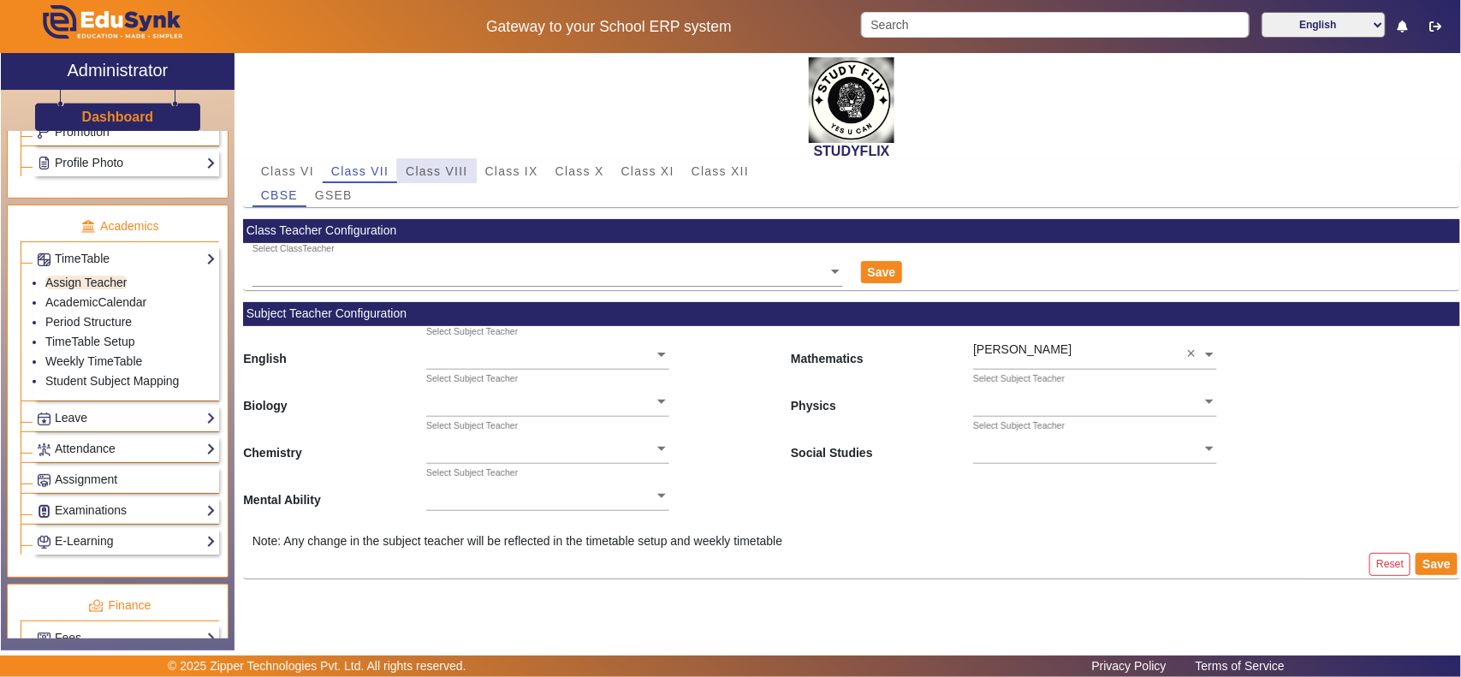
click at [446, 168] on span "Class VIII" at bounding box center [437, 171] width 62 height 12
click at [360, 171] on span "Class VII" at bounding box center [359, 171] width 57 height 12
click at [353, 186] on div "GSEB" at bounding box center [333, 195] width 55 height 24
click at [413, 165] on span "Class VIII" at bounding box center [437, 171] width 62 height 12
click at [342, 194] on span "GSEB" at bounding box center [334, 195] width 38 height 12
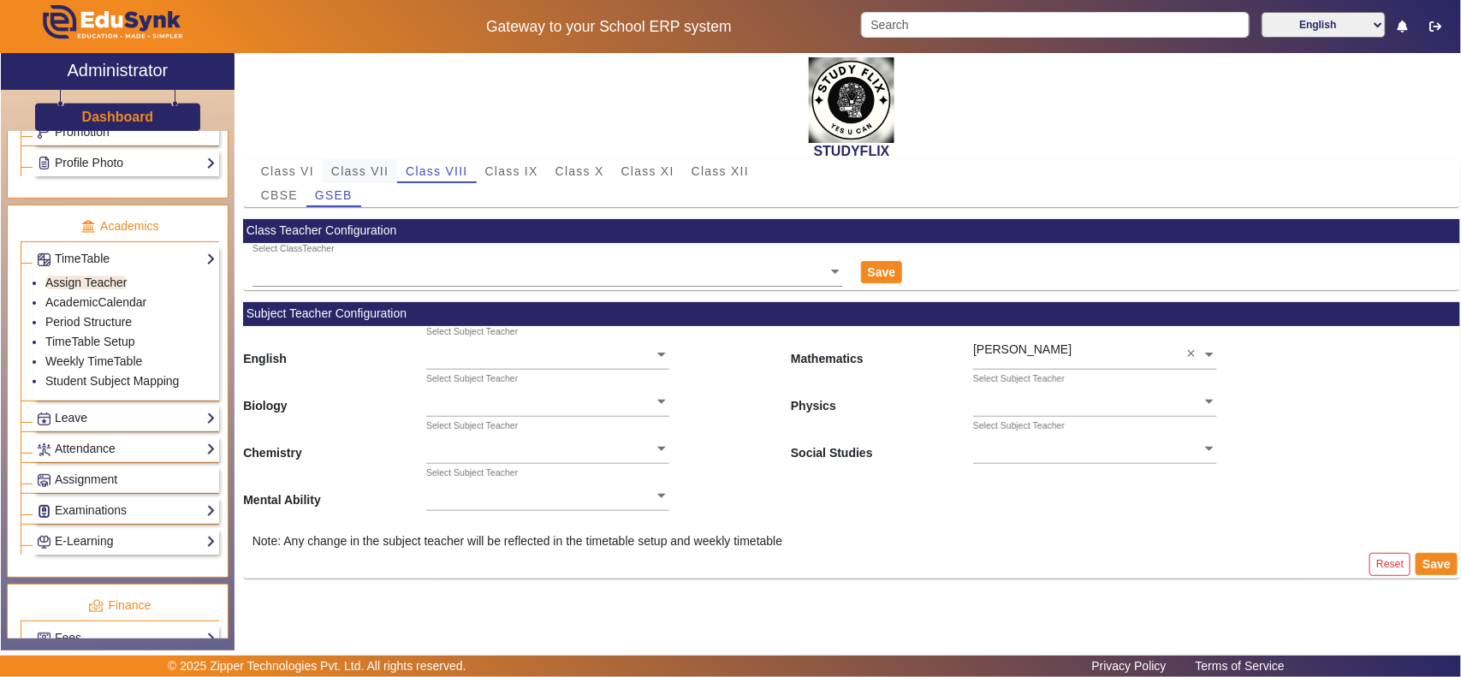
click at [355, 169] on span "Class VII" at bounding box center [359, 171] width 57 height 12
click at [458, 174] on span "Class VIII" at bounding box center [437, 171] width 62 height 12
click at [348, 194] on span "GSEB" at bounding box center [334, 195] width 38 height 12
click at [361, 167] on span "Class VII" at bounding box center [359, 171] width 57 height 12
click at [291, 167] on span "Class VI" at bounding box center [287, 171] width 53 height 12
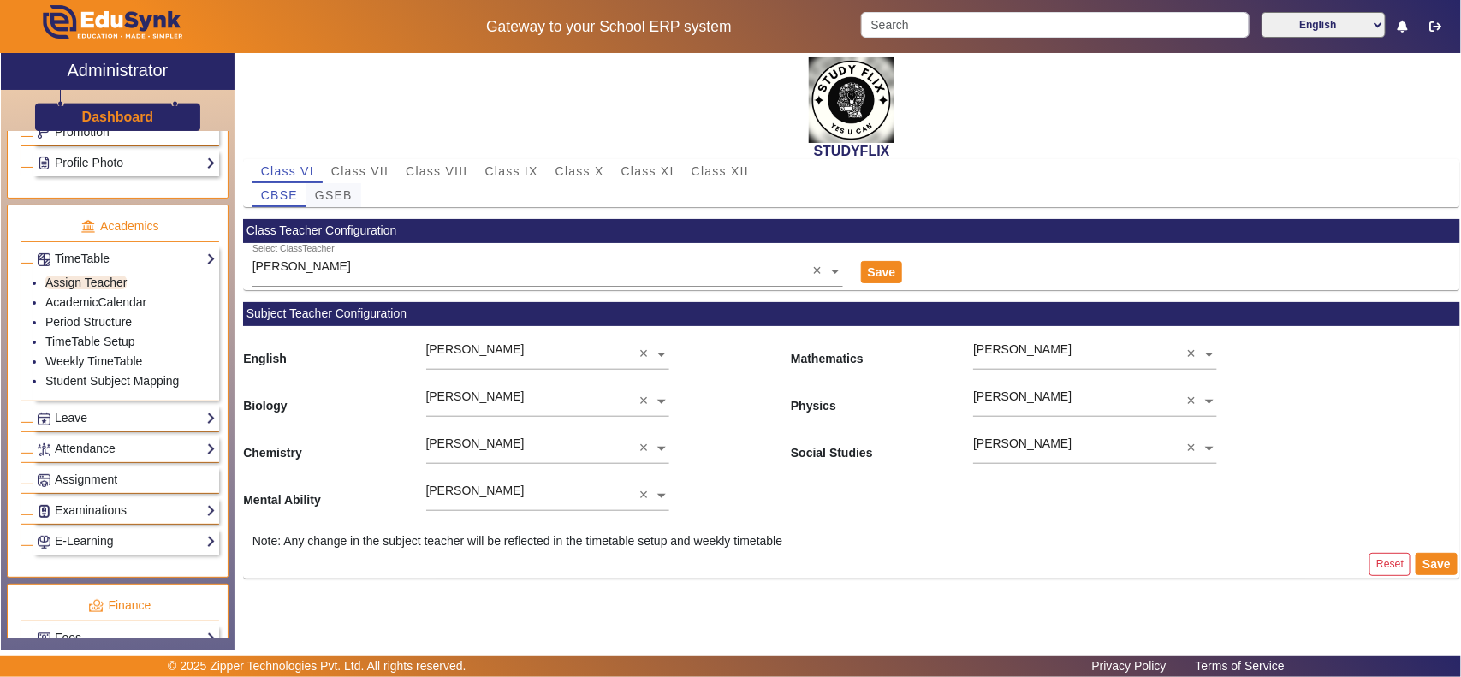
click at [315, 191] on span "GSEB" at bounding box center [334, 195] width 38 height 12
click at [277, 193] on span "CBSE" at bounding box center [279, 195] width 37 height 12
click at [296, 165] on span "Class VI" at bounding box center [287, 171] width 53 height 12
click at [373, 168] on span "Class VII" at bounding box center [359, 171] width 57 height 12
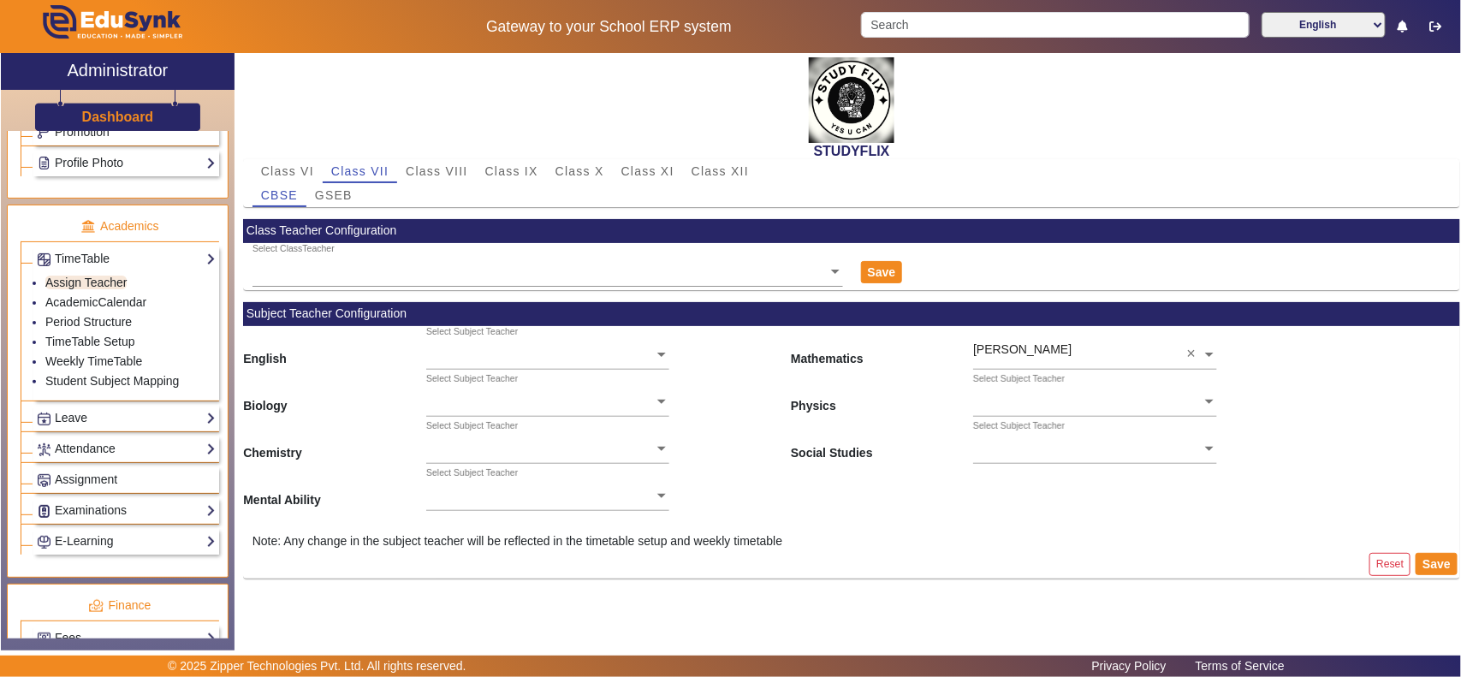
click at [331, 197] on span "GSEB" at bounding box center [334, 195] width 38 height 12
click at [120, 309] on link "AcademicCalendar" at bounding box center [95, 302] width 101 height 14
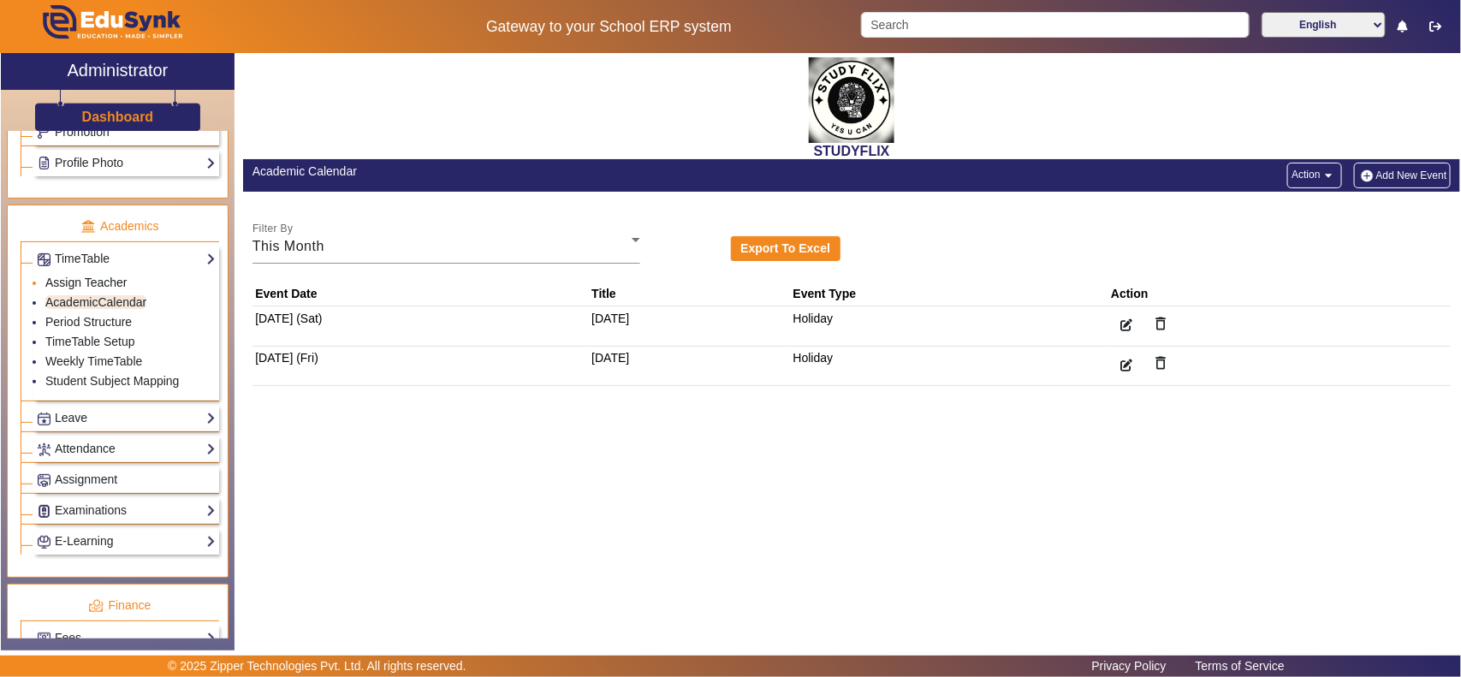
click at [101, 288] on link "Assign Teacher" at bounding box center [85, 283] width 81 height 14
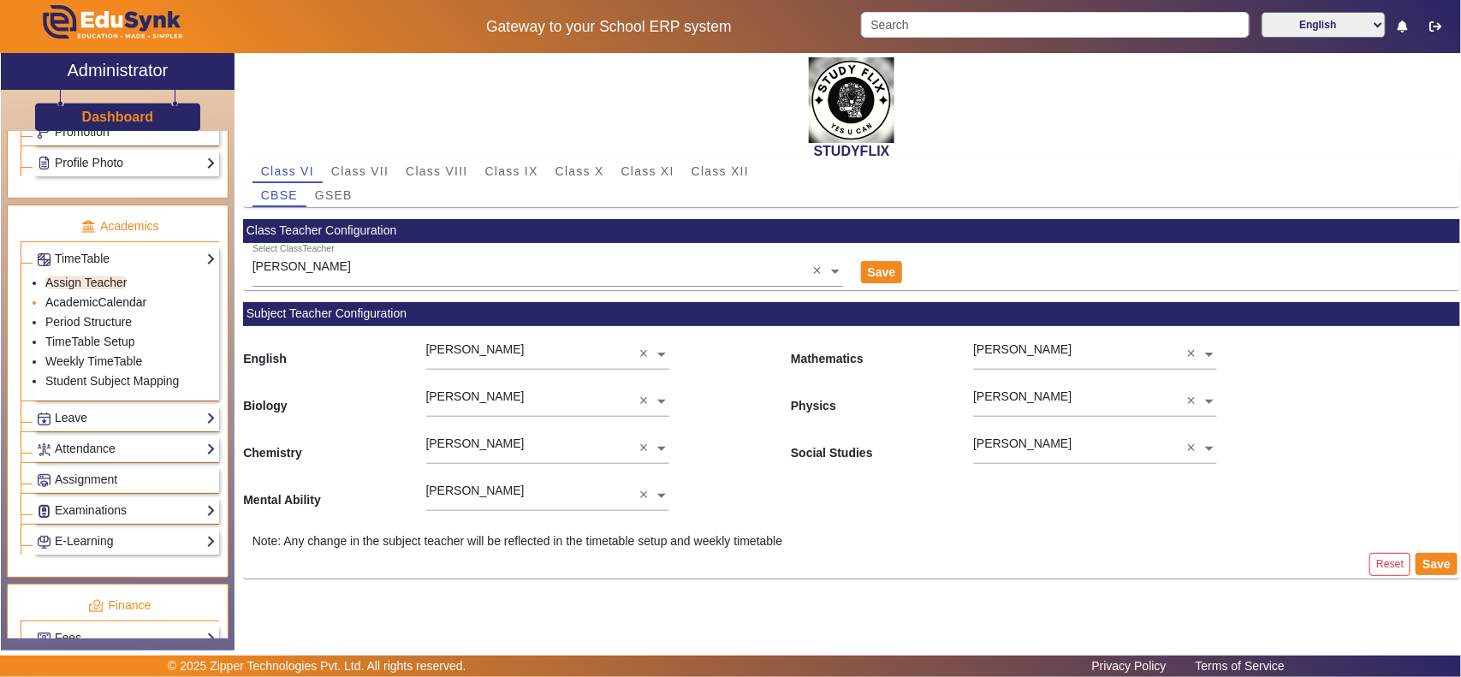
click at [100, 309] on link "AcademicCalendar" at bounding box center [95, 302] width 101 height 14
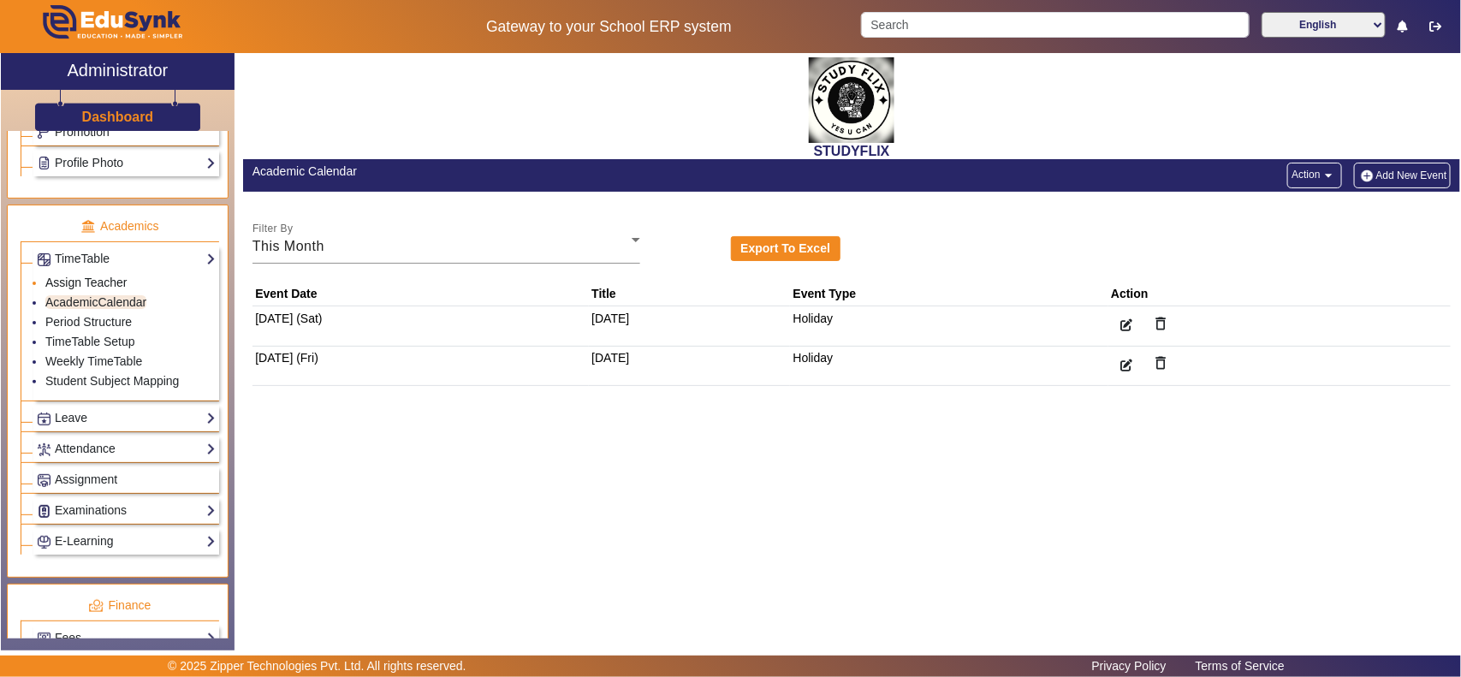
click at [98, 289] on link "Assign Teacher" at bounding box center [85, 283] width 81 height 14
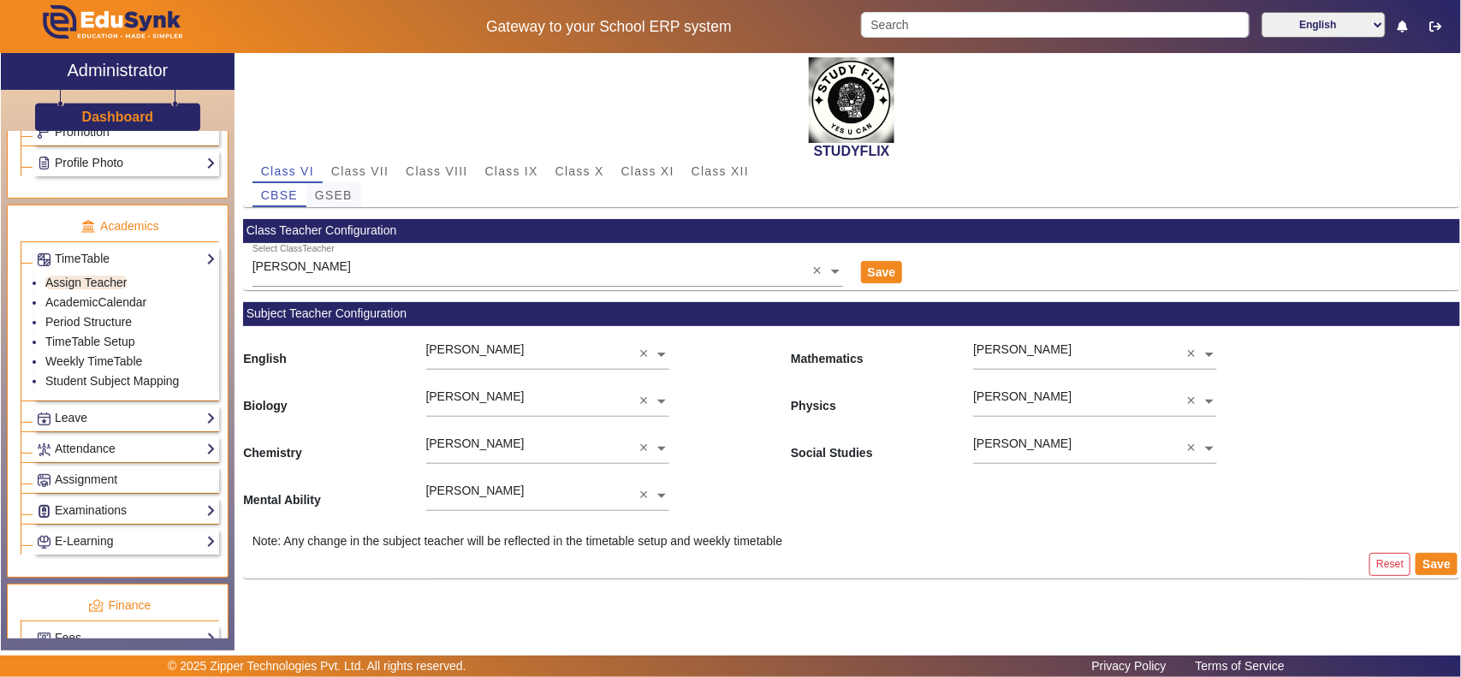
click at [338, 194] on span "GSEB" at bounding box center [334, 195] width 38 height 12
click at [279, 195] on span "CBSE" at bounding box center [279, 195] width 37 height 12
click at [365, 167] on span "Class VII" at bounding box center [359, 171] width 57 height 12
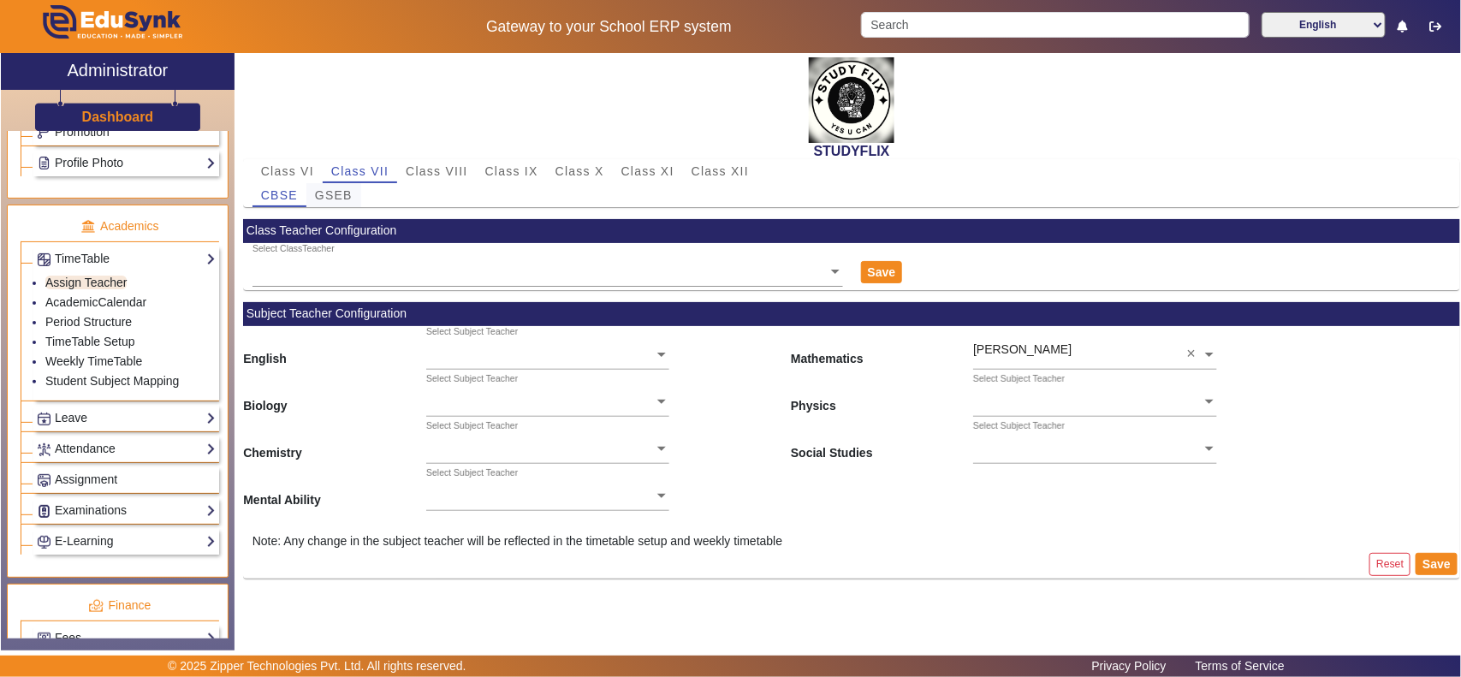
click at [339, 201] on span "GSEB" at bounding box center [334, 195] width 38 height 24
click at [295, 175] on span "Class VI" at bounding box center [287, 171] width 53 height 12
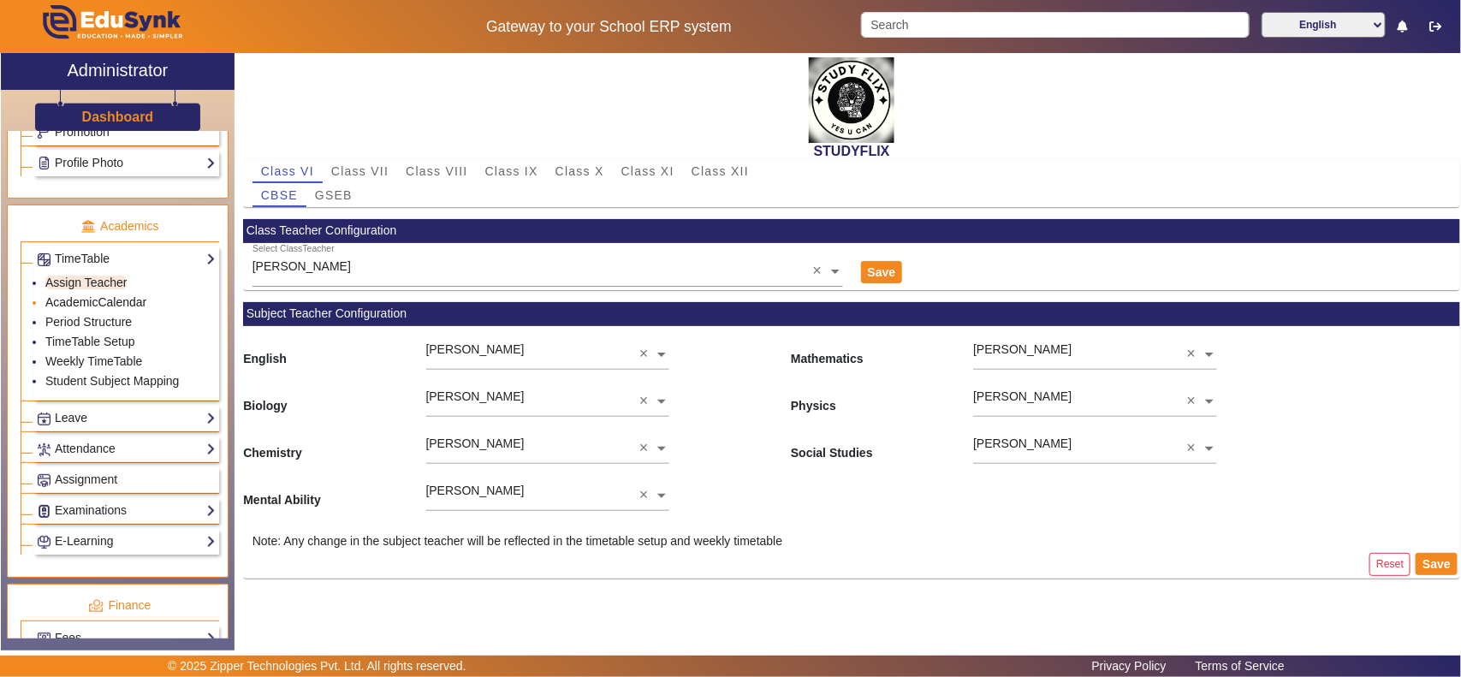
click at [126, 309] on link "AcademicCalendar" at bounding box center [95, 302] width 101 height 14
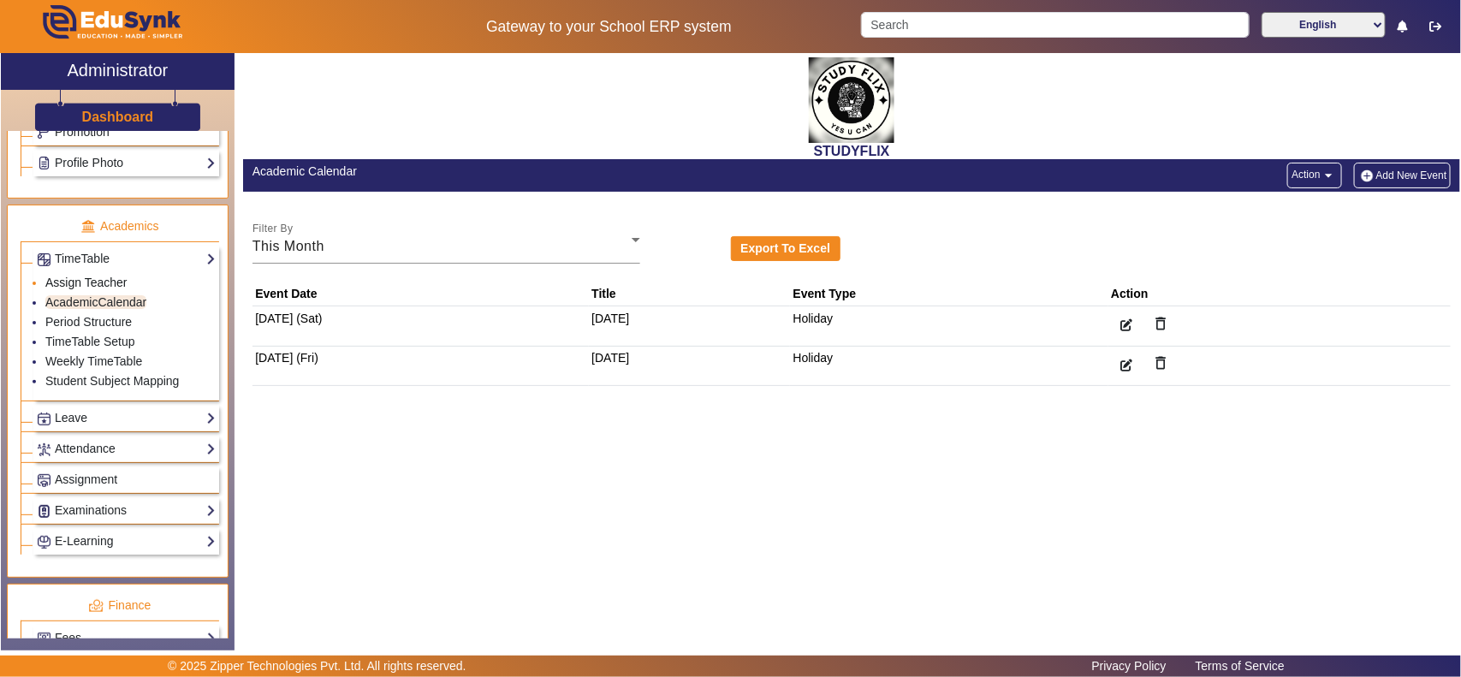
click at [92, 289] on link "Assign Teacher" at bounding box center [85, 283] width 81 height 14
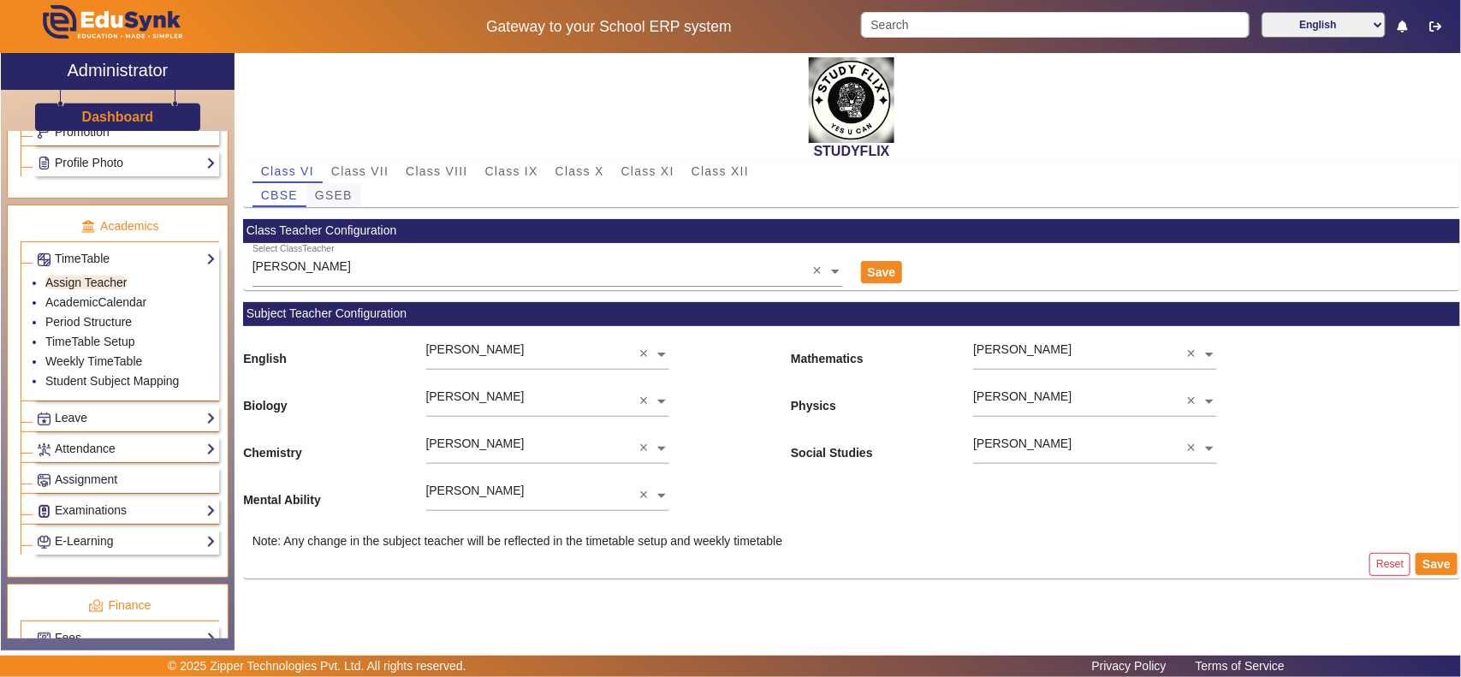
click at [325, 193] on span "GSEB" at bounding box center [334, 195] width 38 height 12
click at [379, 165] on span "Class VII" at bounding box center [359, 171] width 57 height 12
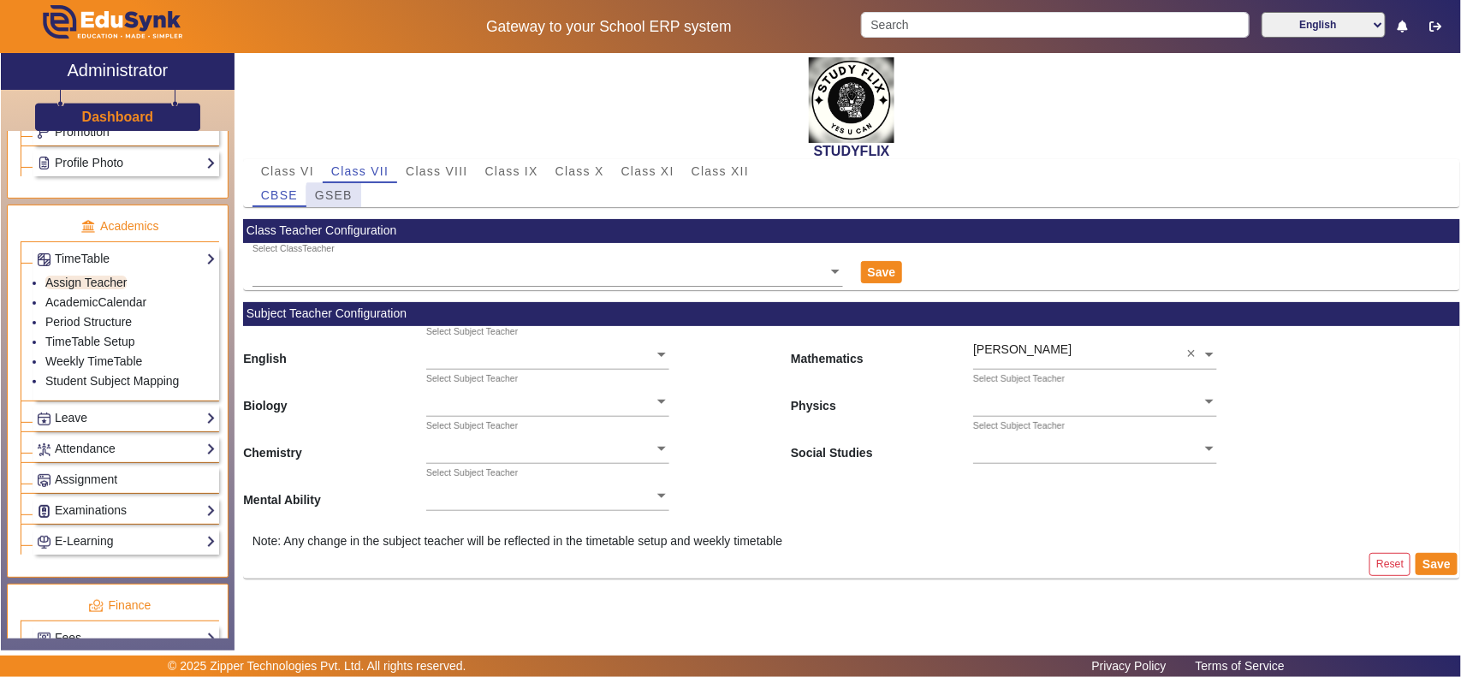
click at [339, 197] on span "GSEB" at bounding box center [334, 195] width 38 height 12
drag, startPoint x: 412, startPoint y: 169, endPoint x: 492, endPoint y: 169, distance: 80.5
click at [415, 169] on span "Class VIII" at bounding box center [437, 171] width 62 height 12
click at [514, 167] on span "Class IX" at bounding box center [511, 171] width 53 height 12
click at [575, 175] on span "Class X" at bounding box center [580, 171] width 49 height 12
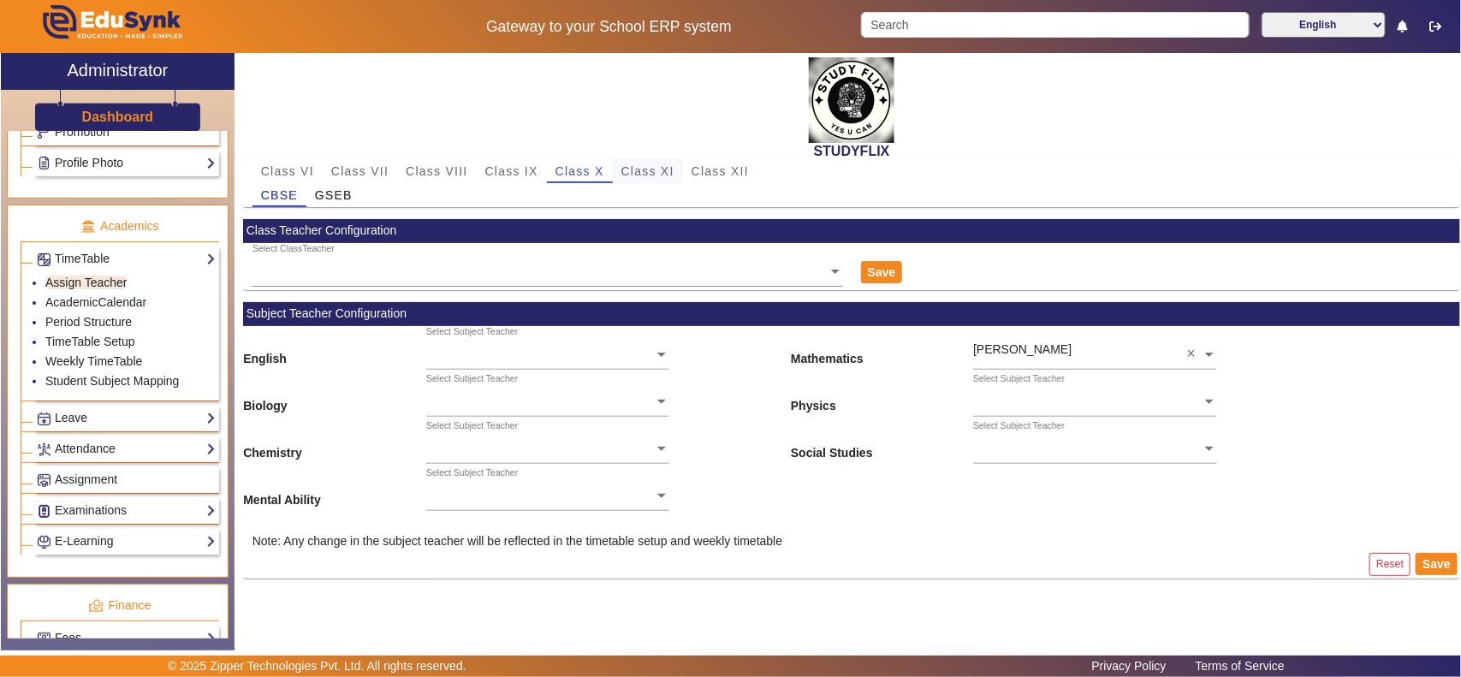
click at [635, 171] on span "Class XI" at bounding box center [647, 171] width 53 height 12
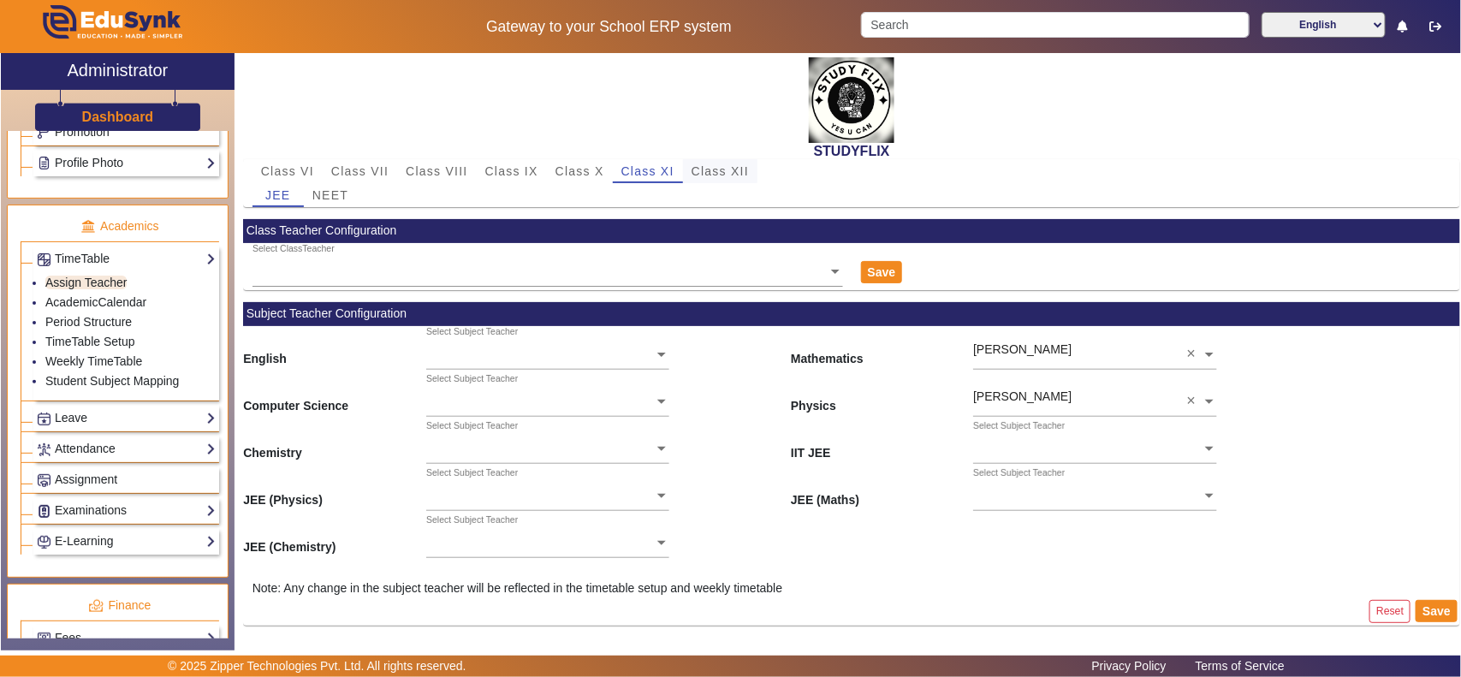
click at [705, 171] on span "Class XII" at bounding box center [720, 171] width 57 height 12
click at [597, 174] on span "Class X" at bounding box center [580, 171] width 49 height 12
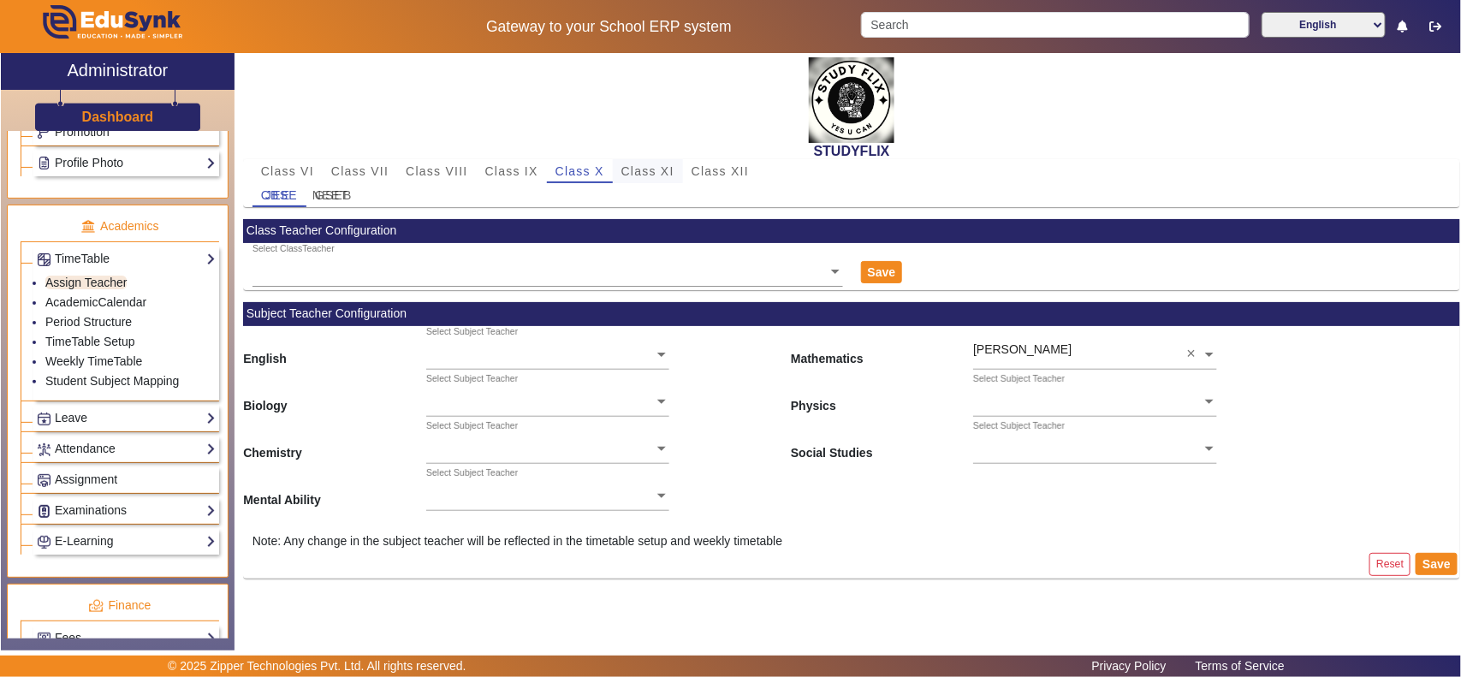
click at [643, 168] on span "Class XI" at bounding box center [647, 171] width 53 height 12
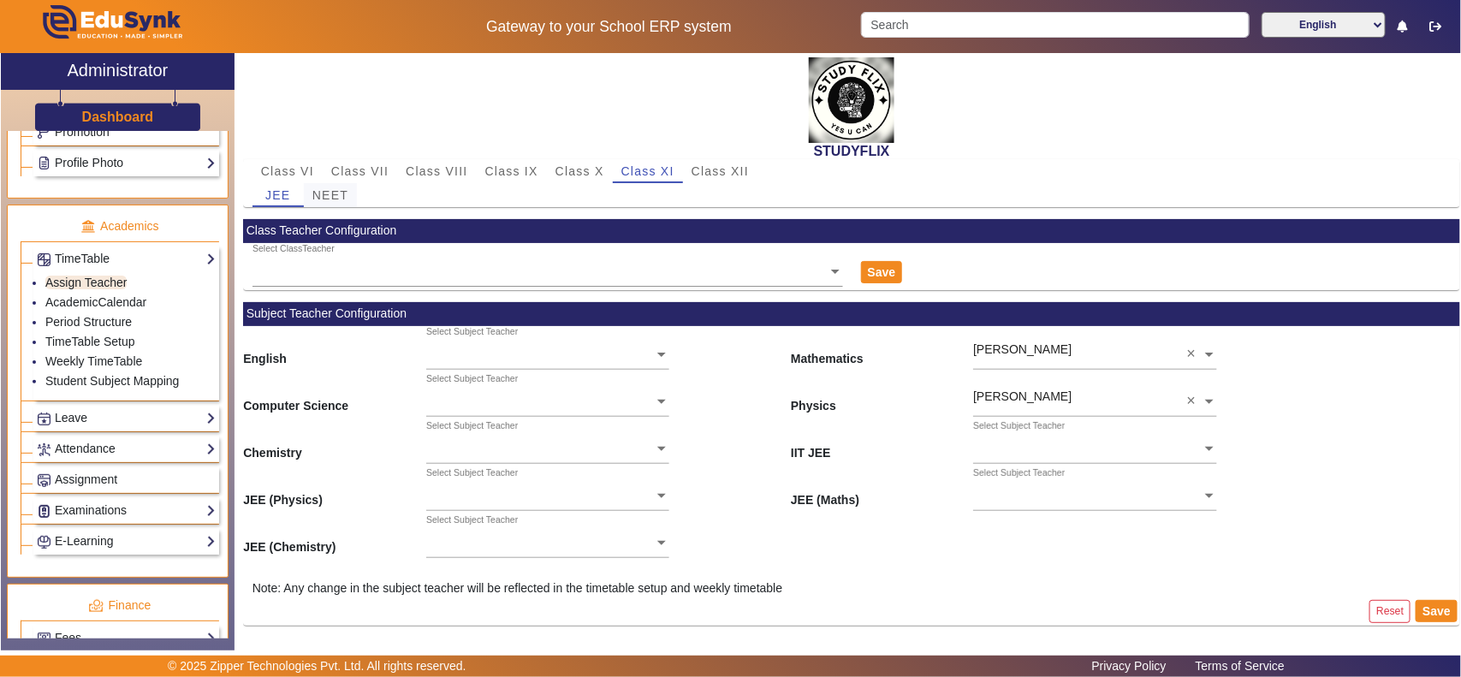
click at [328, 193] on span "NEET" at bounding box center [330, 195] width 36 height 12
click at [502, 173] on span "Class IX" at bounding box center [511, 171] width 53 height 12
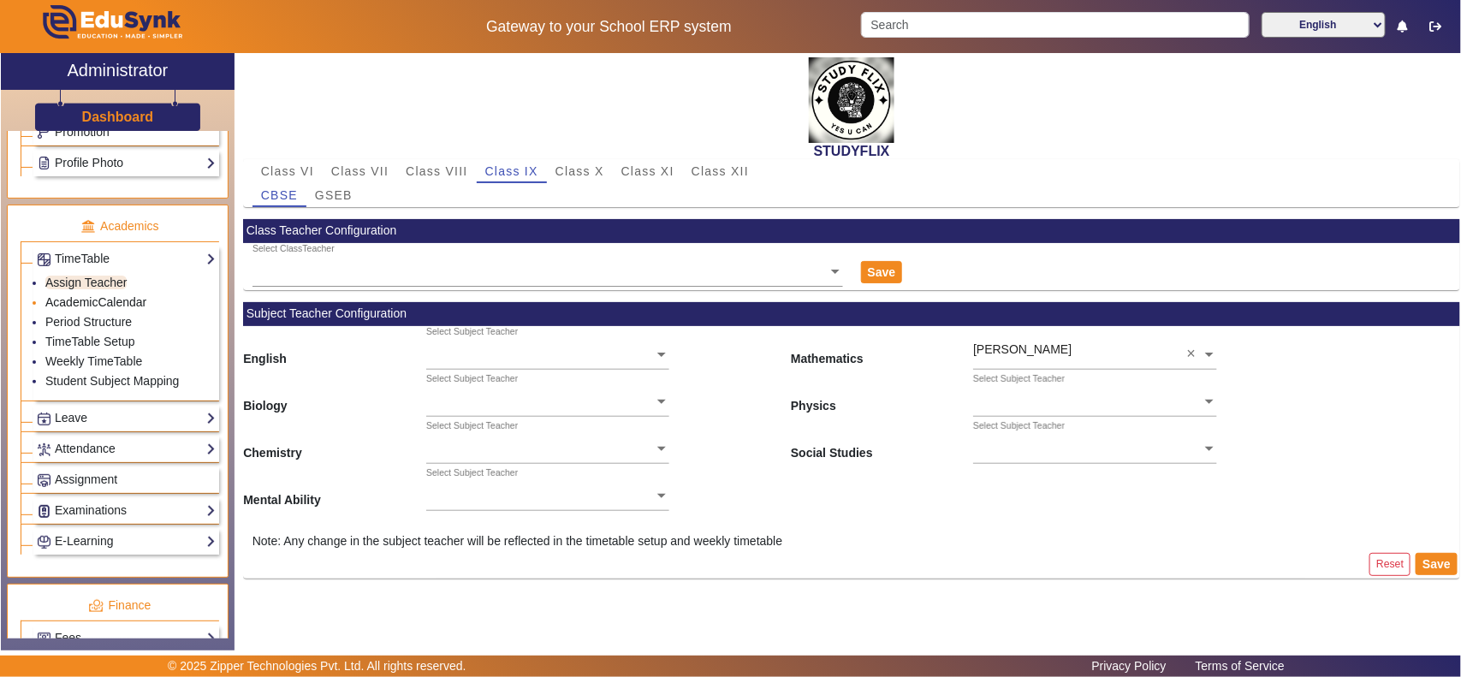
click at [94, 309] on link "AcademicCalendar" at bounding box center [95, 302] width 101 height 14
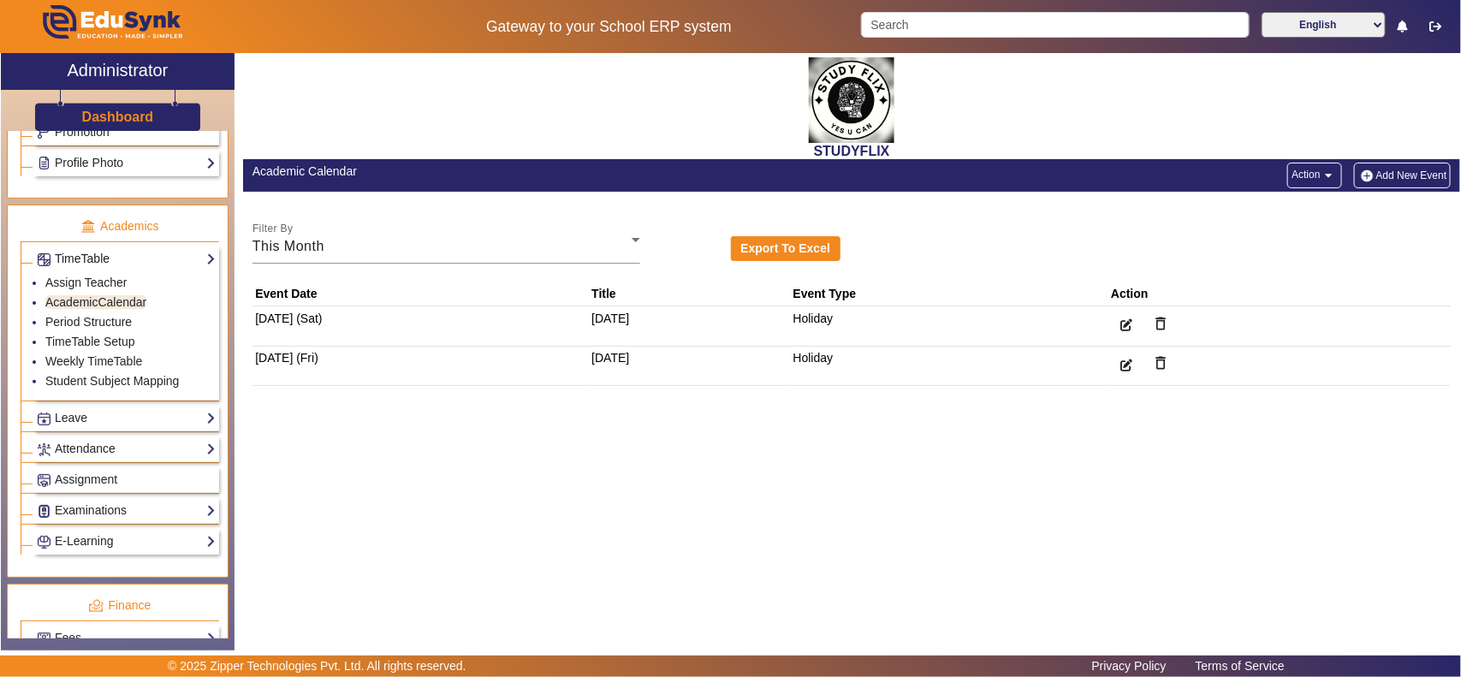
click at [92, 269] on link "TimeTable" at bounding box center [126, 259] width 179 height 20
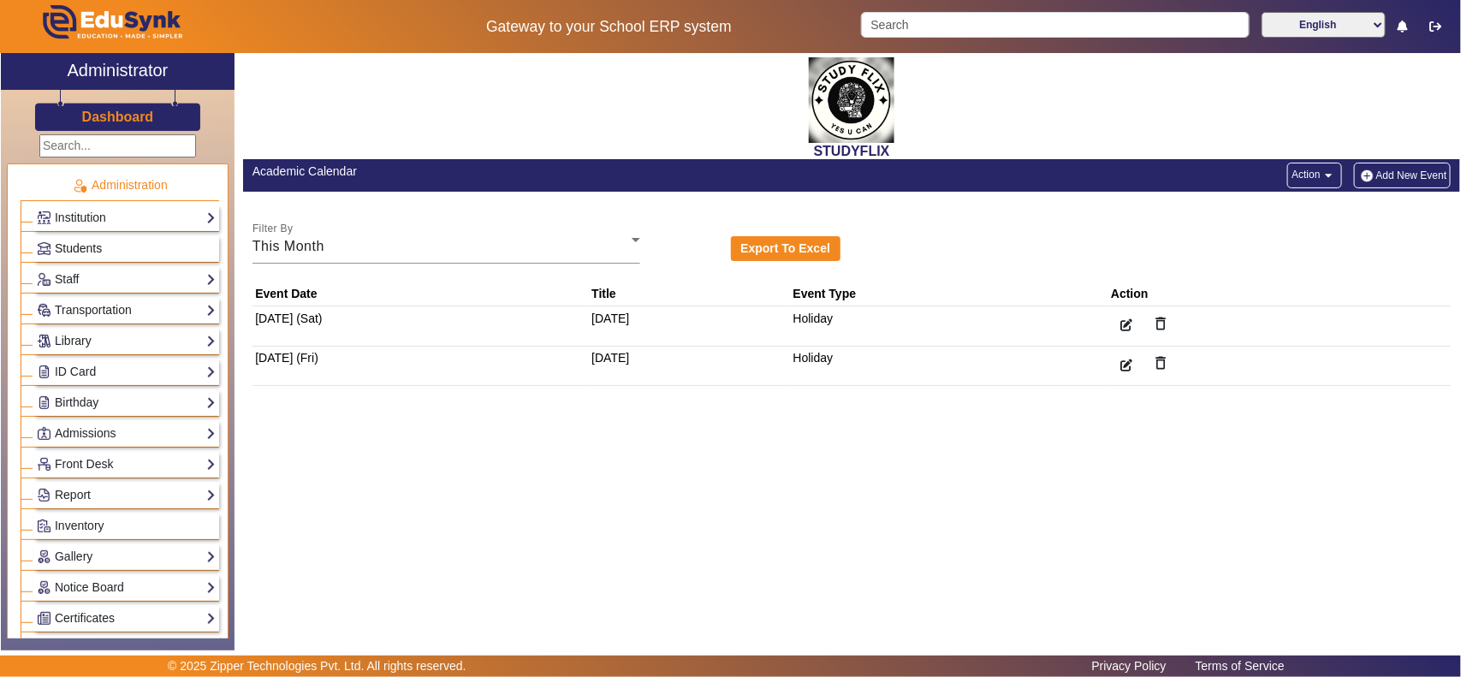
click at [87, 245] on span "Students" at bounding box center [78, 248] width 47 height 14
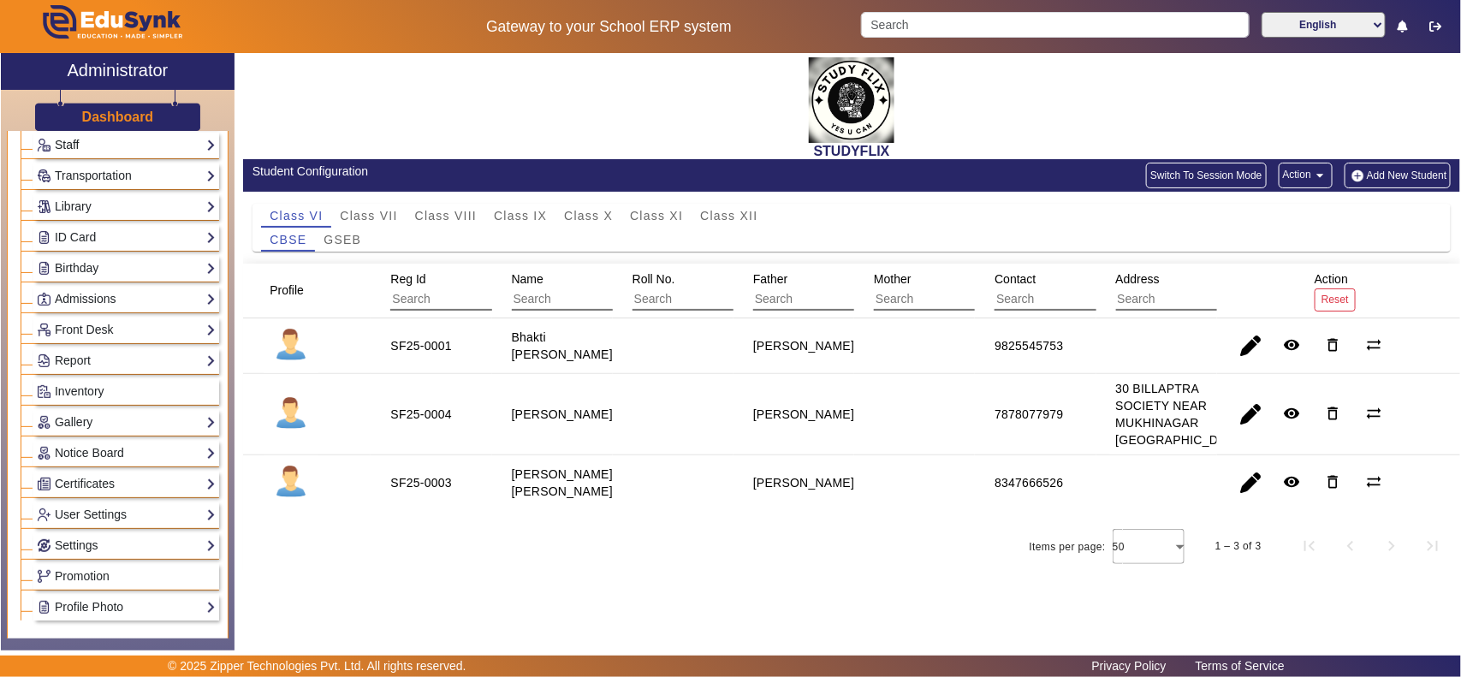
scroll to position [178, 0]
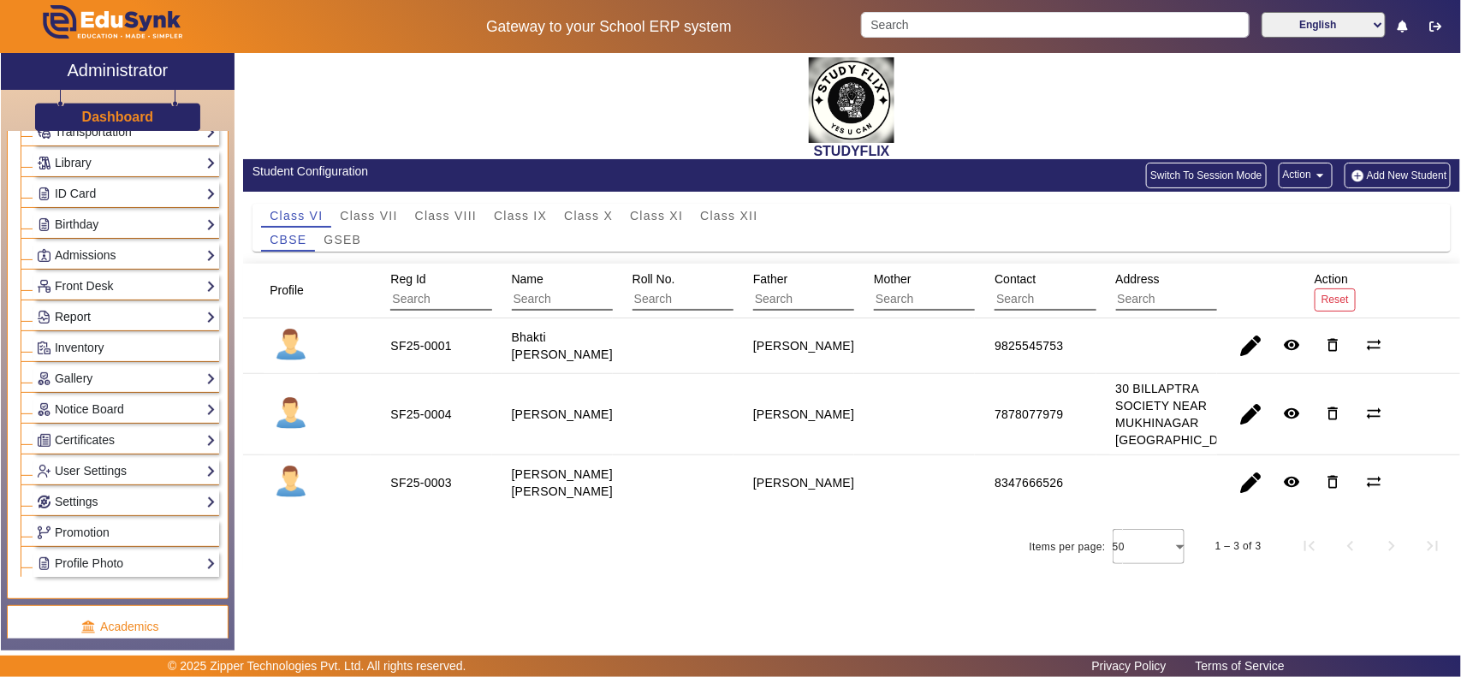
click at [88, 318] on link "Report" at bounding box center [126, 317] width 179 height 20
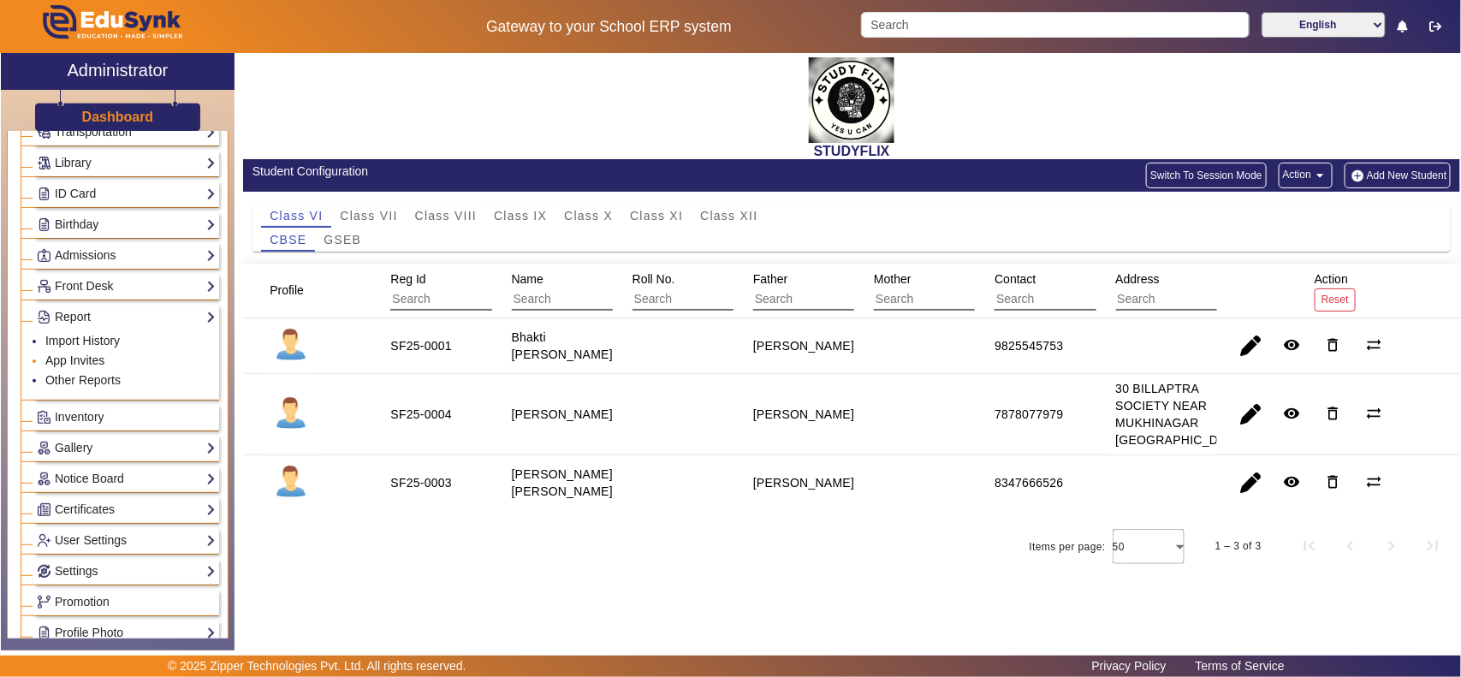
click at [96, 366] on link "App Invites" at bounding box center [74, 361] width 59 height 14
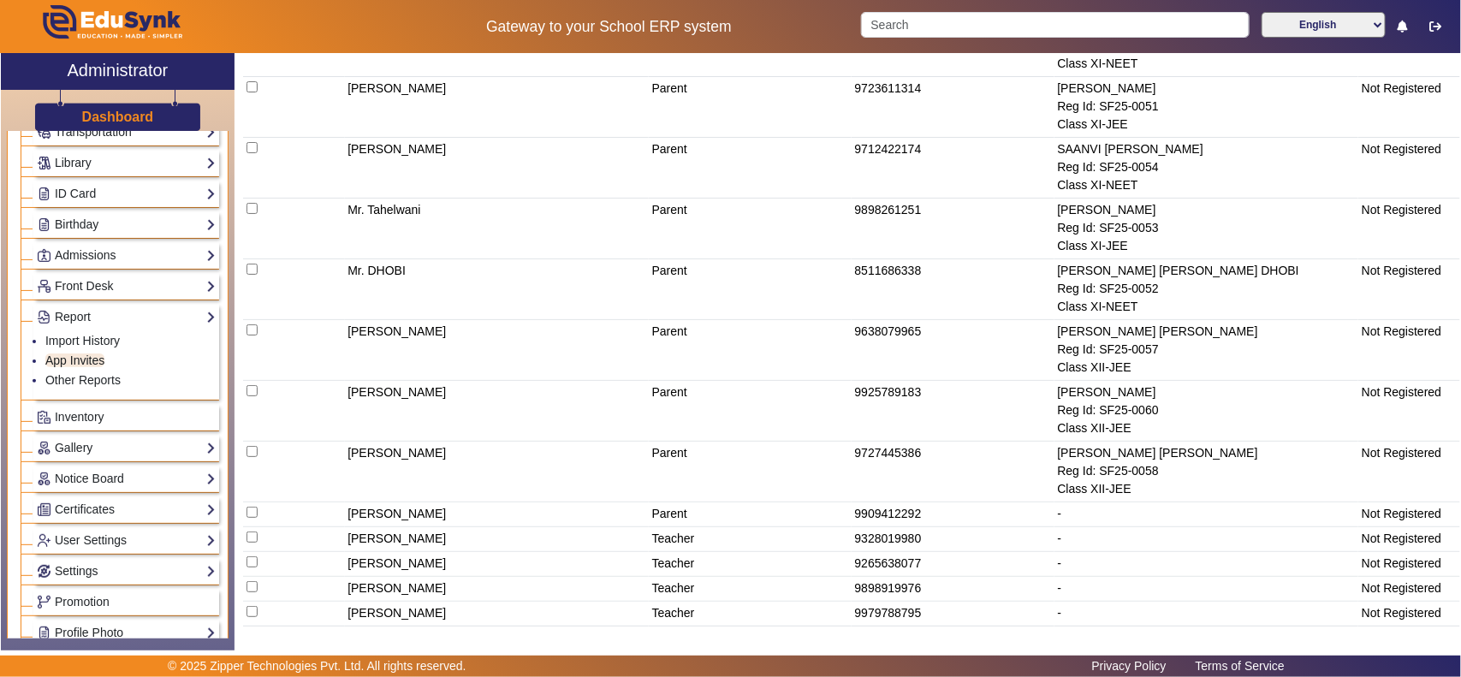
scroll to position [2223, 0]
click at [892, 531] on td "9328019980" at bounding box center [953, 538] width 203 height 25
